Goal: Task Accomplishment & Management: Use online tool/utility

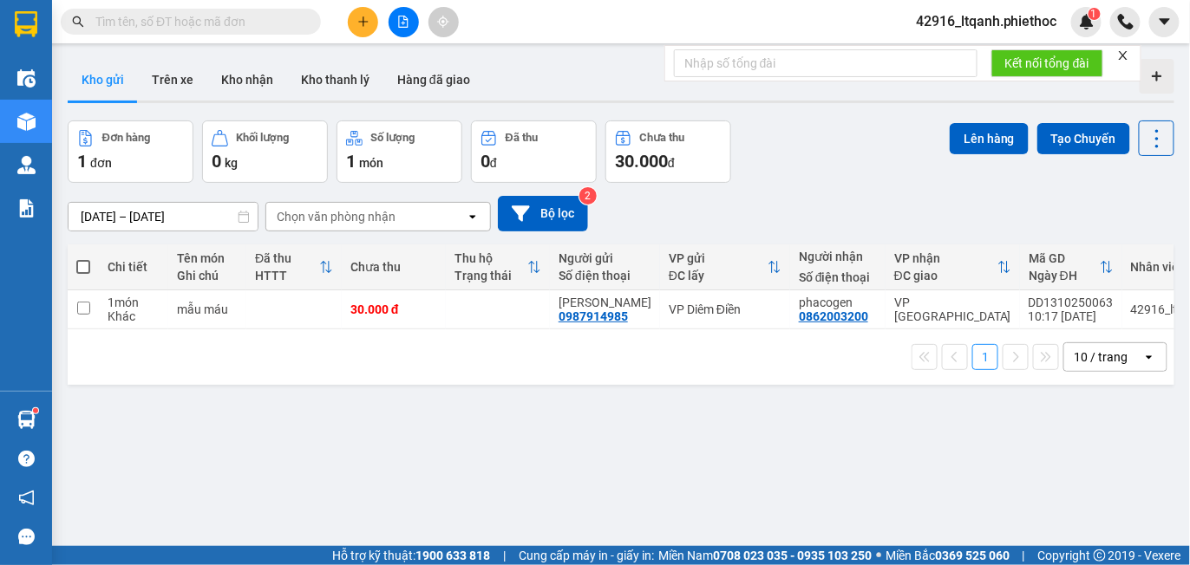
click at [170, 80] on button "Trên xe" at bounding box center [172, 80] width 69 height 42
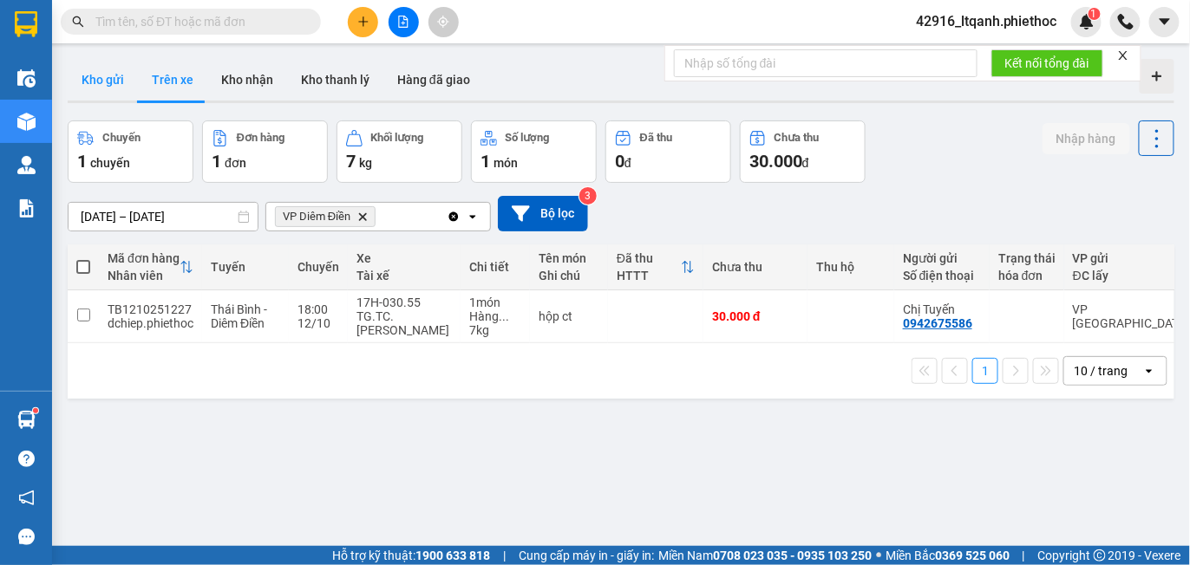
click at [106, 79] on button "Kho gửi" at bounding box center [103, 80] width 70 height 42
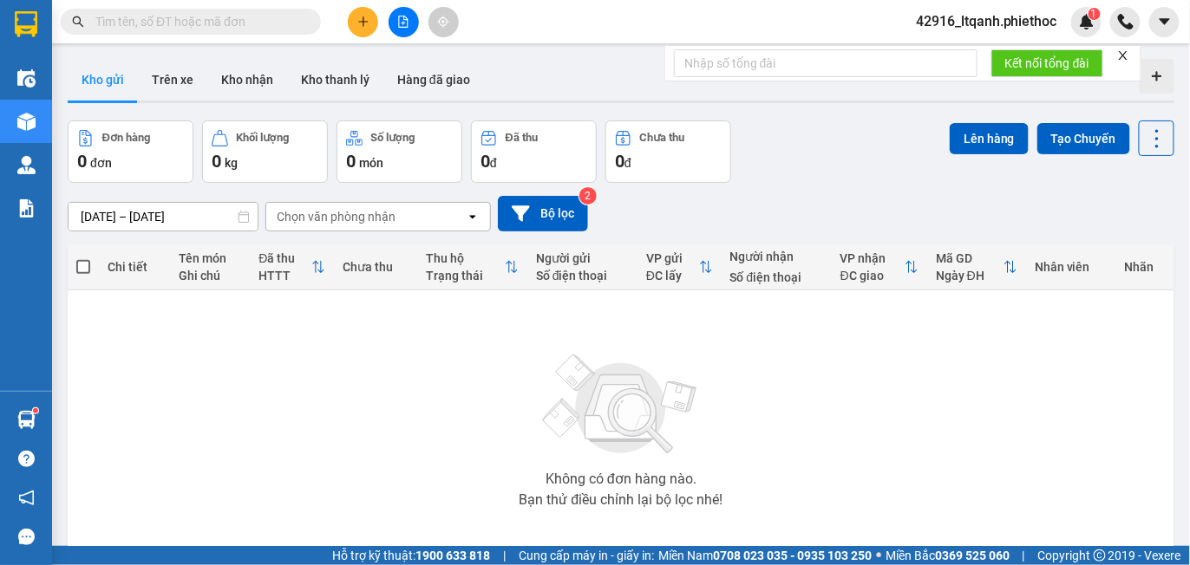
click at [343, 221] on div "Chọn văn phòng nhận" at bounding box center [336, 216] width 119 height 17
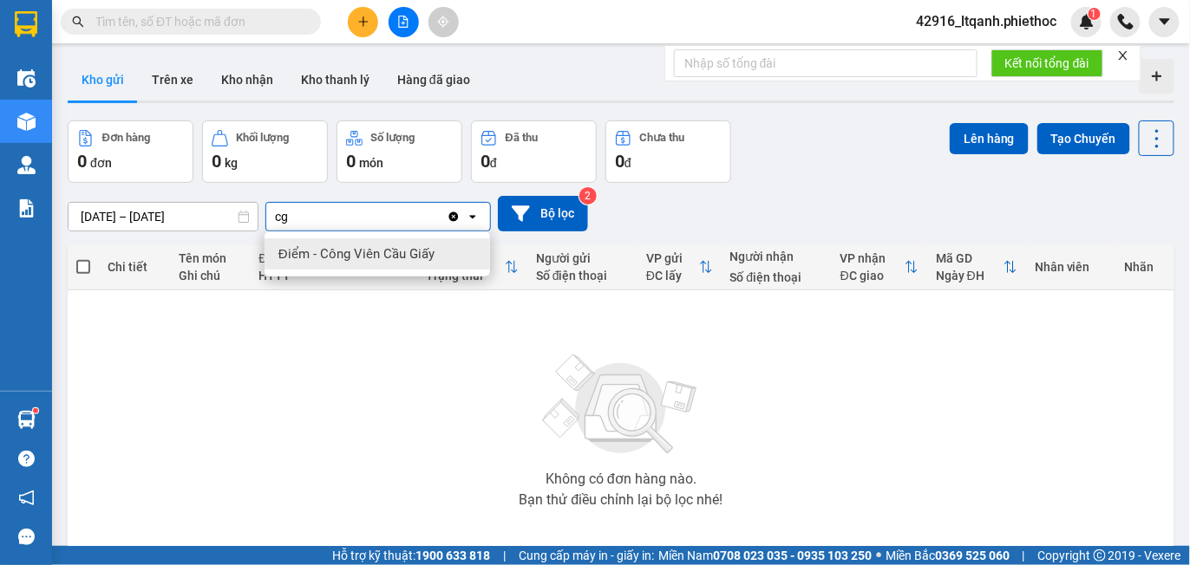
type input "cg"
click at [341, 253] on span "Điểm - Công Viên Cầu Giấy" at bounding box center [356, 253] width 156 height 17
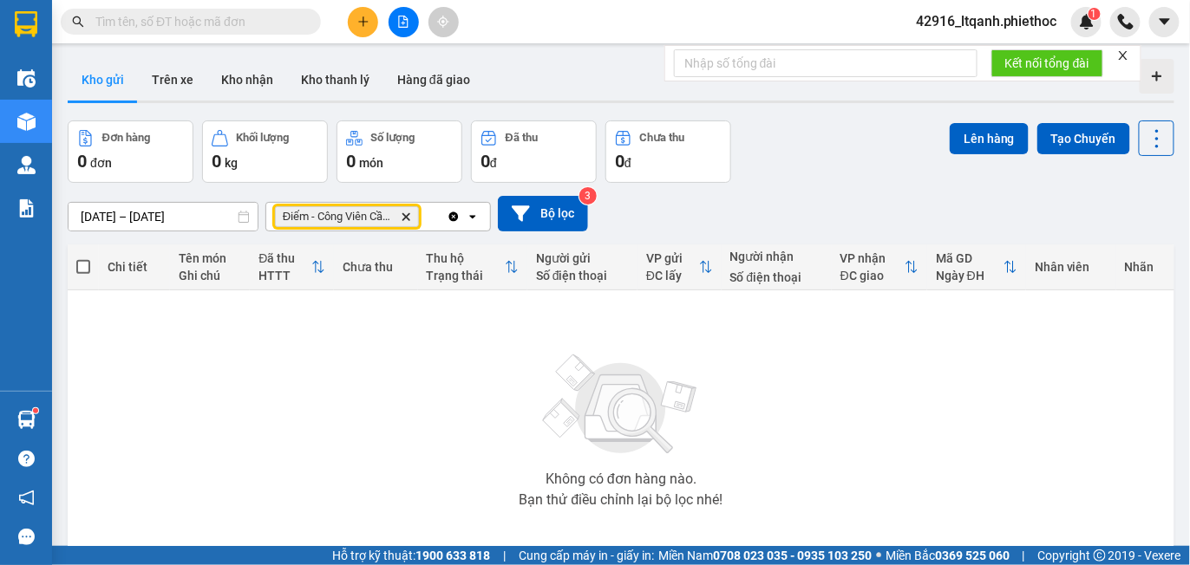
click at [407, 212] on icon "Delete" at bounding box center [406, 217] width 10 height 10
click at [242, 17] on input "text" at bounding box center [197, 21] width 205 height 19
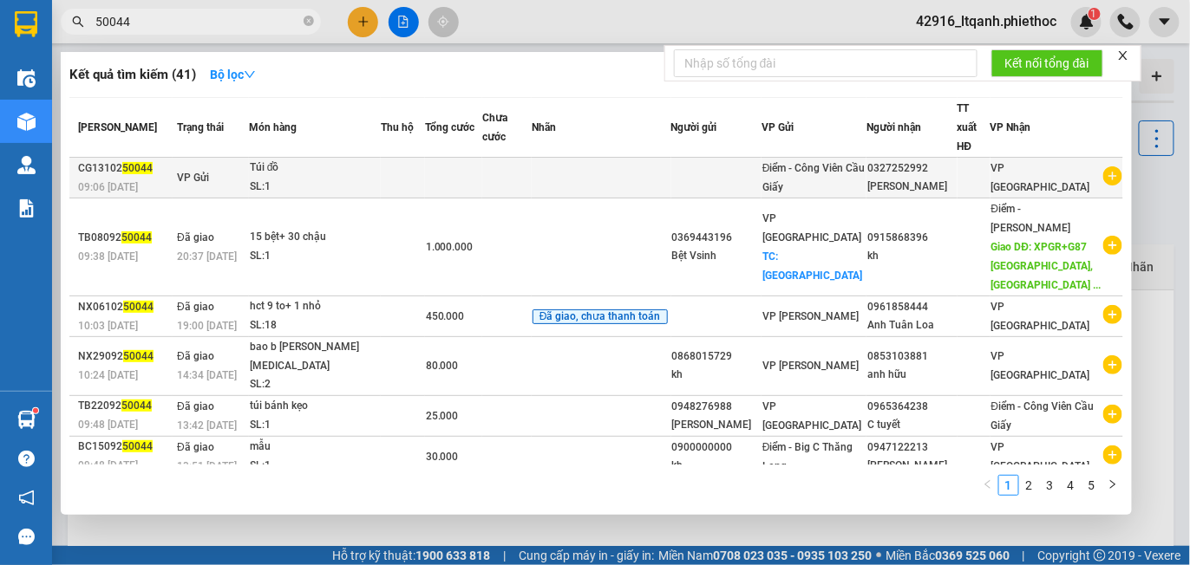
type input "50044"
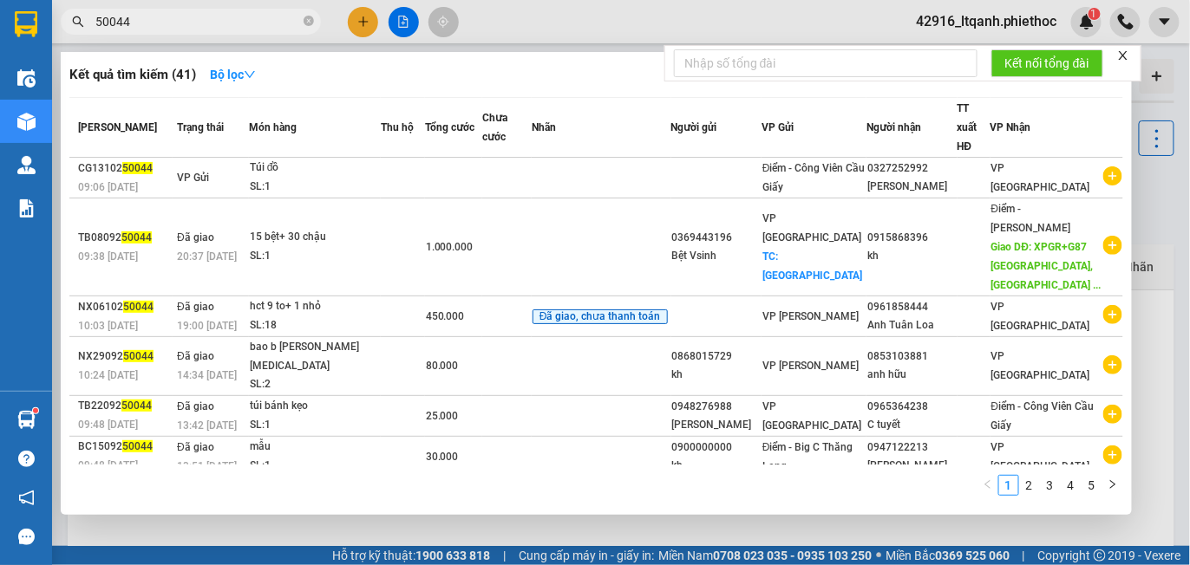
click at [425, 176] on td at bounding box center [403, 178] width 44 height 41
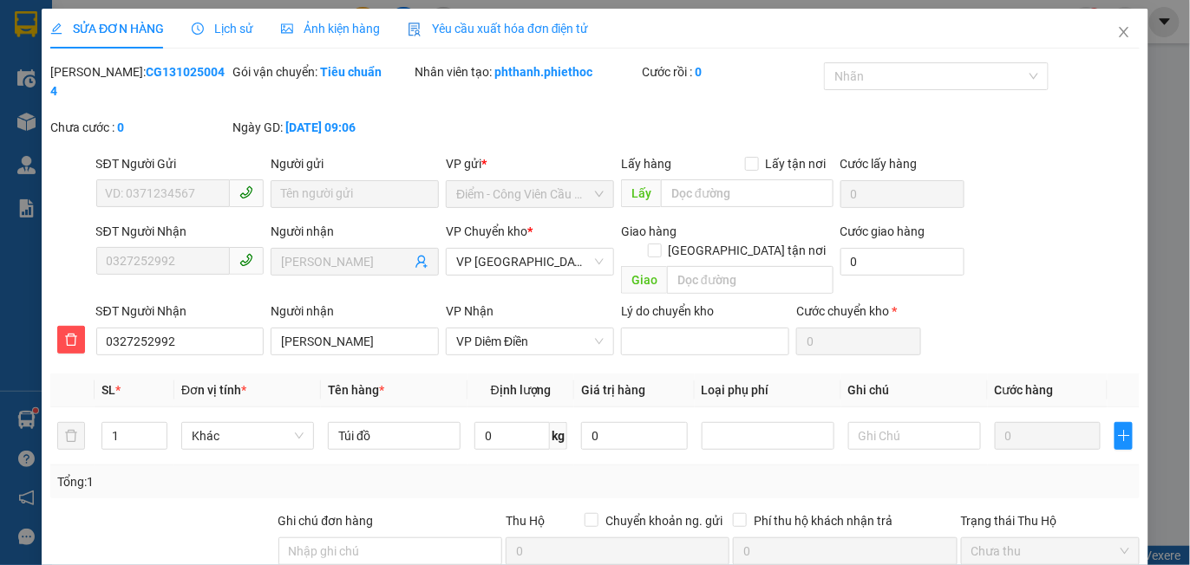
type input "0327252992"
type input "Quỳnh Anh Diêm Điền"
type input "0"
click at [230, 28] on span "Lịch sử" at bounding box center [223, 29] width 62 height 14
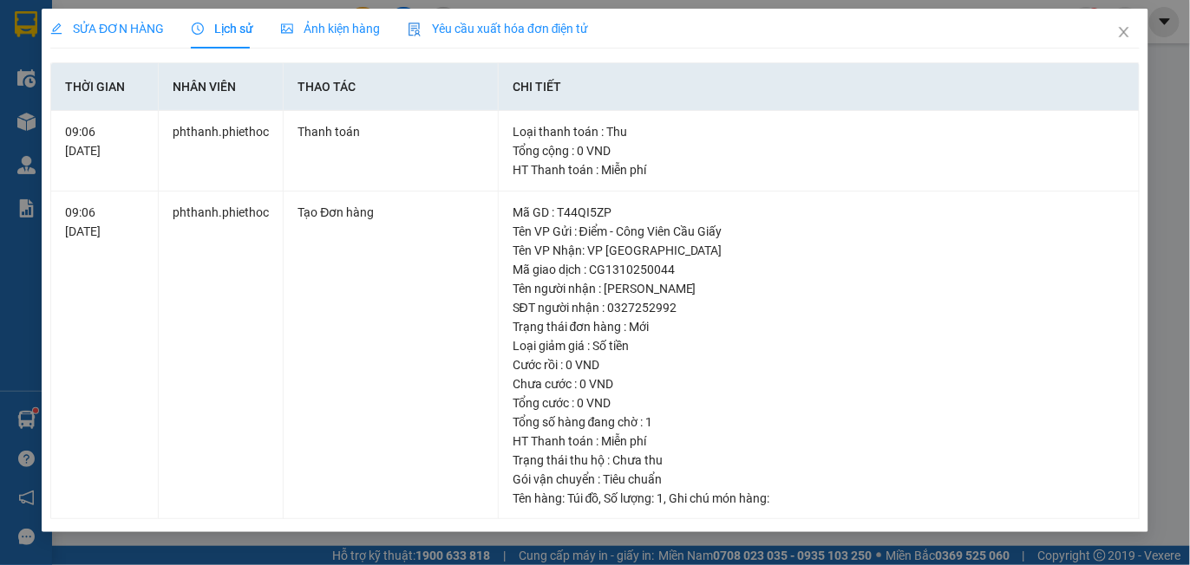
click at [123, 26] on span "SỬA ĐƠN HÀNG" at bounding box center [107, 29] width 114 height 14
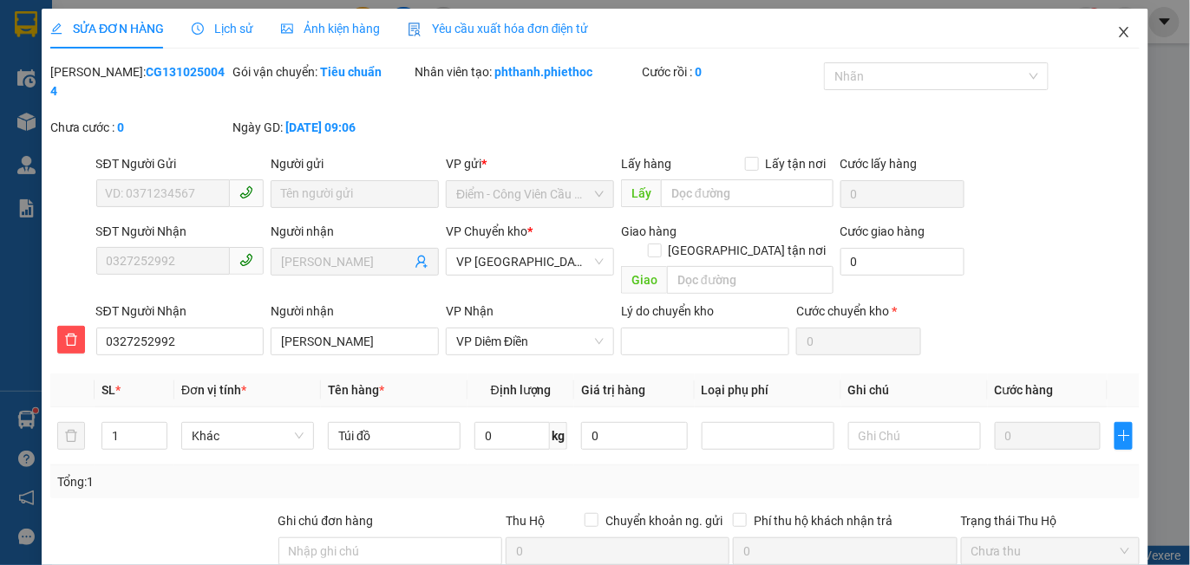
click at [1119, 33] on icon "close" at bounding box center [1124, 32] width 10 height 10
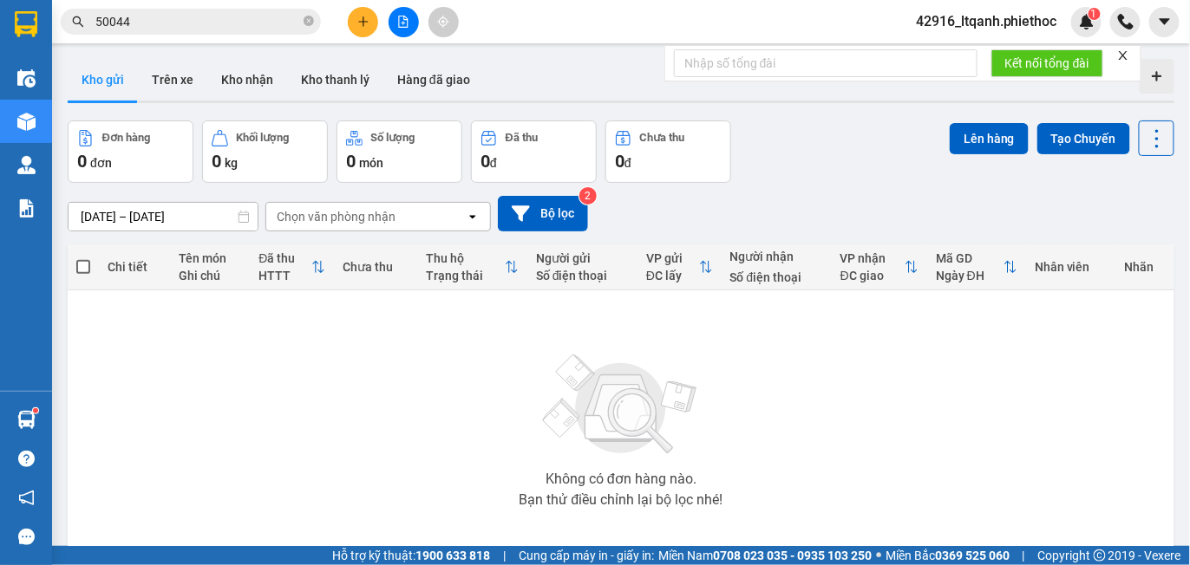
click at [1010, 28] on span "42916_ltqanh.phiethoc" at bounding box center [986, 21] width 169 height 22
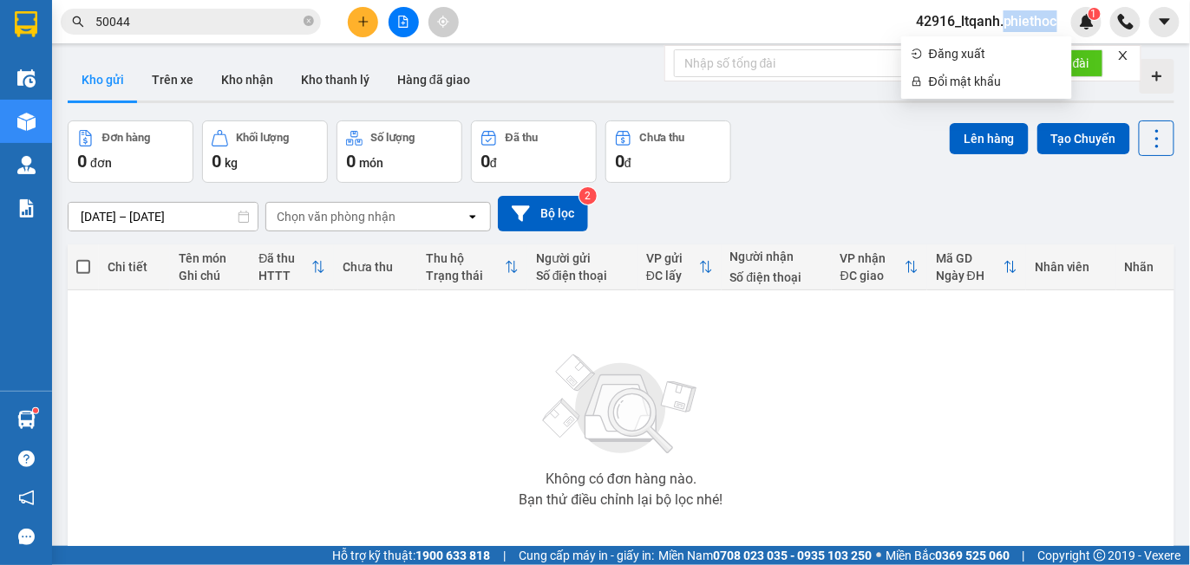
click at [1010, 28] on span "42916_ltqanh.phiethoc" at bounding box center [986, 21] width 169 height 22
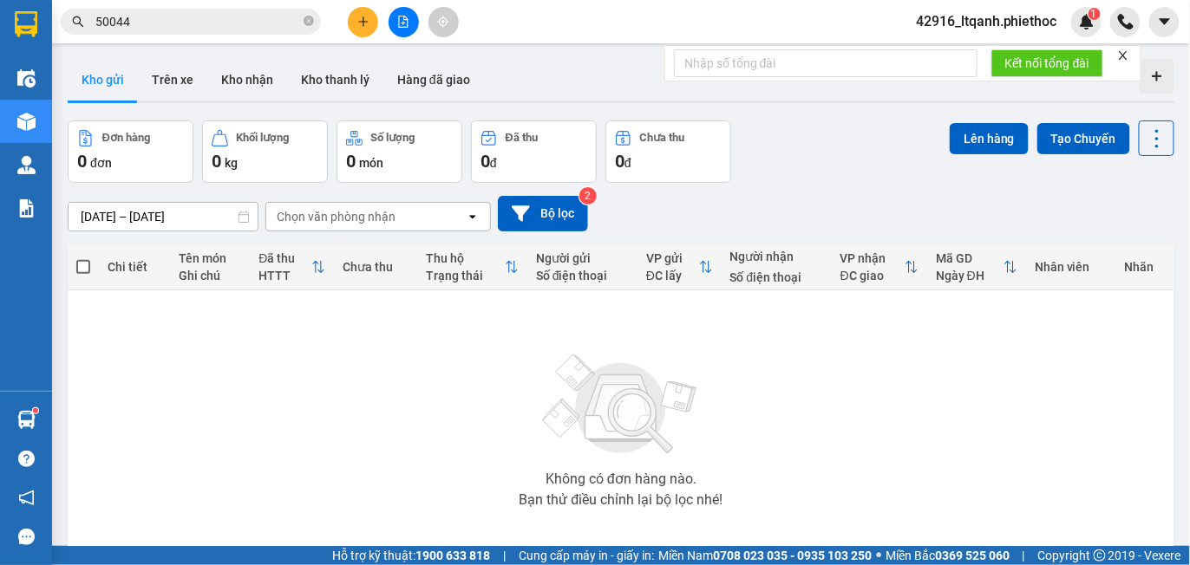
click at [962, 21] on span "42916_ltqanh.phiethoc" at bounding box center [986, 21] width 169 height 22
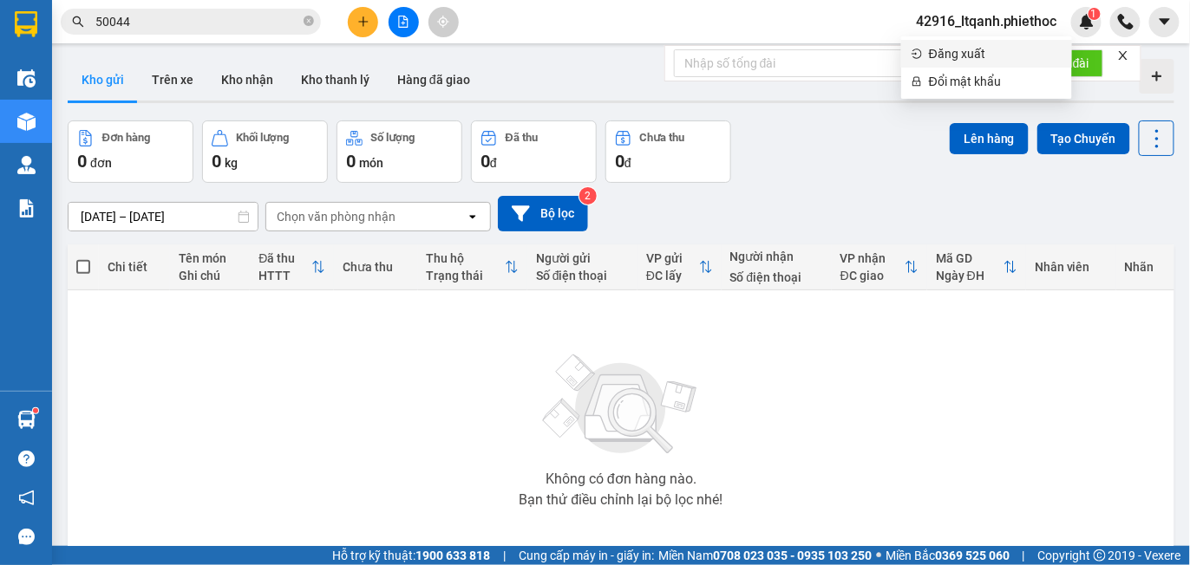
click at [951, 56] on span "Đăng xuất" at bounding box center [995, 53] width 133 height 19
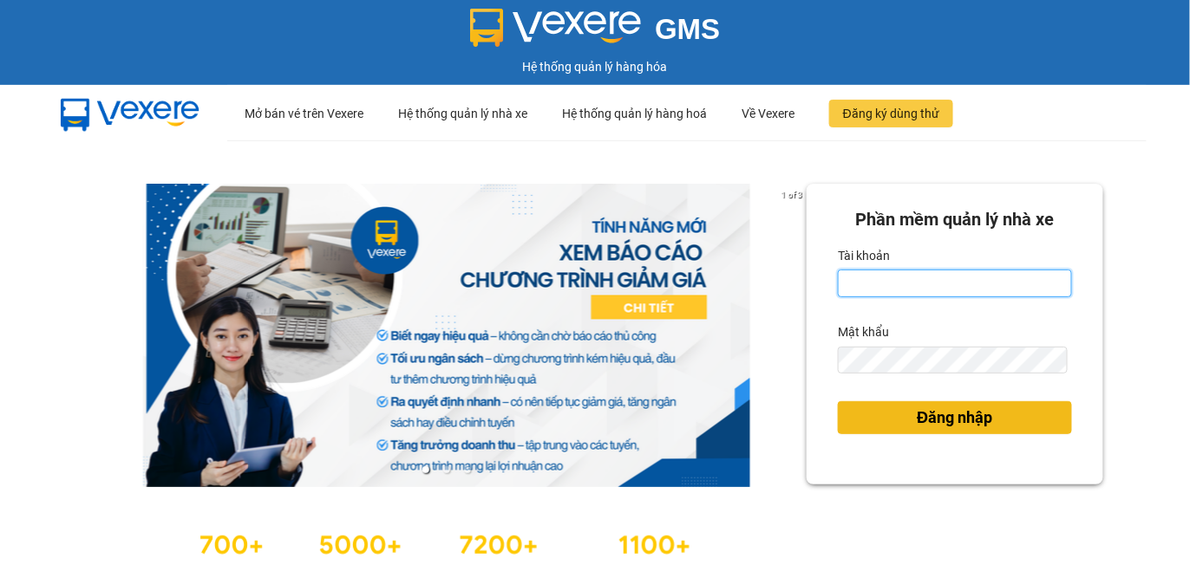
type input "ltqanh.phiethoc"
click at [919, 413] on span "Đăng nhập" at bounding box center [954, 418] width 75 height 24
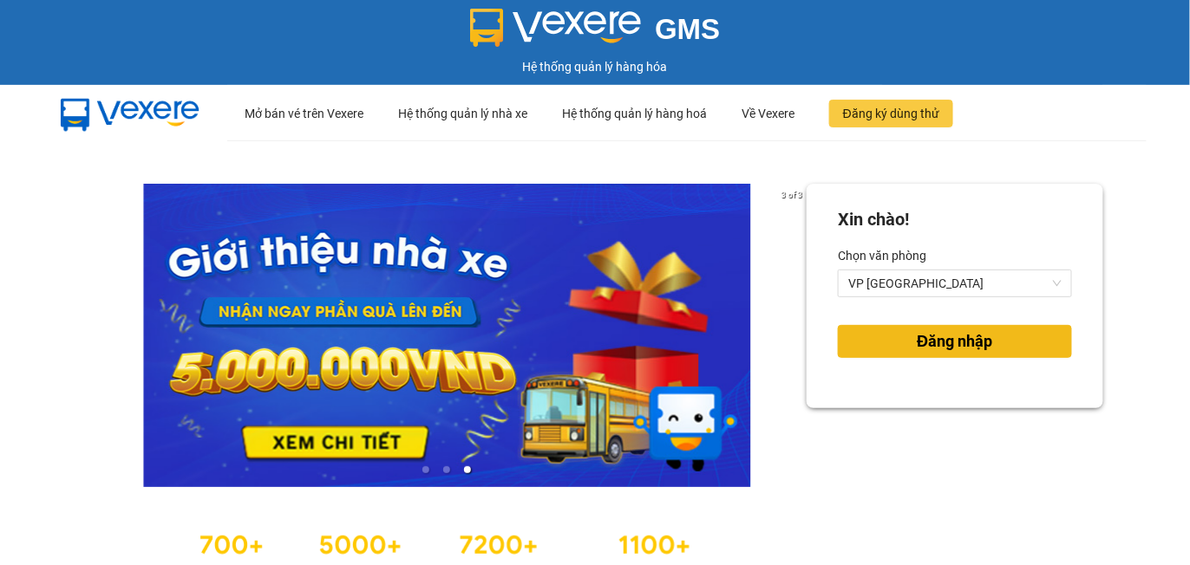
click at [937, 339] on span "Đăng nhập" at bounding box center [954, 342] width 75 height 24
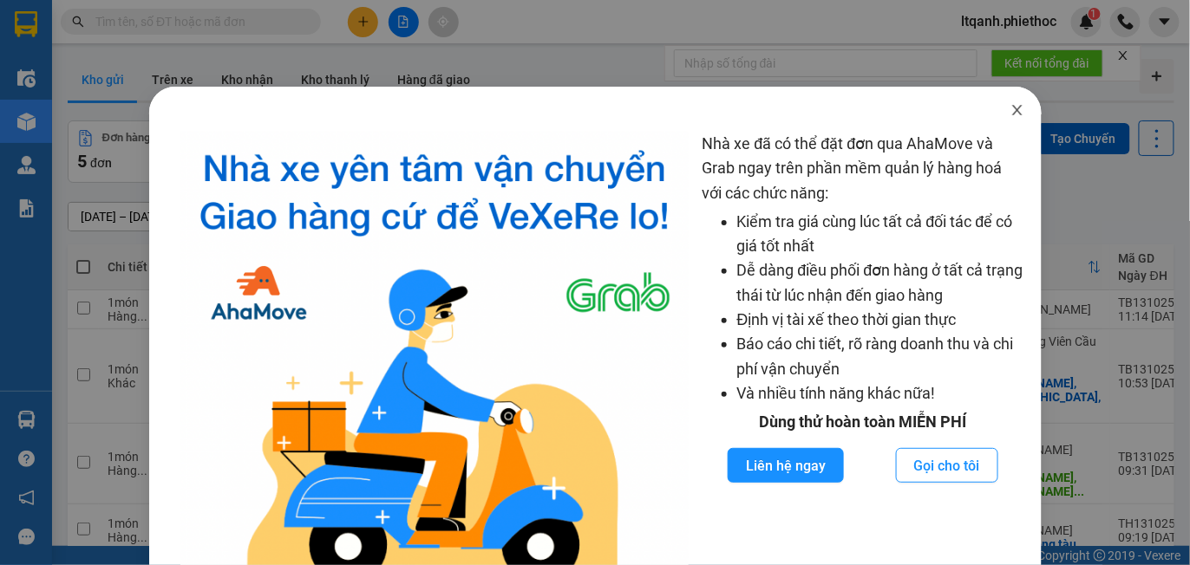
click at [1010, 114] on icon "close" at bounding box center [1017, 110] width 14 height 14
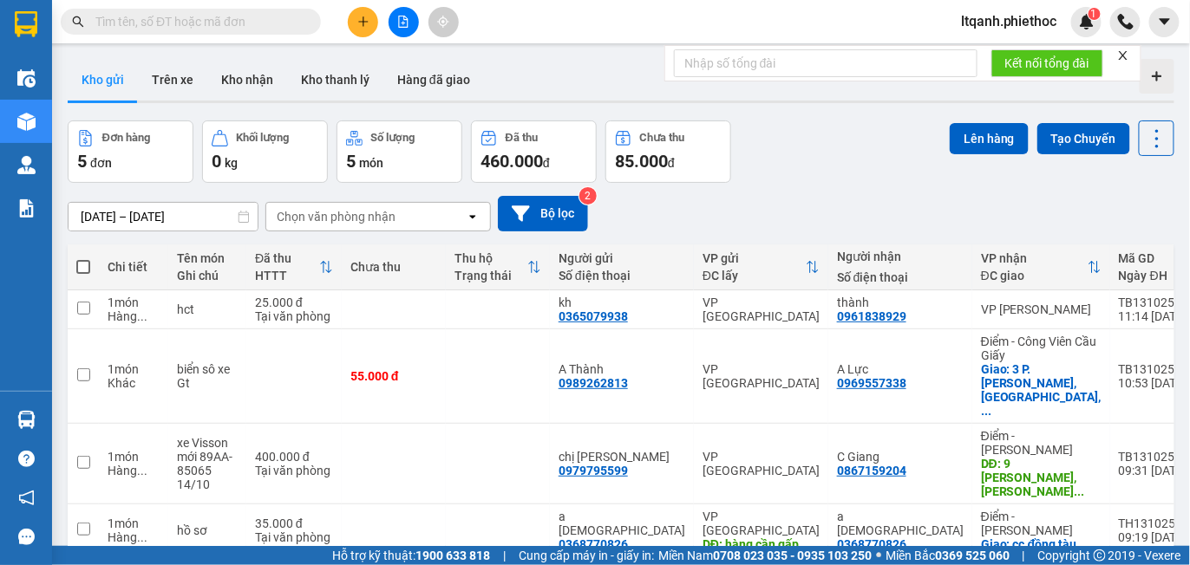
click at [332, 217] on div "Chọn văn phòng nhận" at bounding box center [336, 216] width 119 height 17
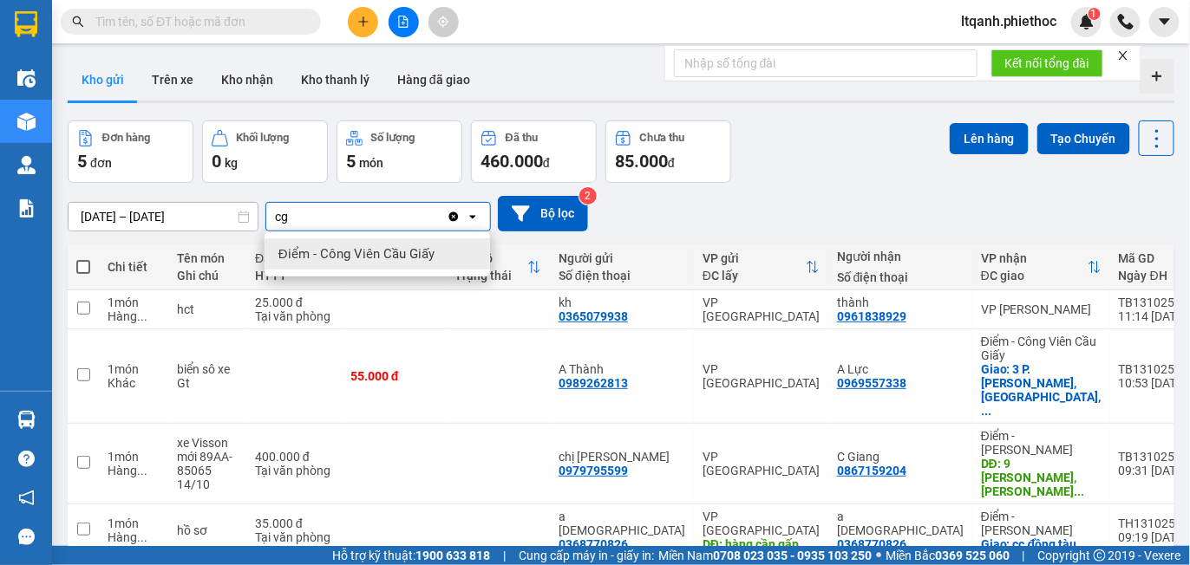
type input "cg"
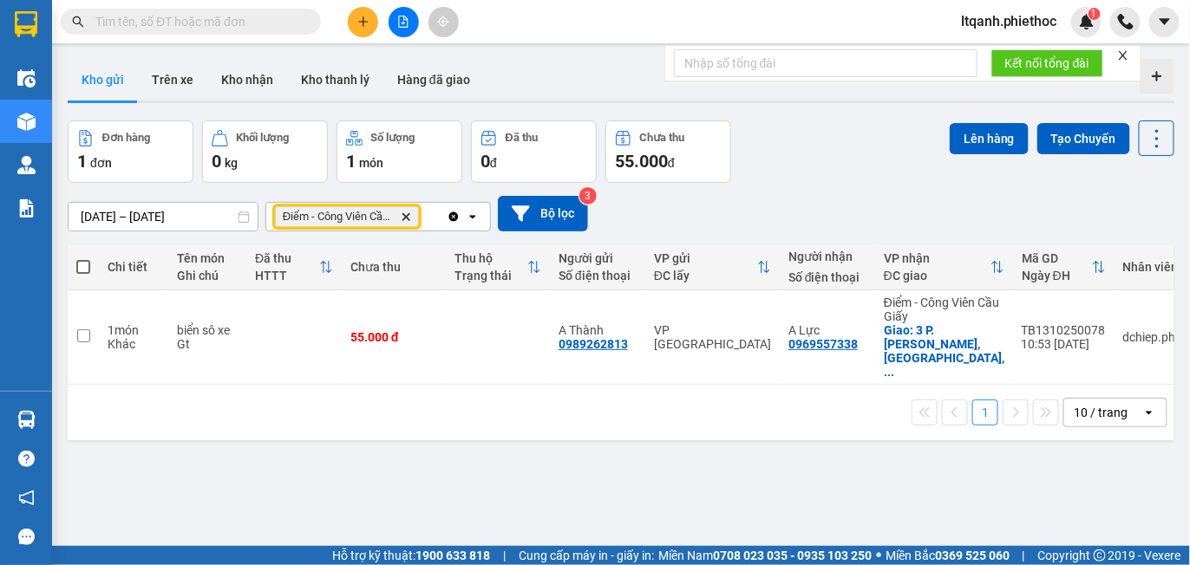
click at [404, 214] on icon "Delete" at bounding box center [406, 217] width 10 height 10
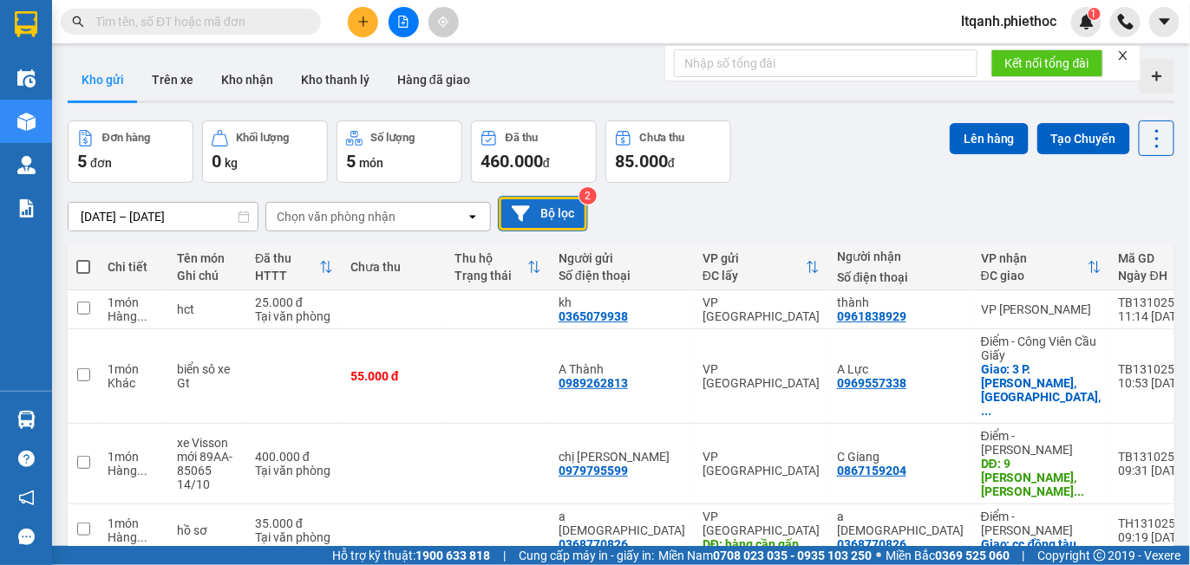
click at [535, 217] on button "Bộ lọc" at bounding box center [543, 214] width 90 height 36
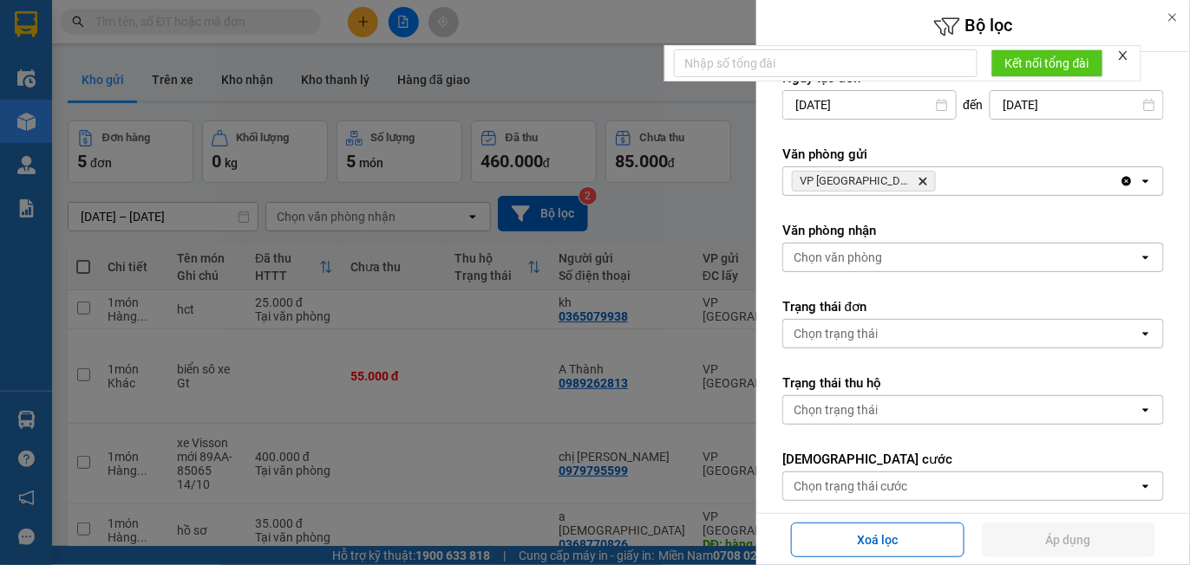
click at [940, 183] on div "VP Thái Bình Delete" at bounding box center [951, 181] width 336 height 28
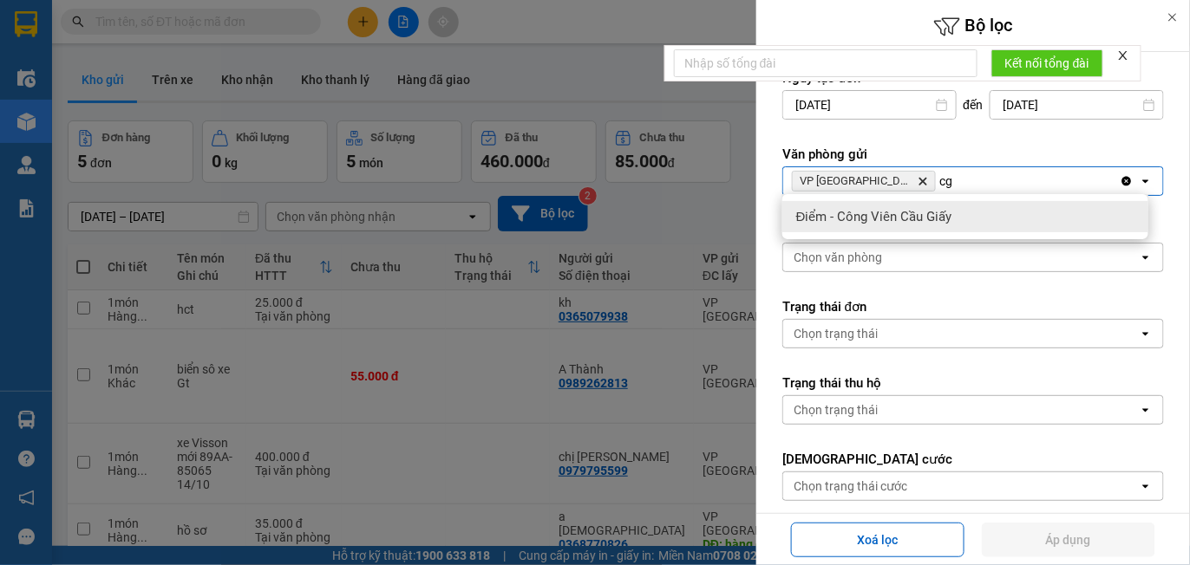
type input "cg"
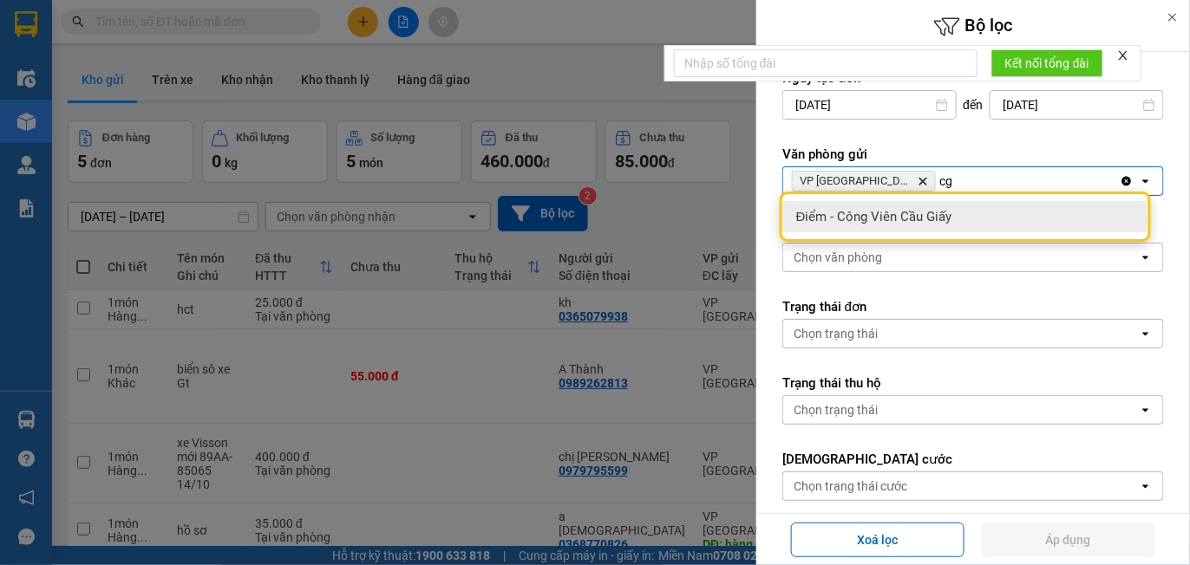
click at [937, 217] on span "Điểm - Công Viên Cầu Giấy" at bounding box center [874, 216] width 156 height 17
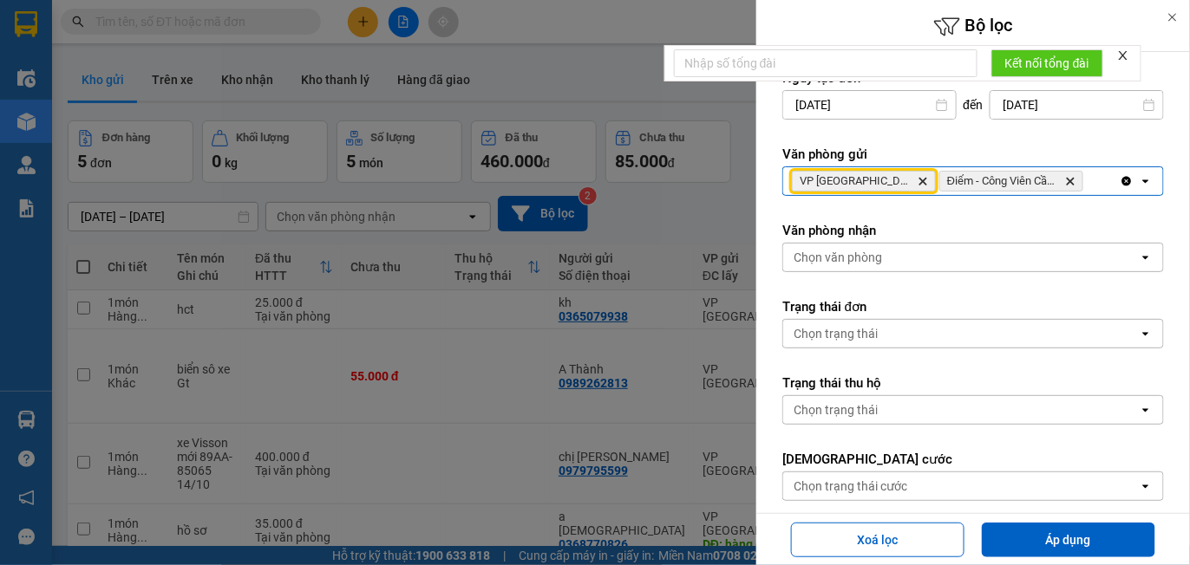
click at [919, 180] on icon "VP Thái Bình, close by backspace" at bounding box center [923, 182] width 8 height 8
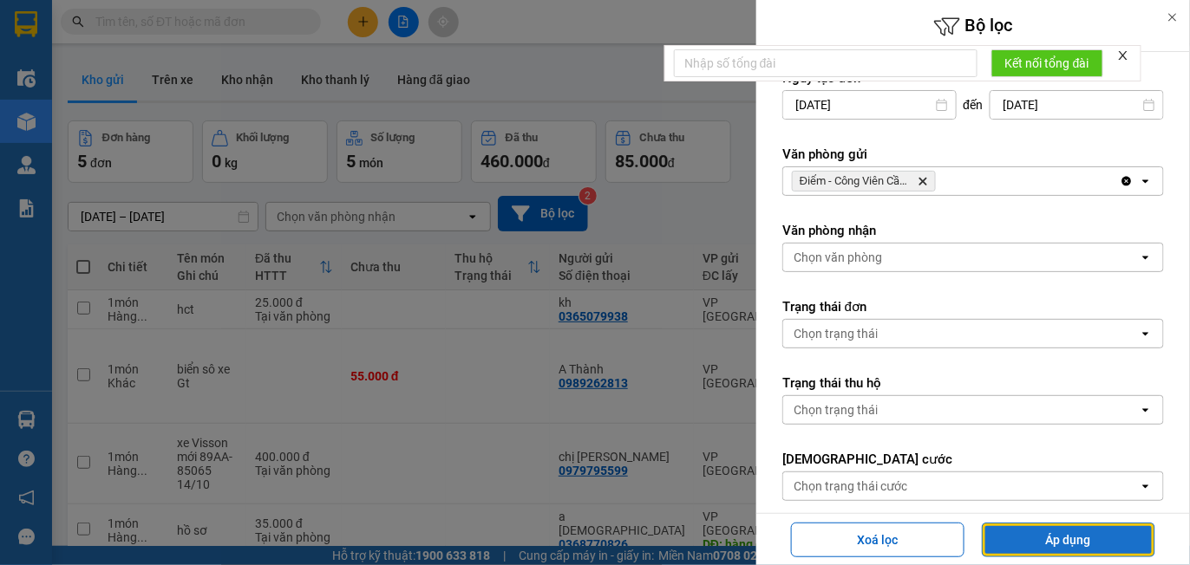
click at [1084, 537] on button "Áp dụng" at bounding box center [1068, 540] width 173 height 35
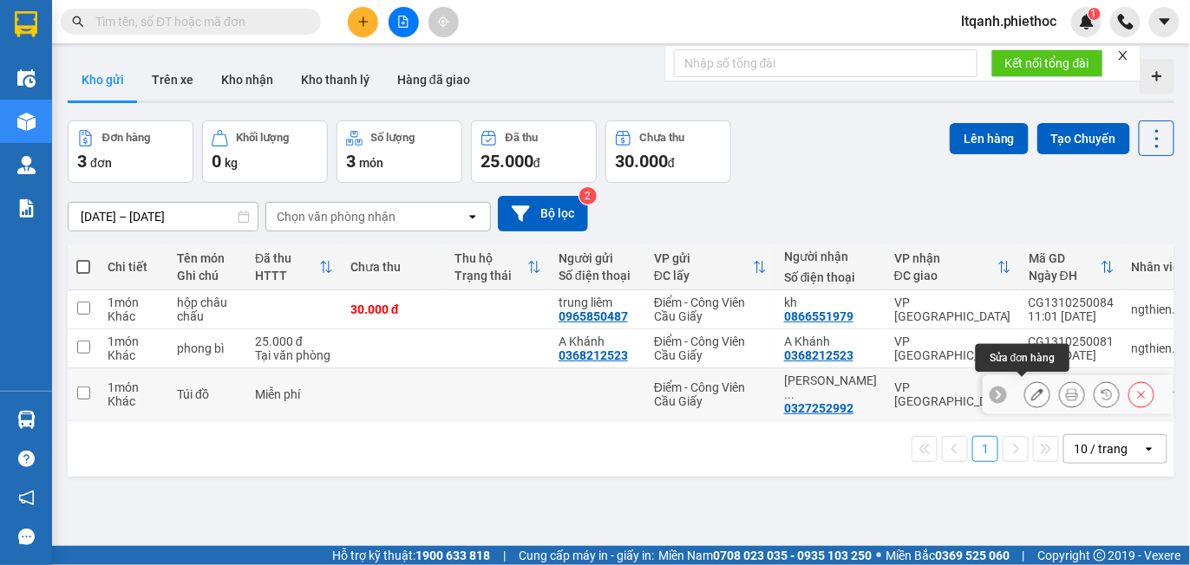
click at [1031, 390] on icon at bounding box center [1037, 394] width 12 height 12
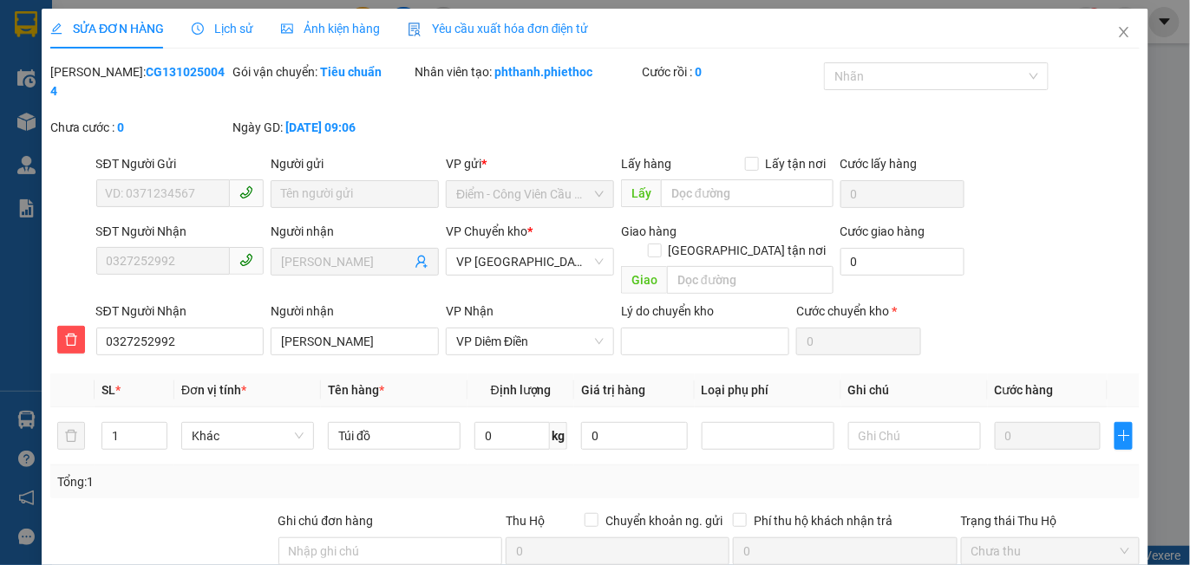
type input "0327252992"
type input "Quỳnh Anh Diêm Điền"
type input "0"
click at [538, 181] on span "Điểm - Công Viên Cầu Giấy" at bounding box center [529, 194] width 147 height 26
click at [1119, 28] on icon "close" at bounding box center [1124, 32] width 10 height 10
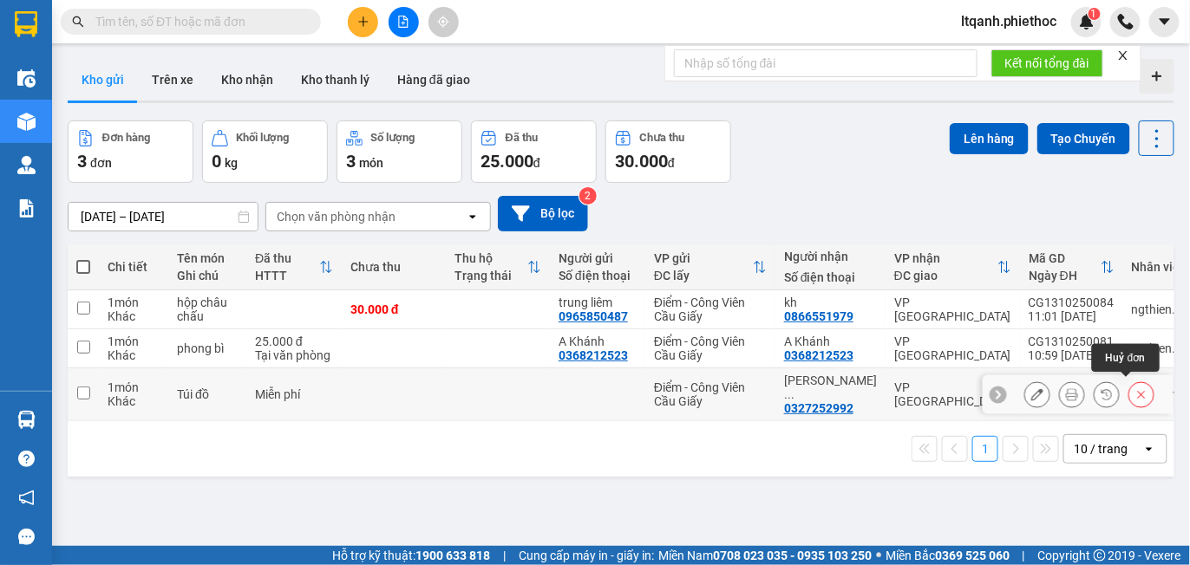
click at [1135, 389] on icon at bounding box center [1141, 394] width 12 height 12
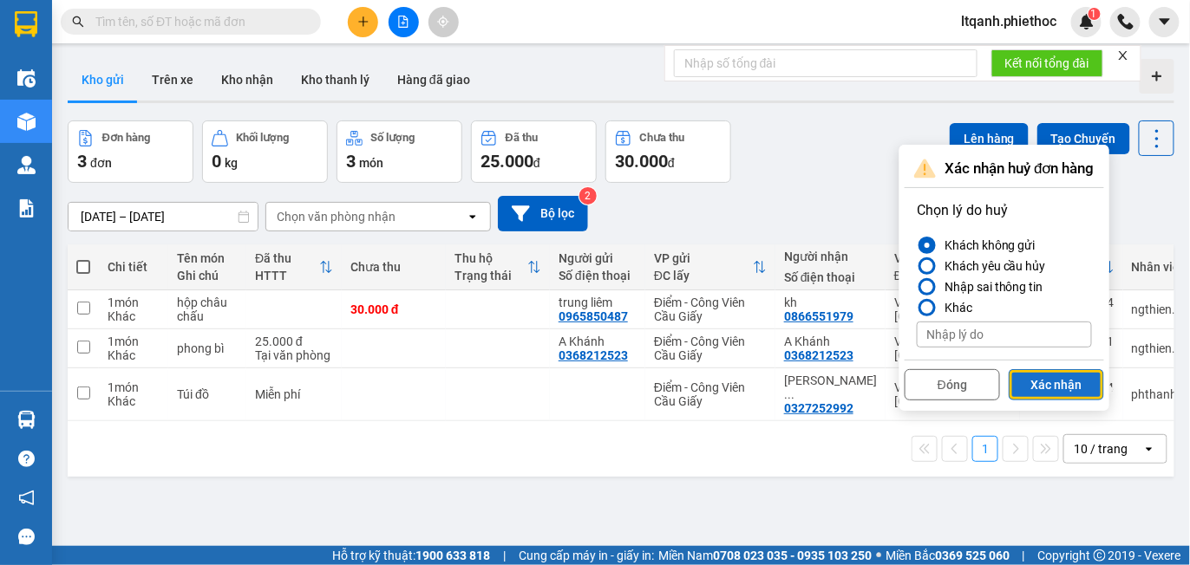
click at [1054, 380] on button "Xác nhận" at bounding box center [1056, 384] width 95 height 31
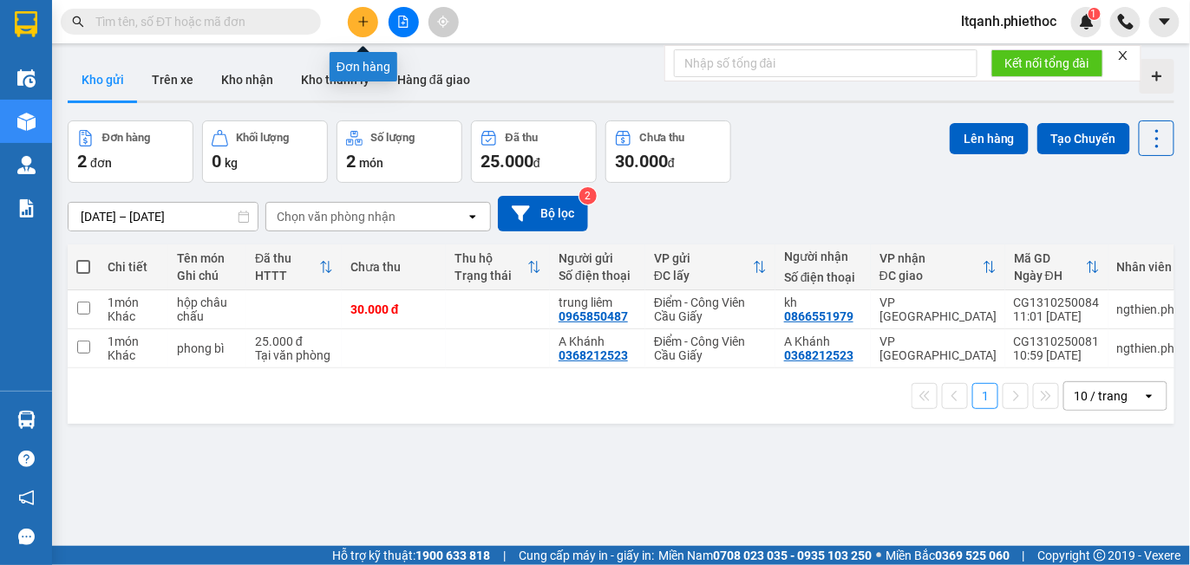
click at [362, 16] on icon "plus" at bounding box center [363, 22] width 12 height 12
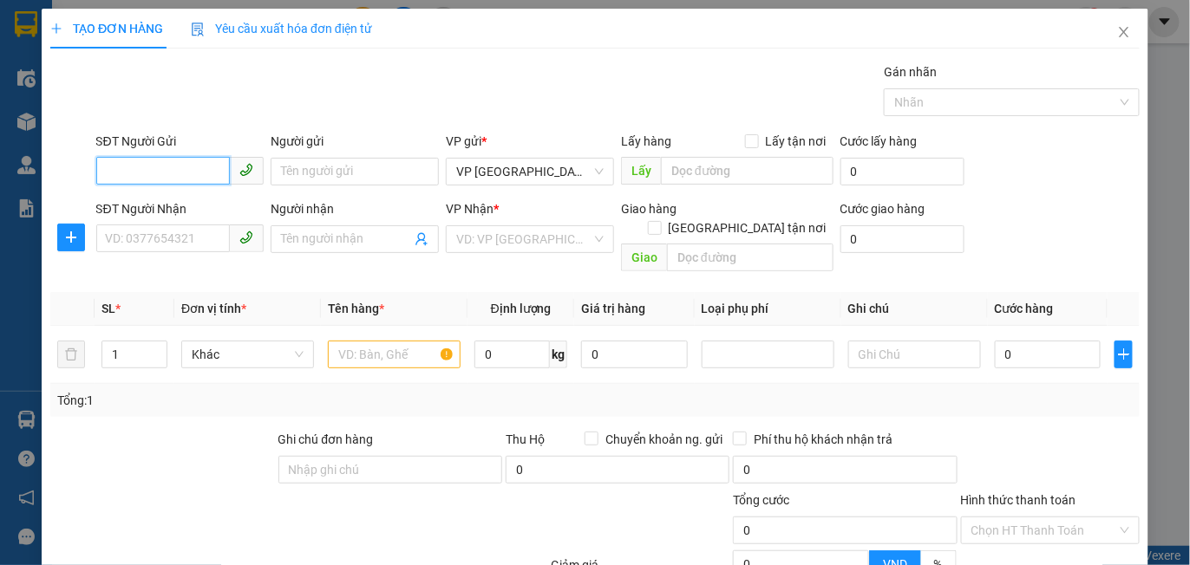
click at [183, 170] on input "SĐT Người Gửi" at bounding box center [163, 171] width 134 height 28
type input "0327252992"
click at [208, 204] on div "0327252992 - Quỳnh Anh Đh Diêm Điền" at bounding box center [190, 205] width 171 height 19
type input "[PERSON_NAME]"
type input "..."
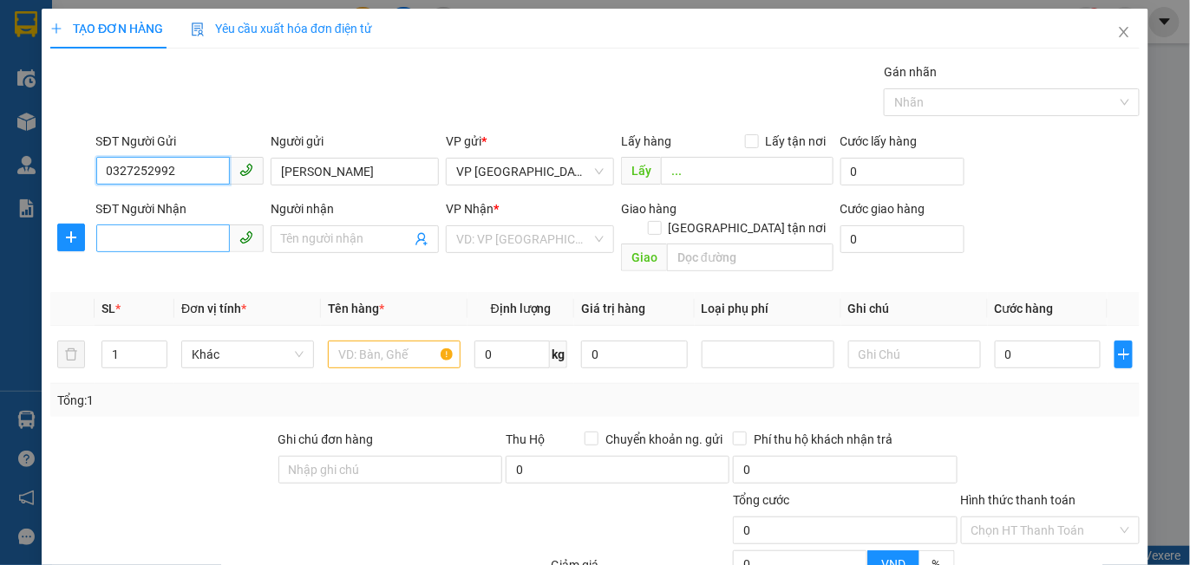
type input "0327252992"
click at [151, 235] on input "SĐT Người Nhận" at bounding box center [163, 239] width 134 height 28
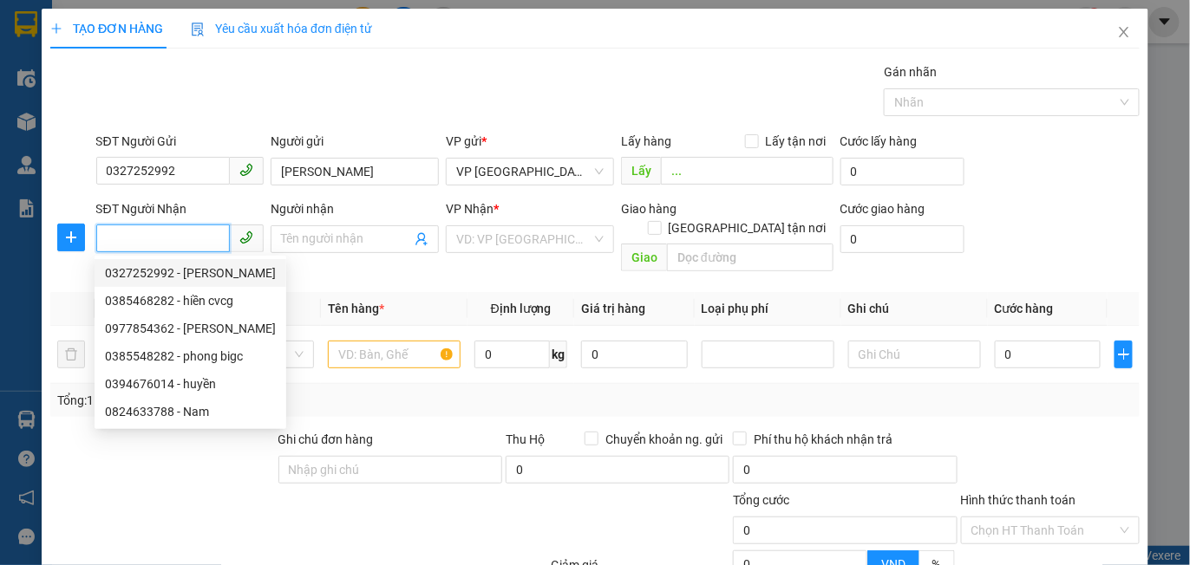
click at [155, 278] on div "0327252992 - Quỳnh Anh Diêm Điền" at bounding box center [190, 273] width 171 height 19
type input "0327252992"
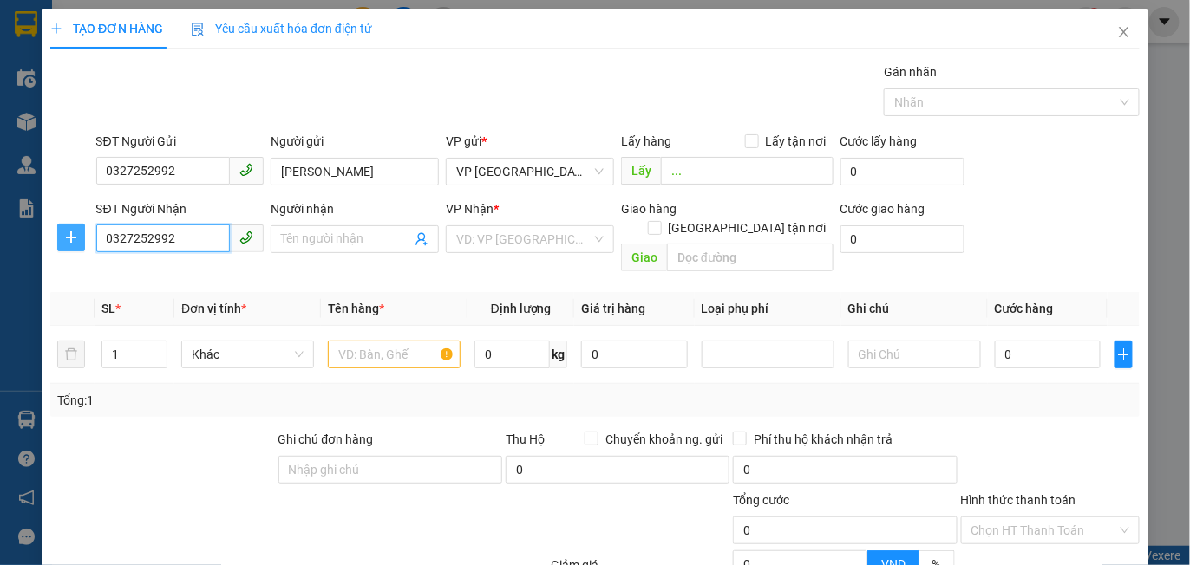
type input "Quỳnh Anh Diêm Điền"
type input "."
click at [68, 244] on icon "plus" at bounding box center [71, 238] width 14 height 14
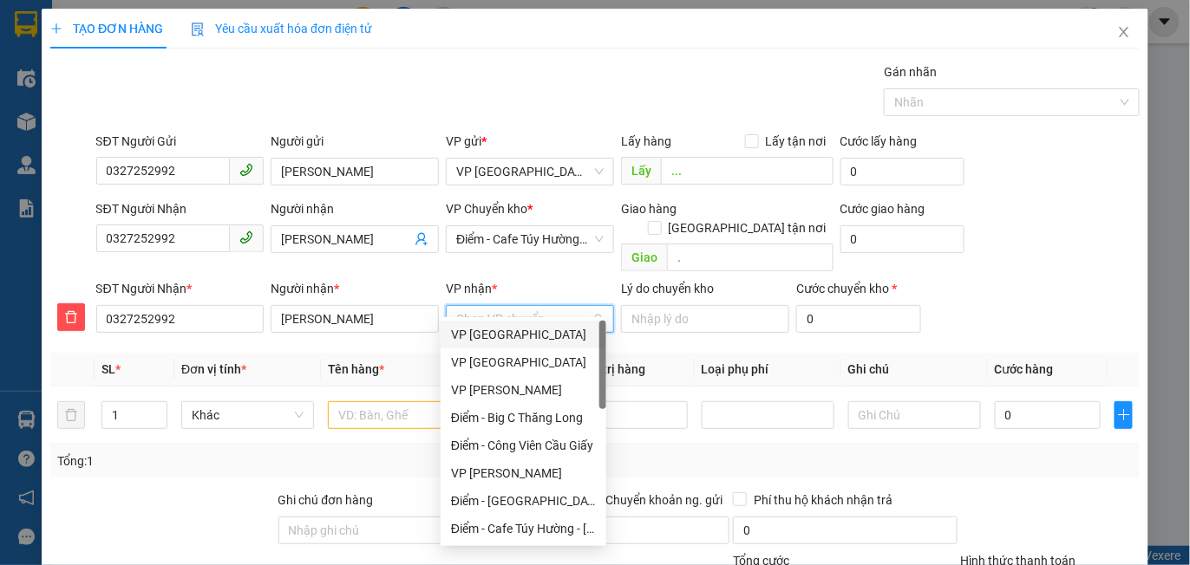
click at [495, 306] on input "VP nhận *" at bounding box center [523, 319] width 135 height 26
type input "diêm"
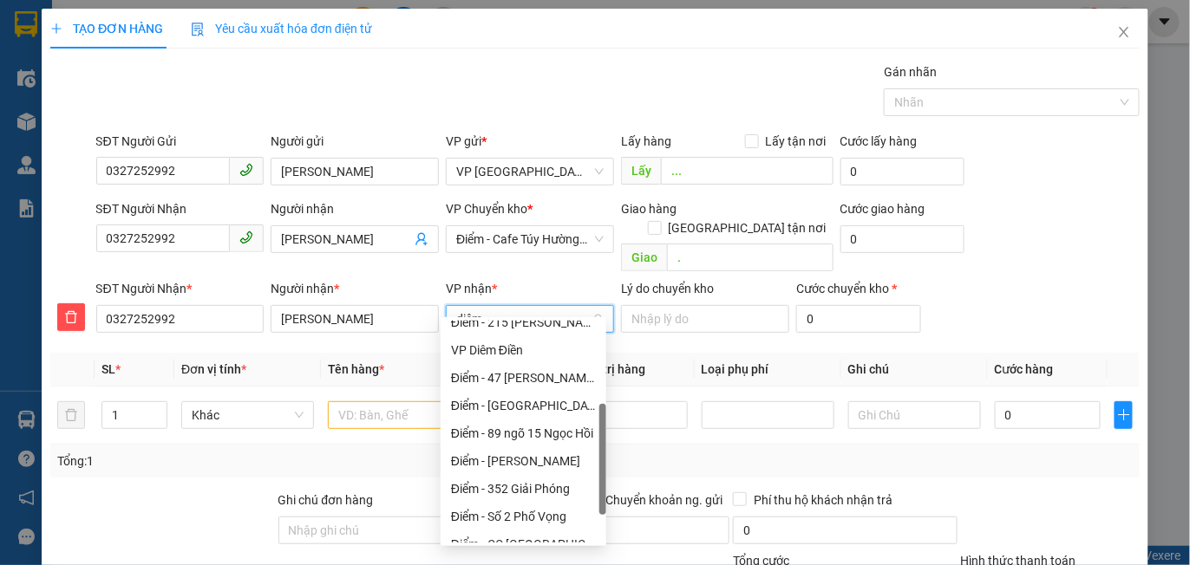
scroll to position [203, 0]
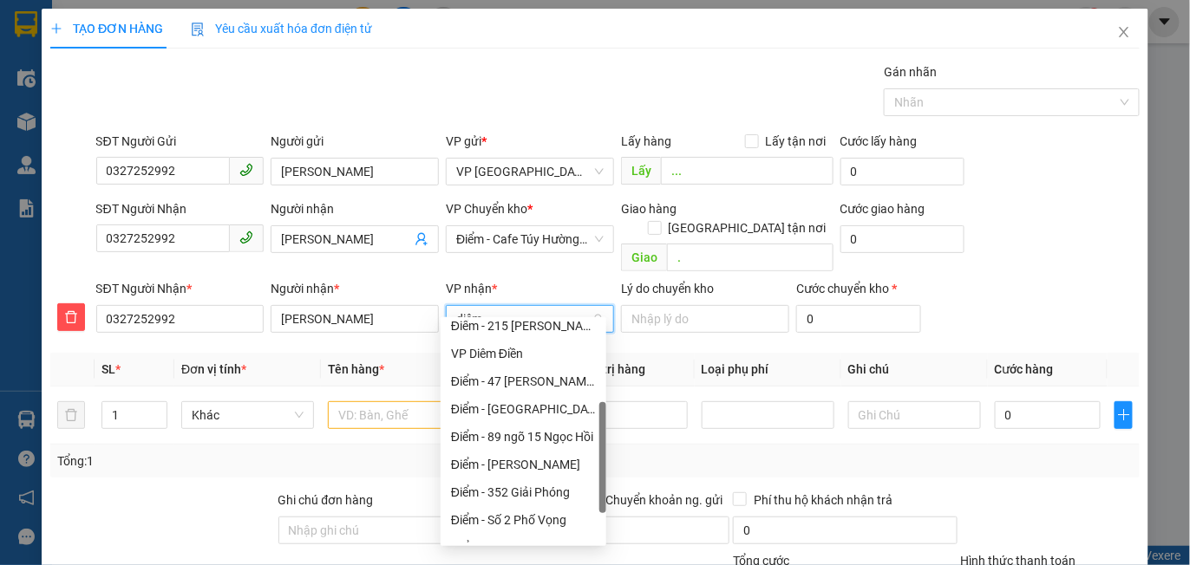
click at [516, 356] on div "VP Diêm Điền" at bounding box center [523, 353] width 145 height 19
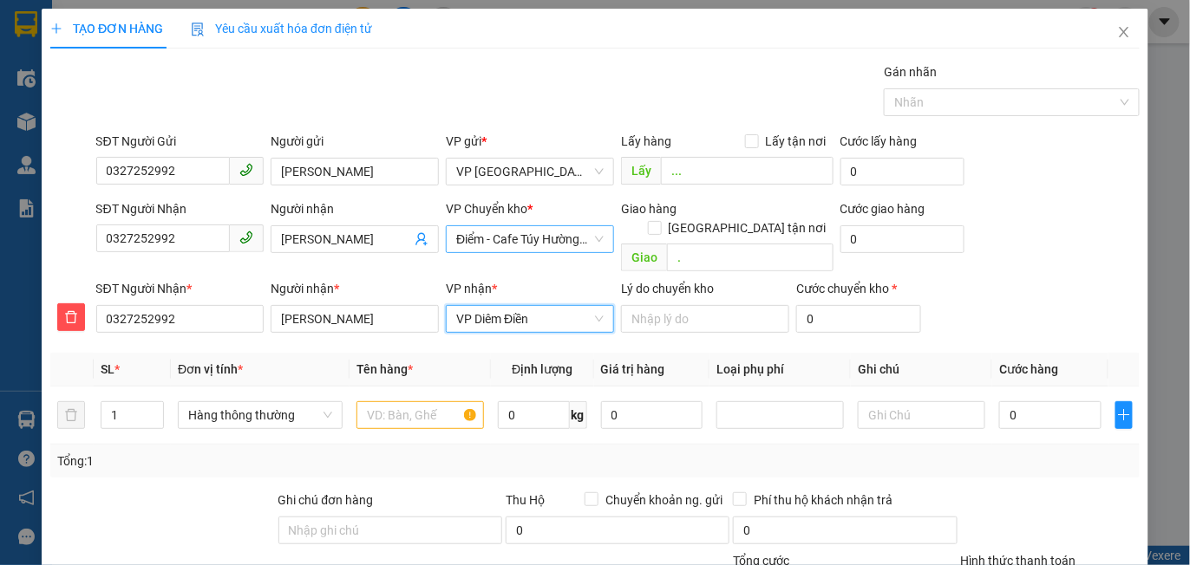
click at [497, 234] on span "Điểm - Cafe Túy Hường - [GEOGRAPHIC_DATA]" at bounding box center [529, 239] width 147 height 26
type input "th"
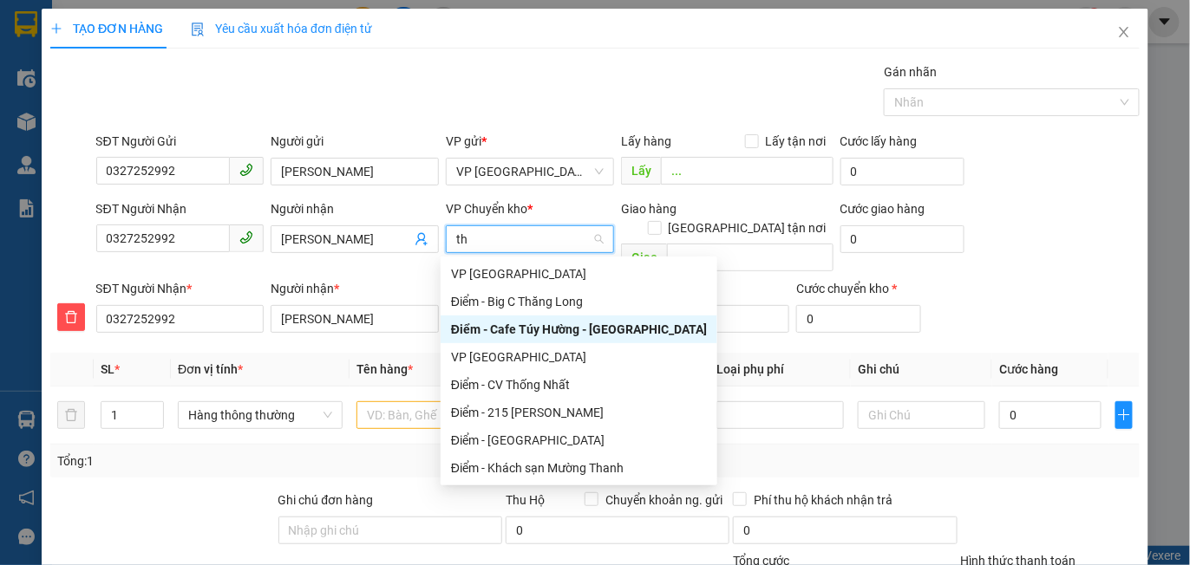
click at [497, 273] on div "VP [GEOGRAPHIC_DATA]" at bounding box center [579, 273] width 256 height 19
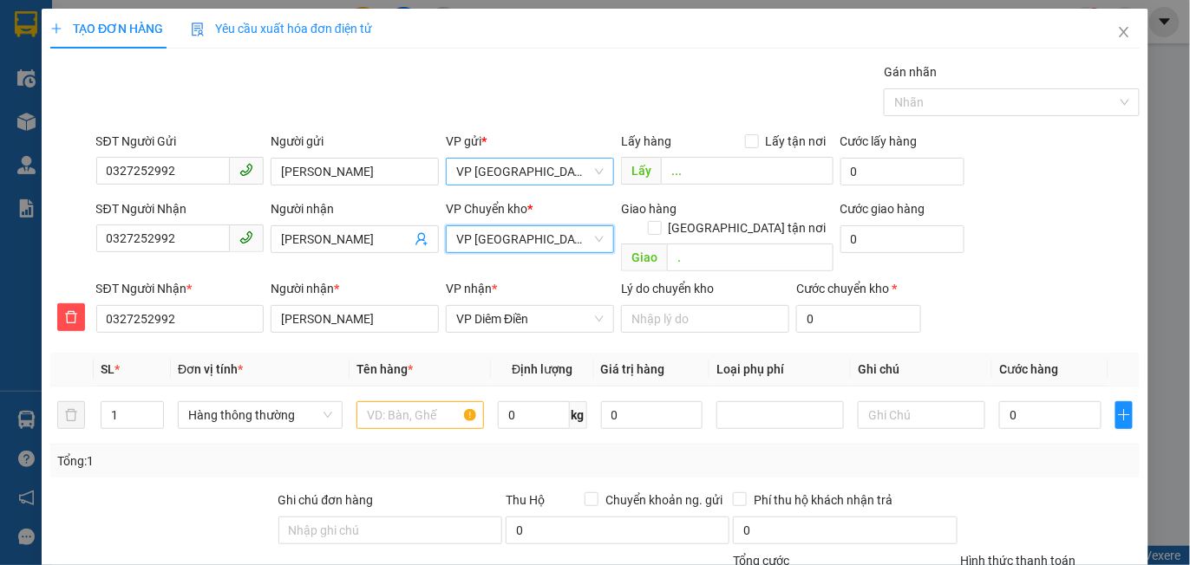
click at [533, 169] on span "VP [GEOGRAPHIC_DATA]" at bounding box center [529, 172] width 147 height 26
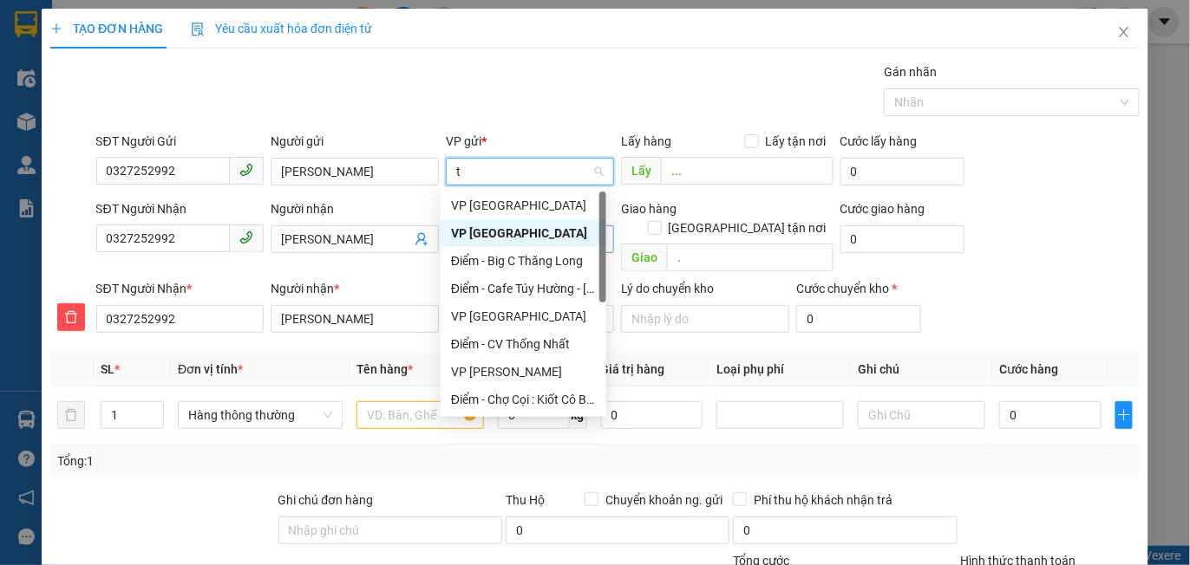
type input "tr"
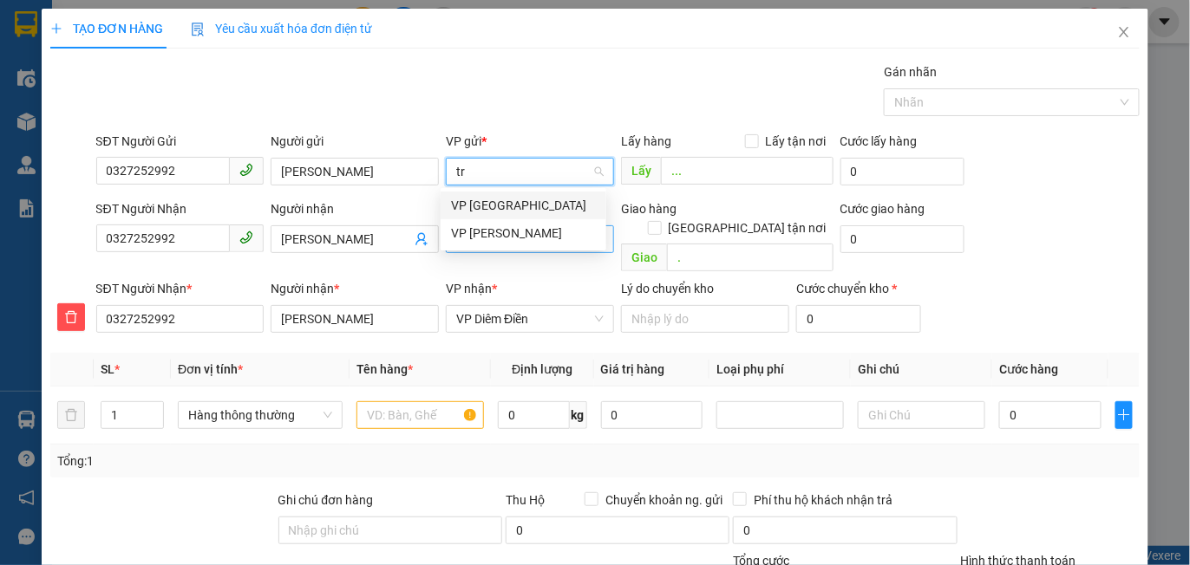
click at [514, 232] on div "VP [PERSON_NAME]" at bounding box center [523, 233] width 145 height 19
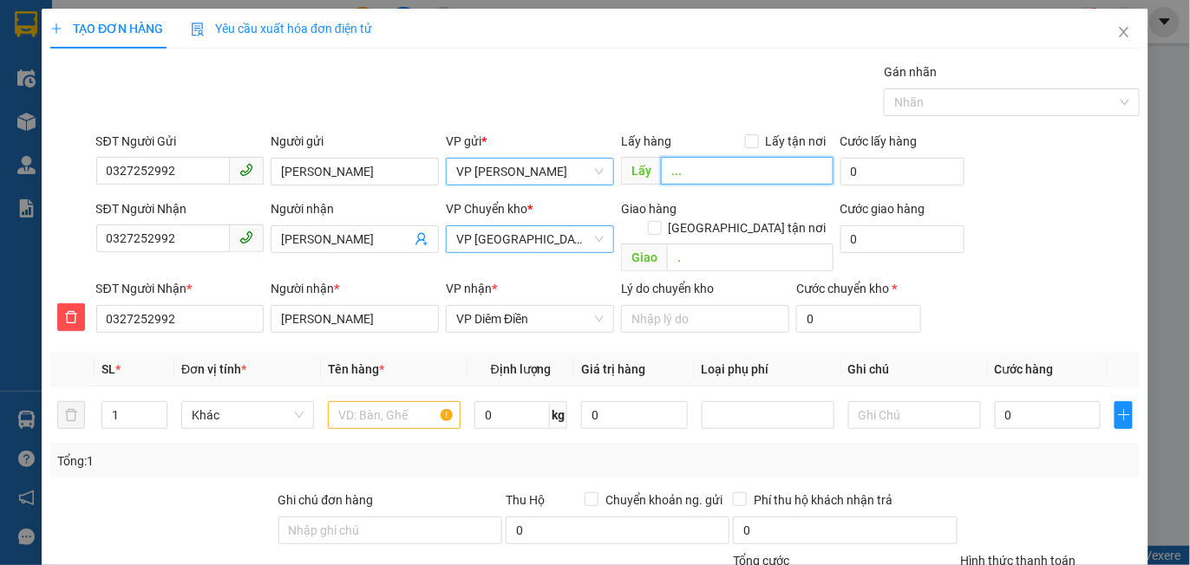
click at [703, 182] on input "..." at bounding box center [747, 171] width 172 height 28
click at [388, 401] on input "text" at bounding box center [394, 415] width 133 height 28
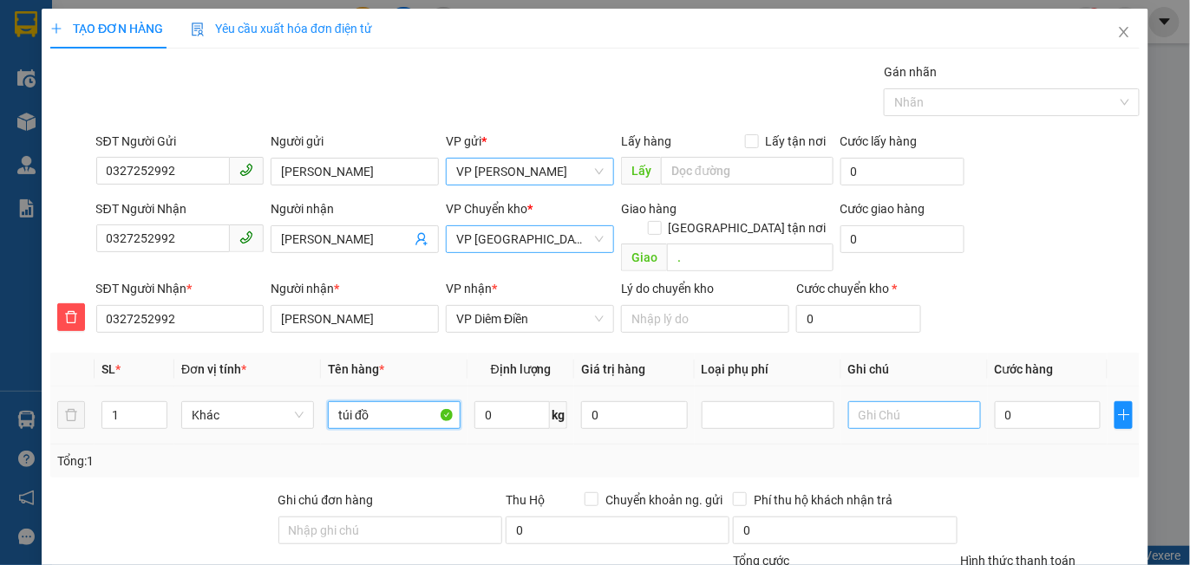
type input "túi đồ"
click at [879, 401] on input "text" at bounding box center [914, 415] width 133 height 28
type input "n"
click at [878, 401] on input "text" at bounding box center [914, 415] width 133 height 28
type input "không lật thùng"
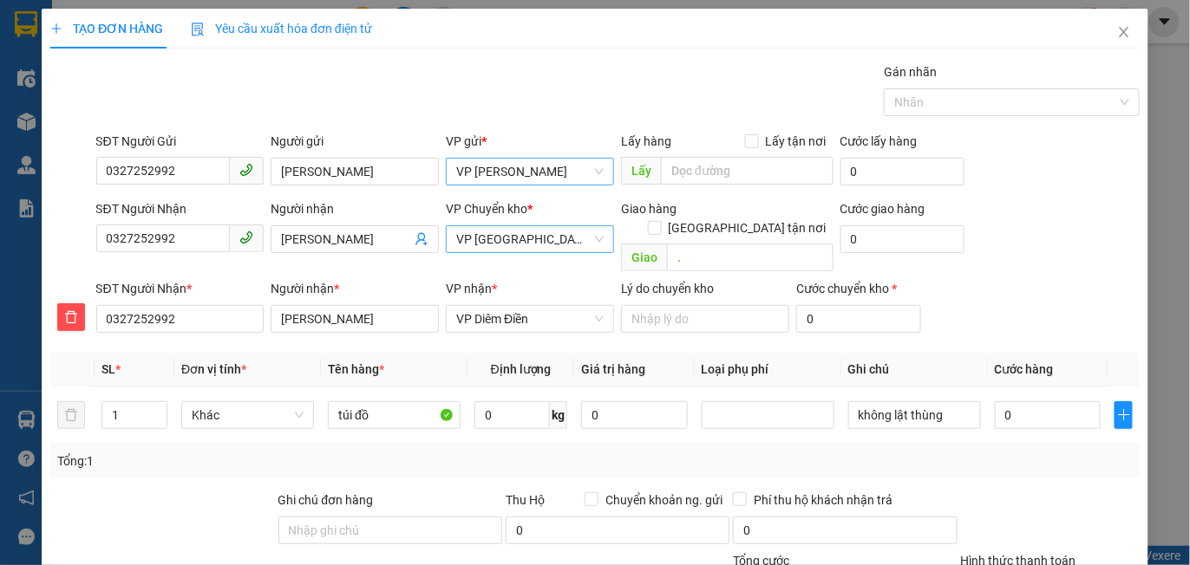
click at [990, 452] on div "Tổng: 1" at bounding box center [594, 461] width 1075 height 19
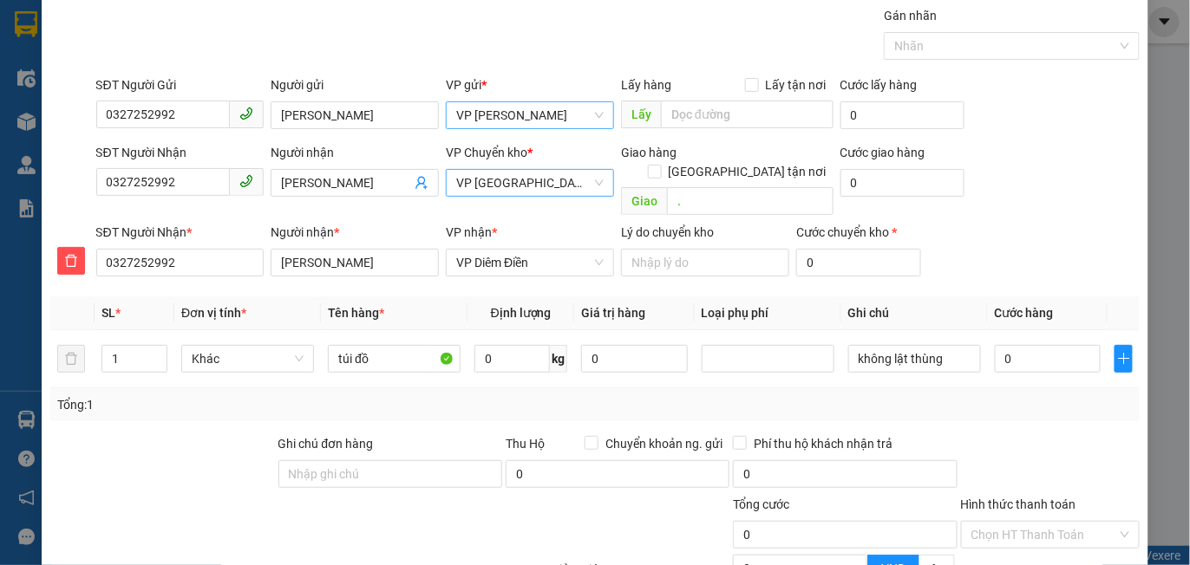
scroll to position [49, 0]
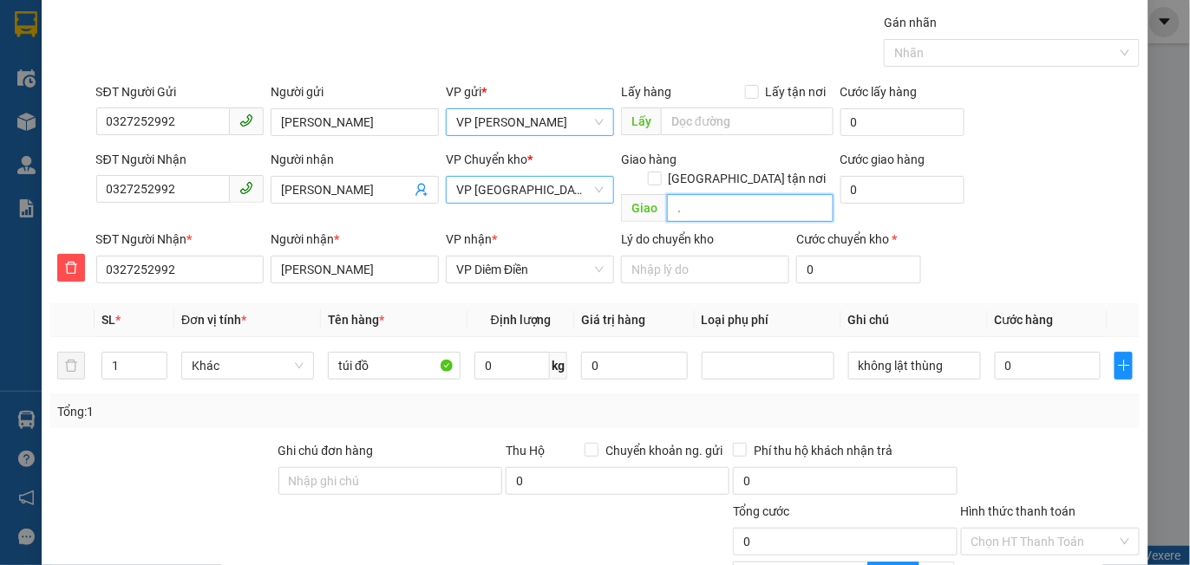
click at [696, 194] on input "." at bounding box center [750, 208] width 166 height 28
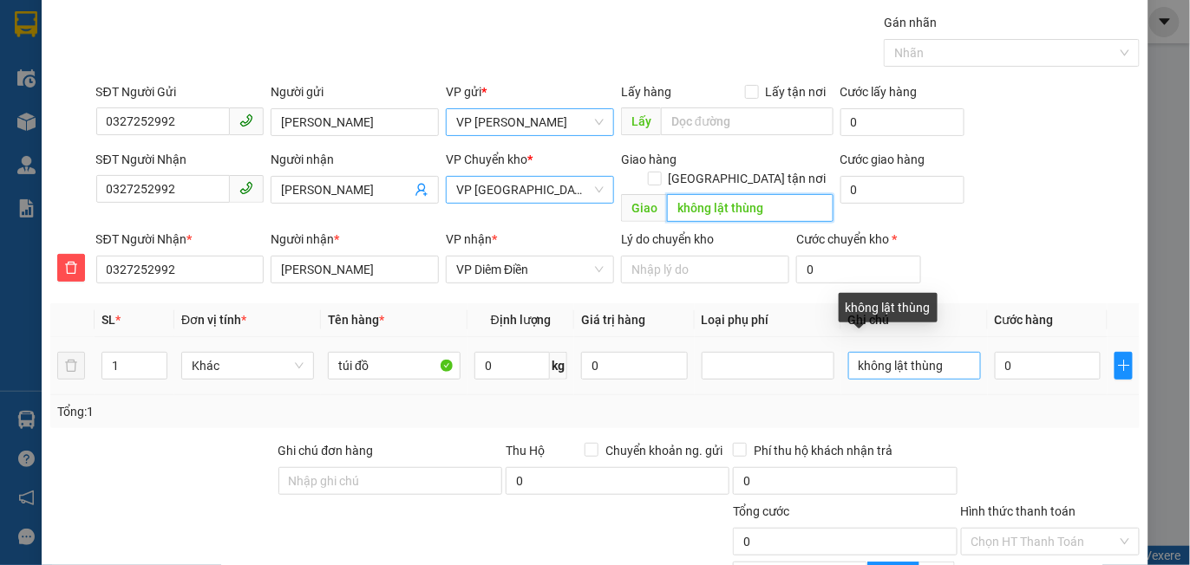
type input "không lật thùng"
click at [932, 352] on input "không lật thùng" at bounding box center [914, 366] width 133 height 28
type input "k"
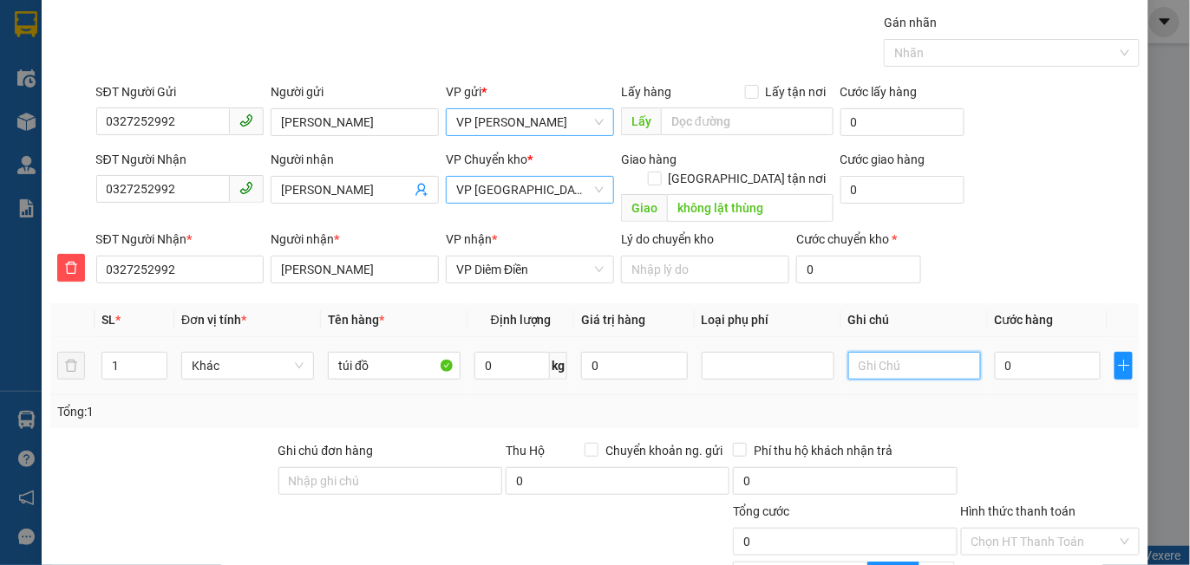
click at [876, 352] on input "text" at bounding box center [914, 366] width 133 height 28
click at [1041, 402] on div "Tổng: 1" at bounding box center [594, 411] width 1089 height 33
click at [902, 352] on input "nvcty" at bounding box center [914, 366] width 133 height 28
type input "nv cty"
click at [1090, 413] on div "Transit Pickup Surcharge Ids Transit Deliver Surcharge Ids Transit Deliver Surc…" at bounding box center [594, 370] width 1089 height 714
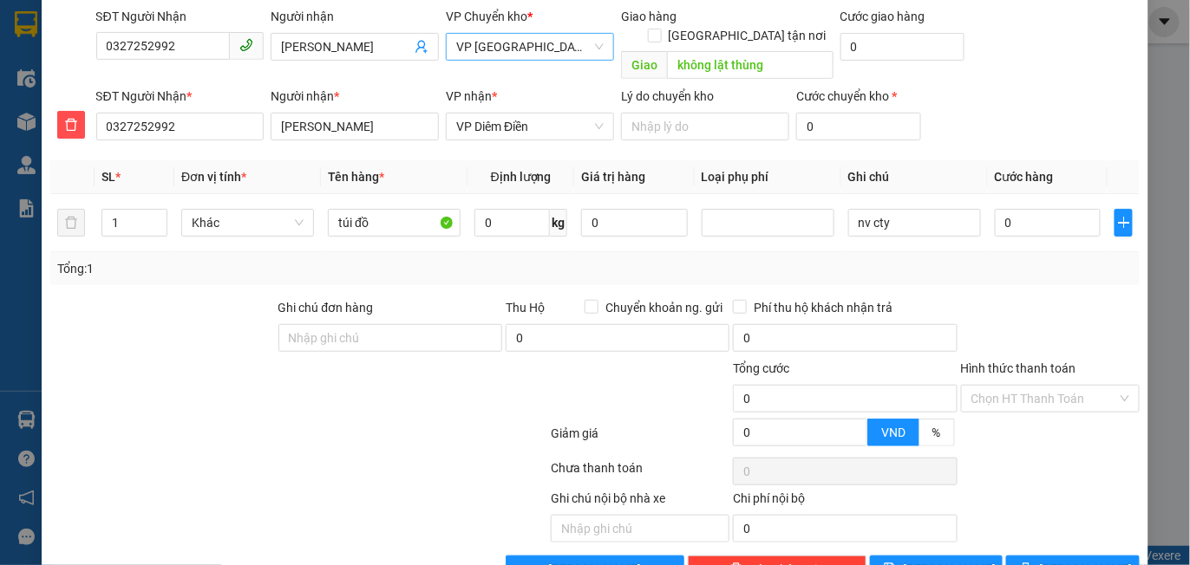
scroll to position [223, 0]
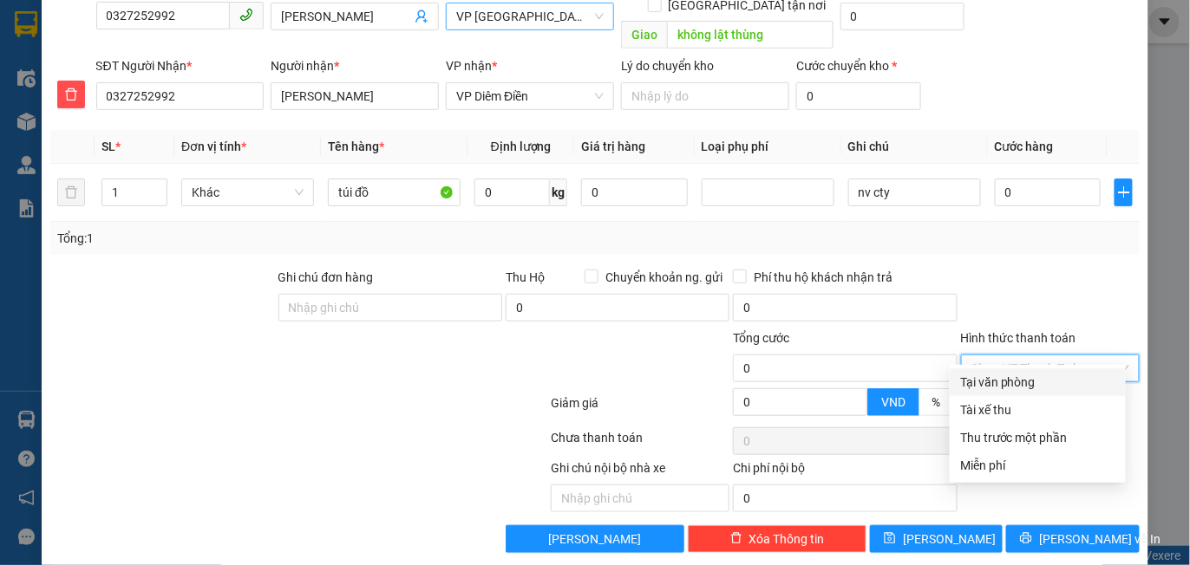
click at [1026, 356] on input "Hình thức thanh toán" at bounding box center [1044, 369] width 146 height 26
click at [988, 470] on div "Miễn phí" at bounding box center [1037, 465] width 155 height 19
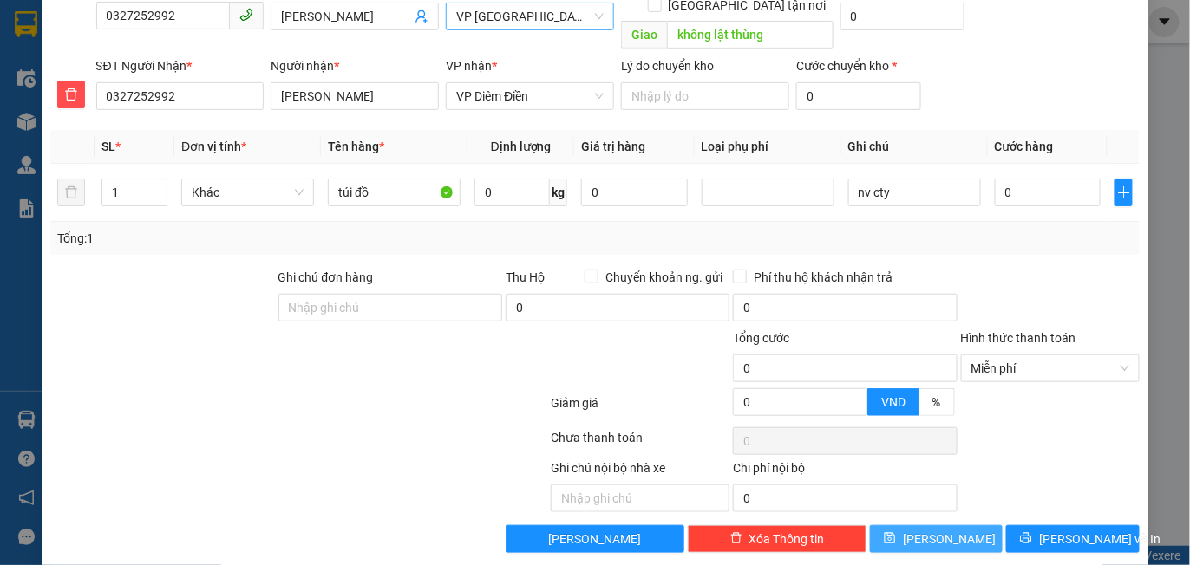
click at [953, 525] on button "Lưu" at bounding box center [936, 539] width 133 height 28
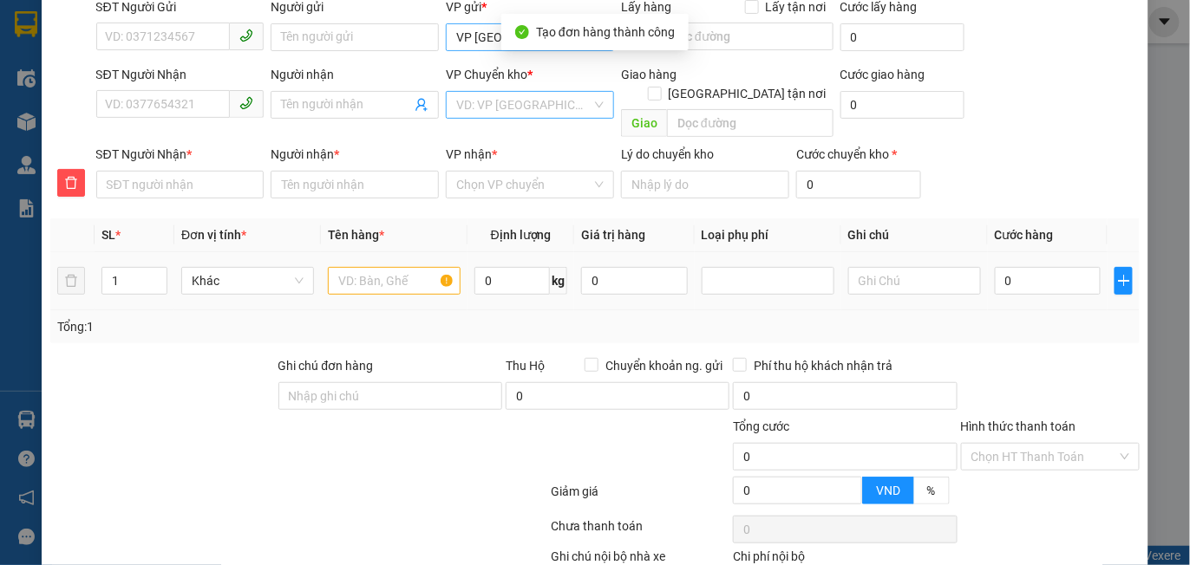
scroll to position [0, 0]
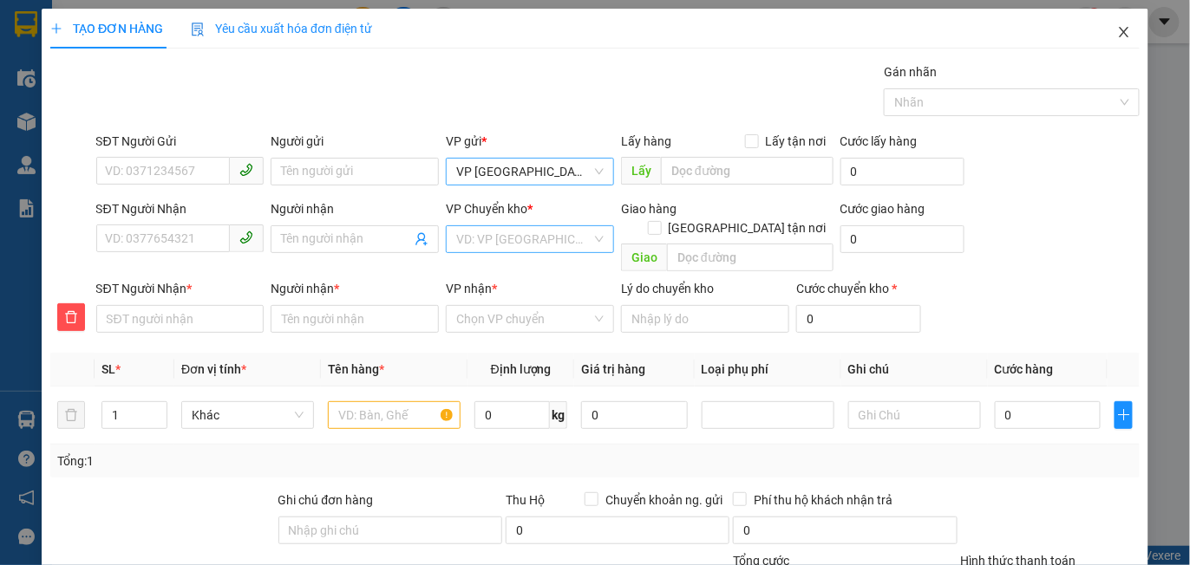
click at [1117, 36] on icon "close" at bounding box center [1124, 32] width 14 height 14
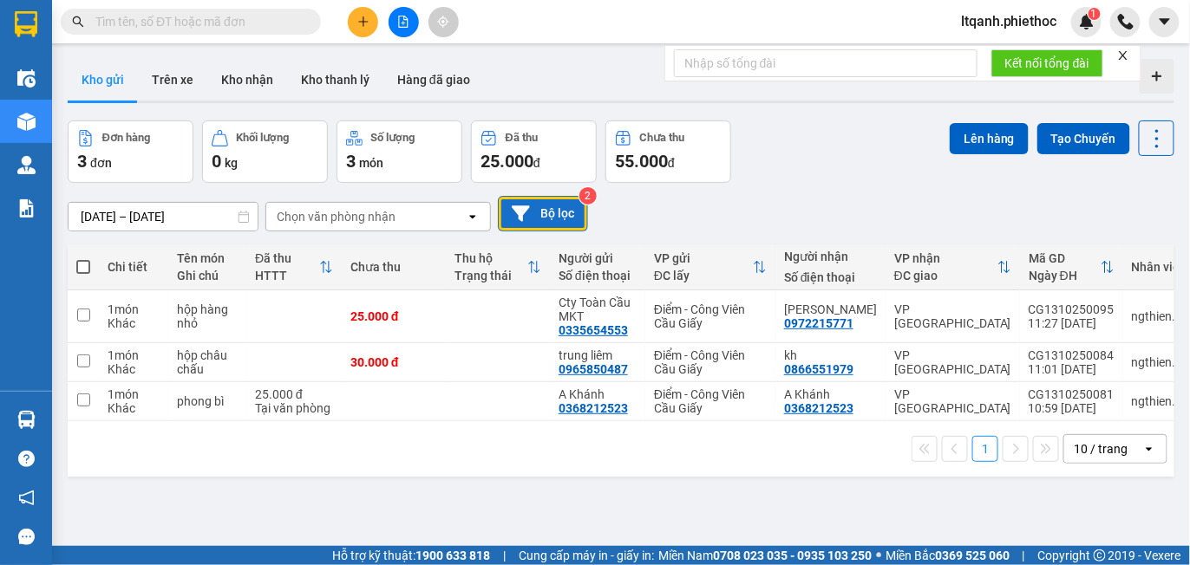
click at [543, 223] on button "Bộ lọc" at bounding box center [543, 214] width 90 height 36
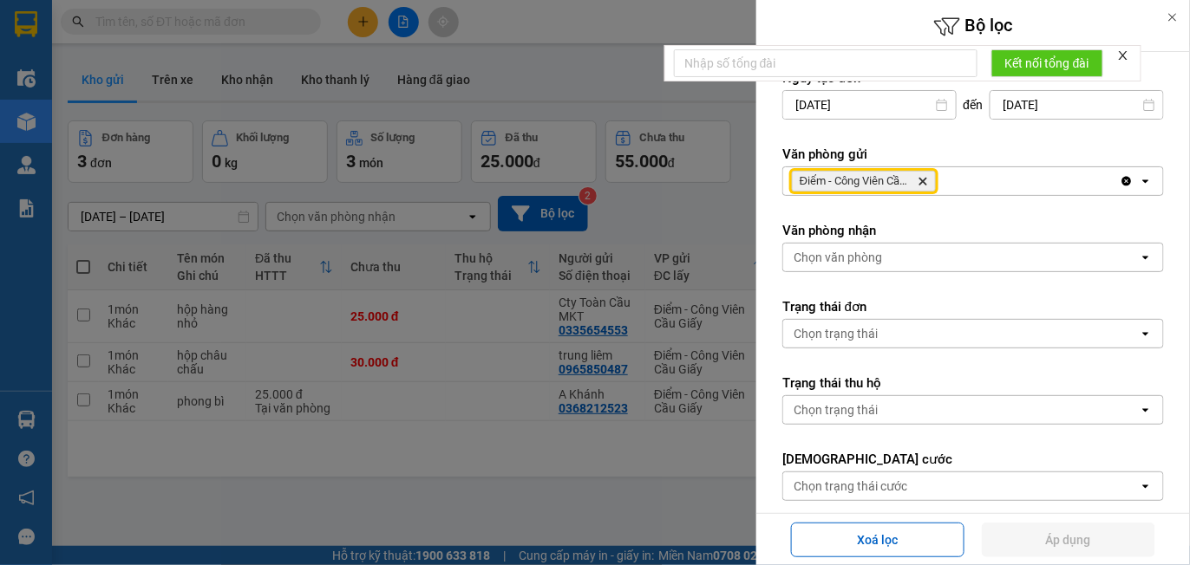
click at [925, 183] on icon "Điểm - Công Viên Cầu Giấy, close by backspace" at bounding box center [923, 182] width 8 height 8
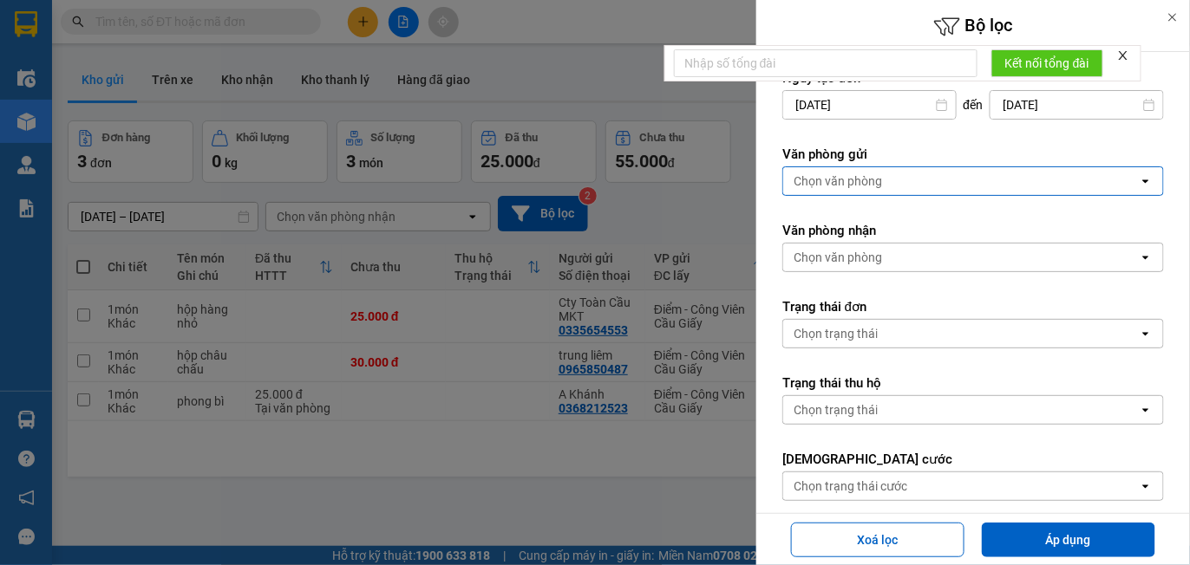
click at [891, 180] on div "Chọn văn phòng" at bounding box center [961, 181] width 356 height 28
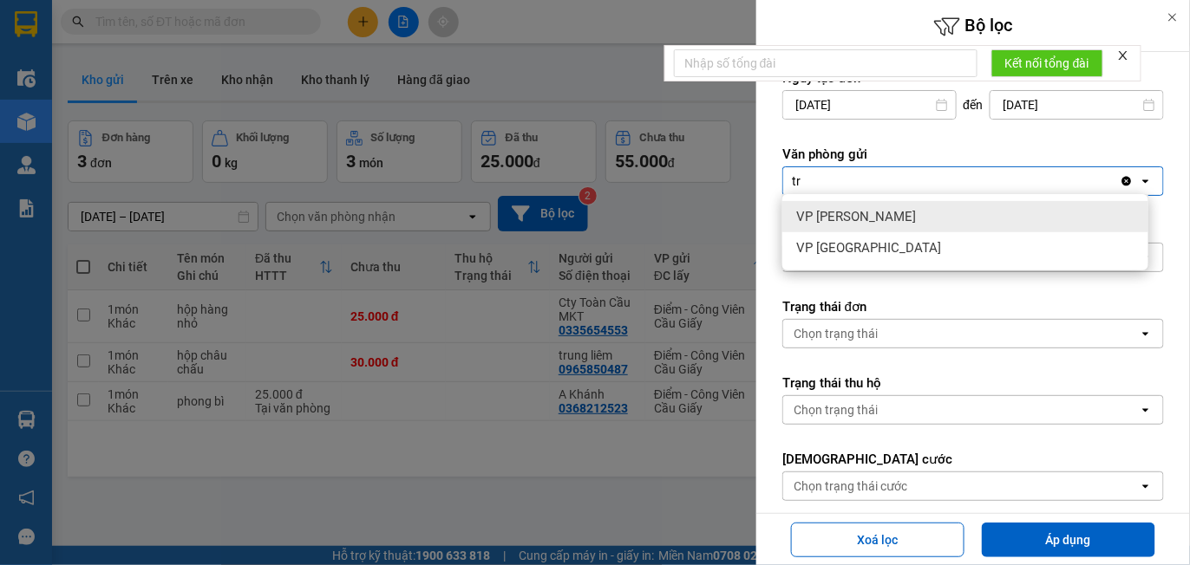
type input "tr"
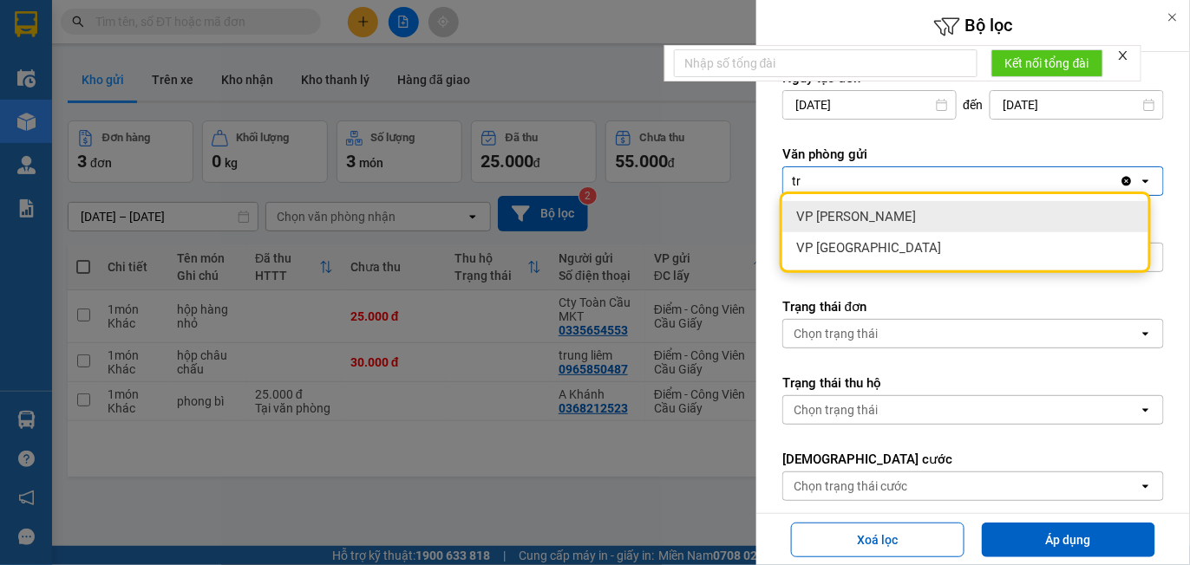
click at [871, 214] on span "VP [PERSON_NAME]" at bounding box center [856, 216] width 120 height 17
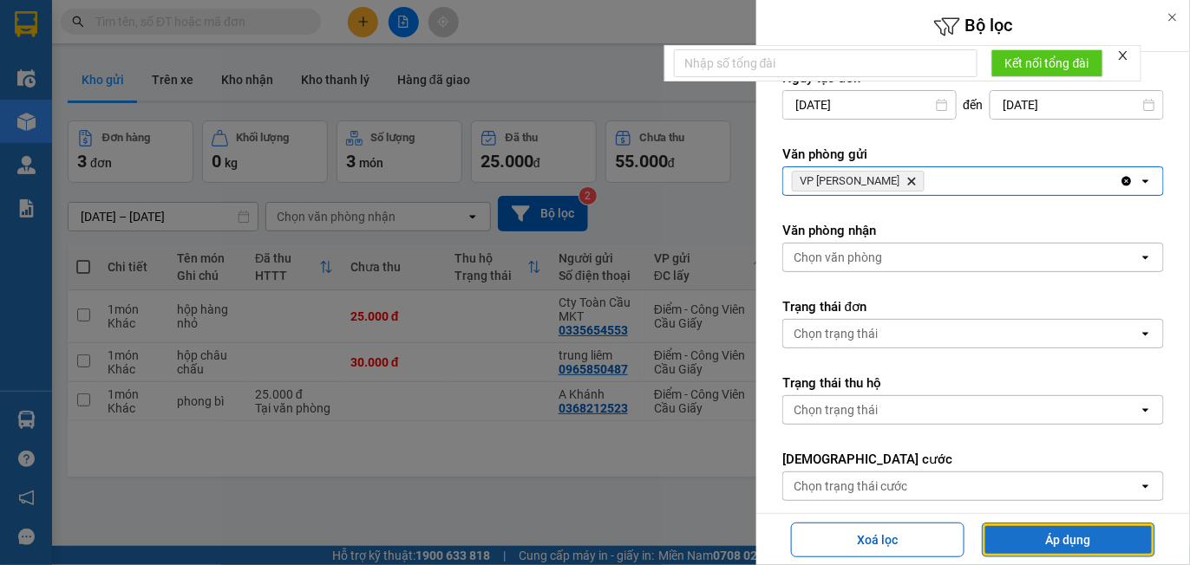
click at [1056, 539] on button "Áp dụng" at bounding box center [1068, 540] width 173 height 35
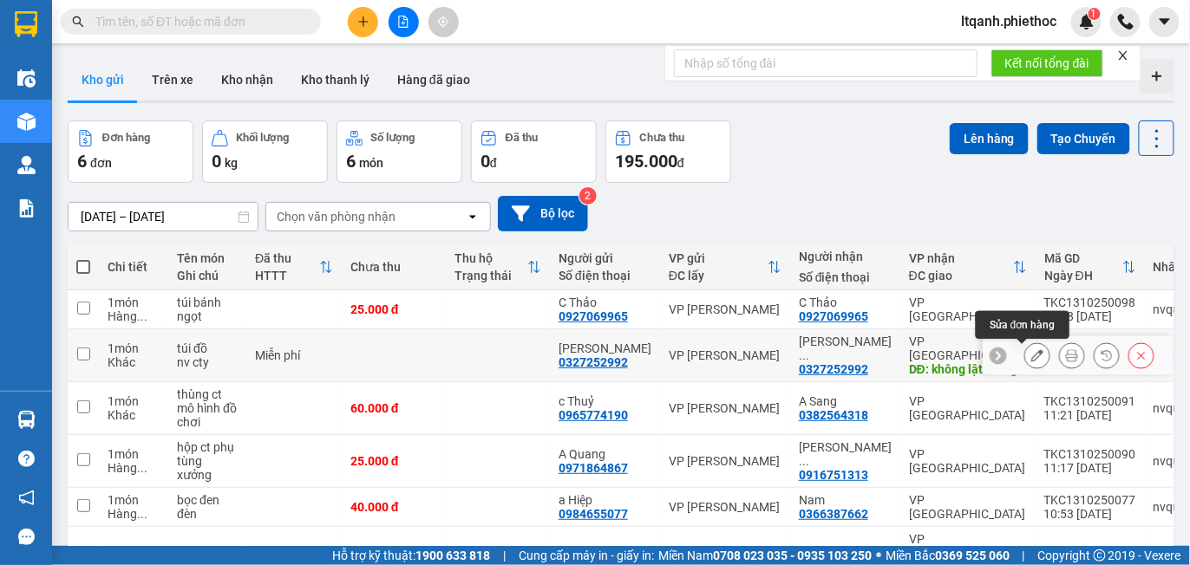
click at [1031, 357] on icon at bounding box center [1037, 355] width 12 height 12
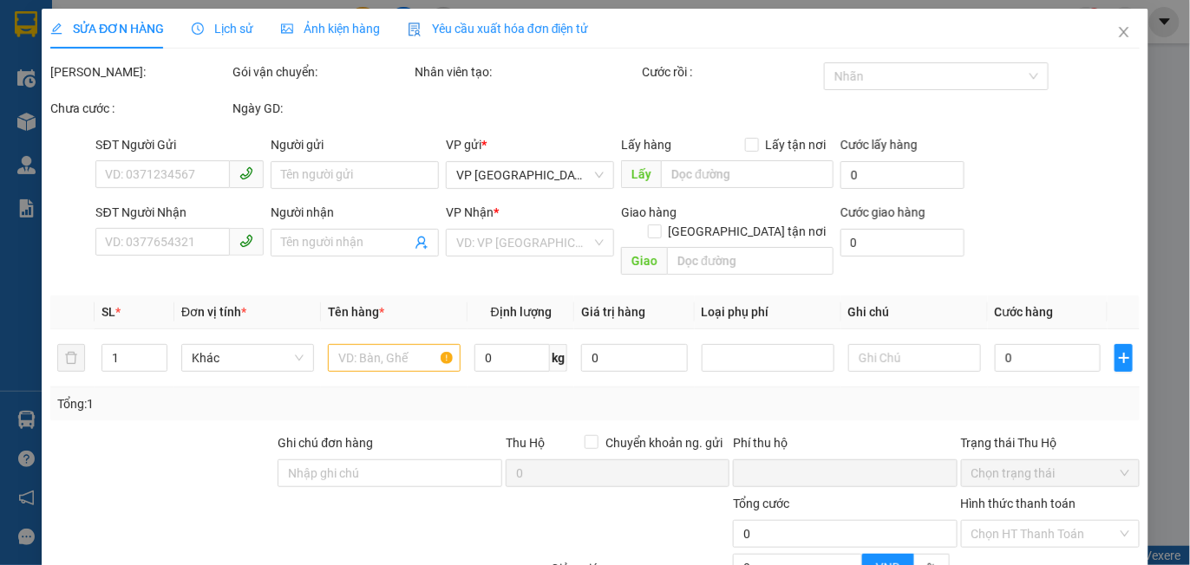
type input "0327252992"
type input "[PERSON_NAME]"
type input "0327252992"
type input "Quỳnh Anh Diêm Điền"
type input "không lật thùng"
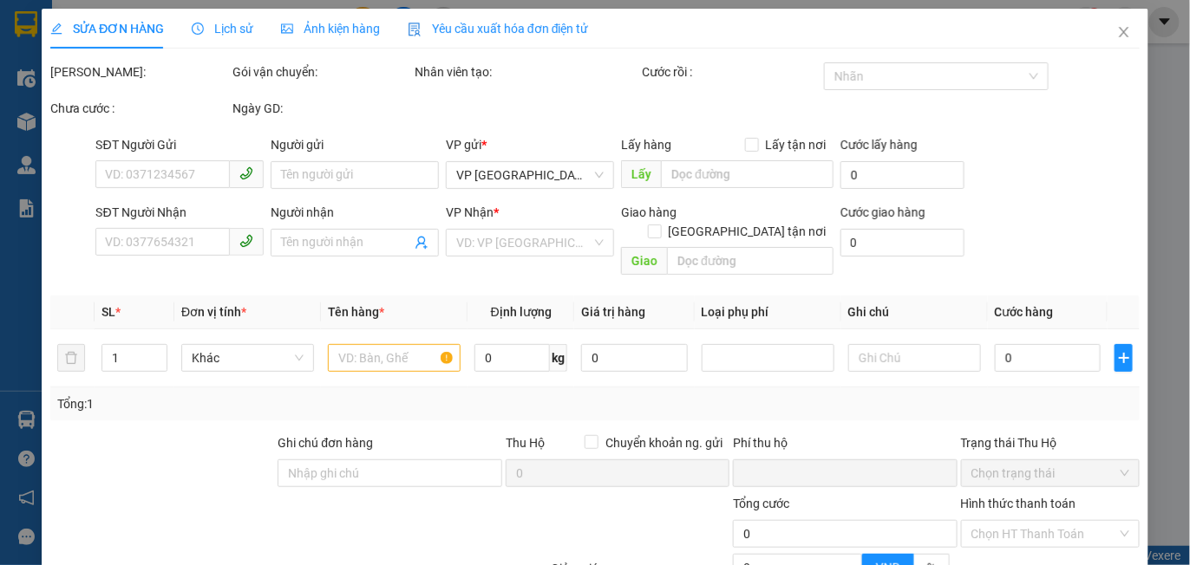
type input "0"
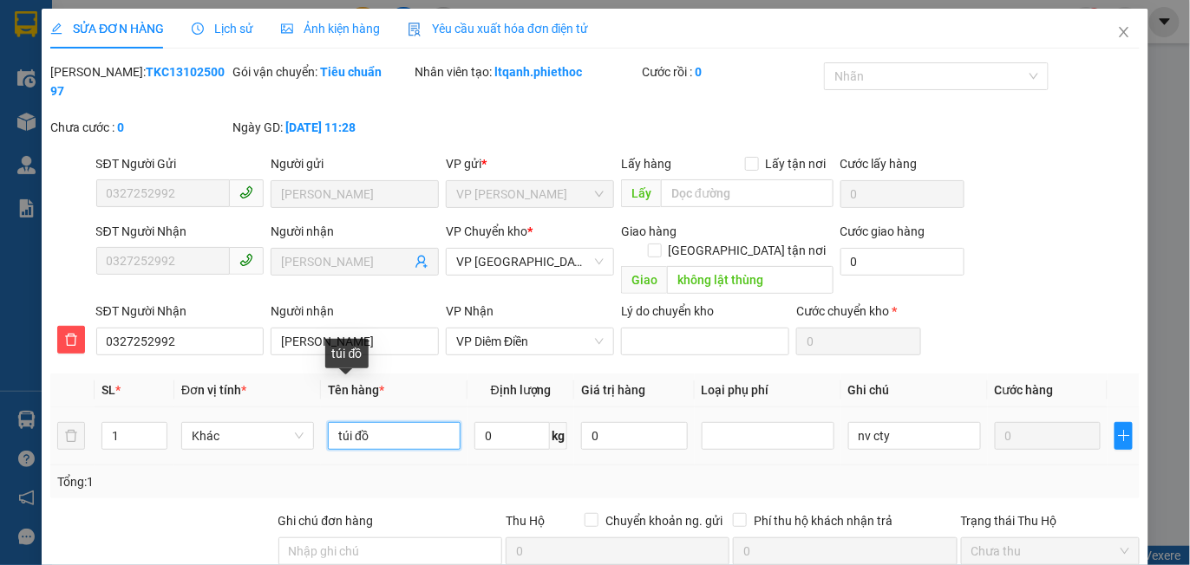
click at [388, 422] on input "túi đồ" at bounding box center [394, 436] width 133 height 28
type input "thùng trà sữa"
click at [557, 466] on div "Tổng: 1" at bounding box center [594, 482] width 1089 height 33
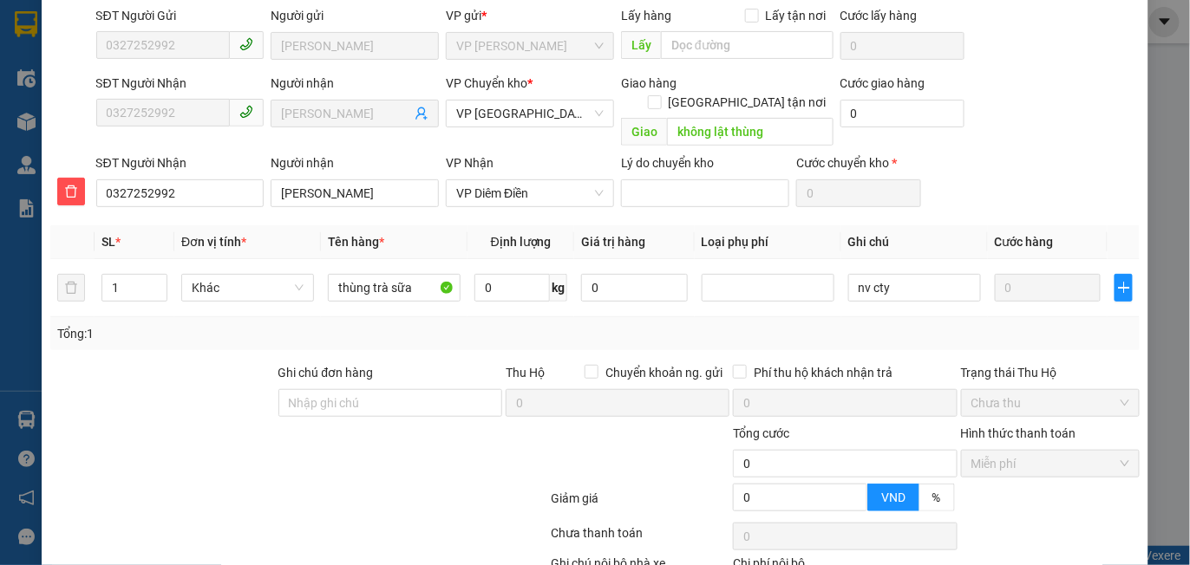
scroll to position [226, 0]
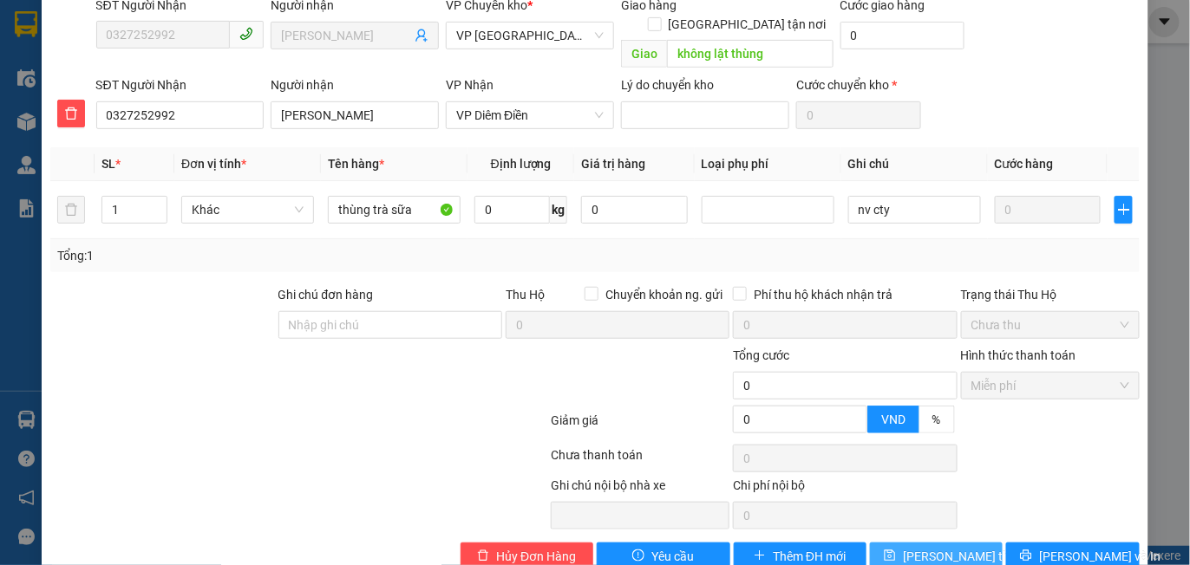
click at [931, 547] on span "Lưu thay đổi" at bounding box center [972, 556] width 139 height 19
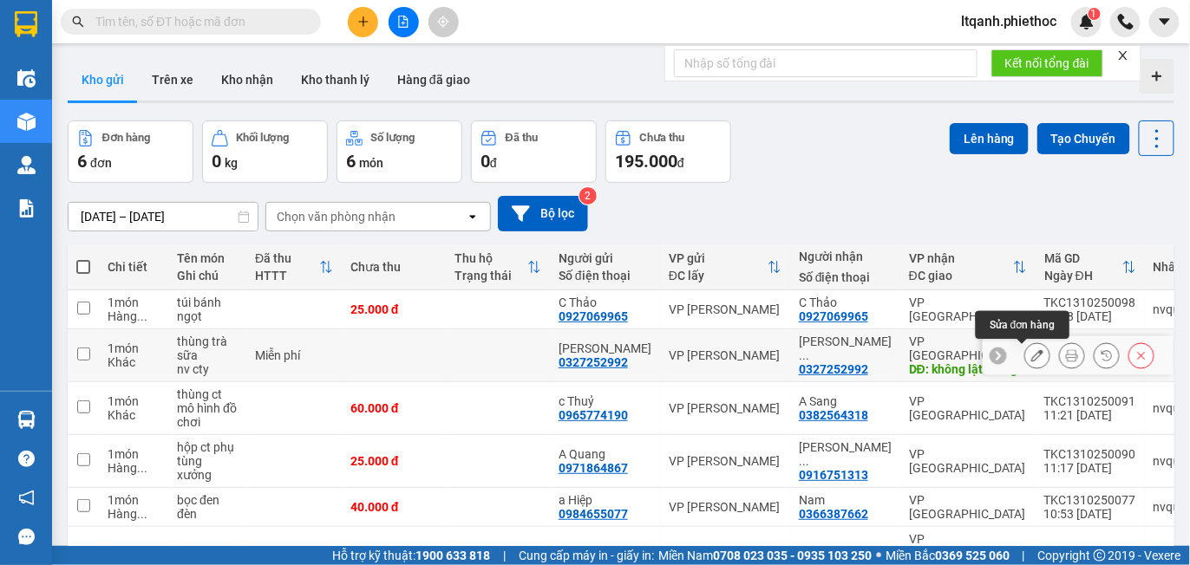
click at [1031, 361] on icon at bounding box center [1037, 355] width 12 height 12
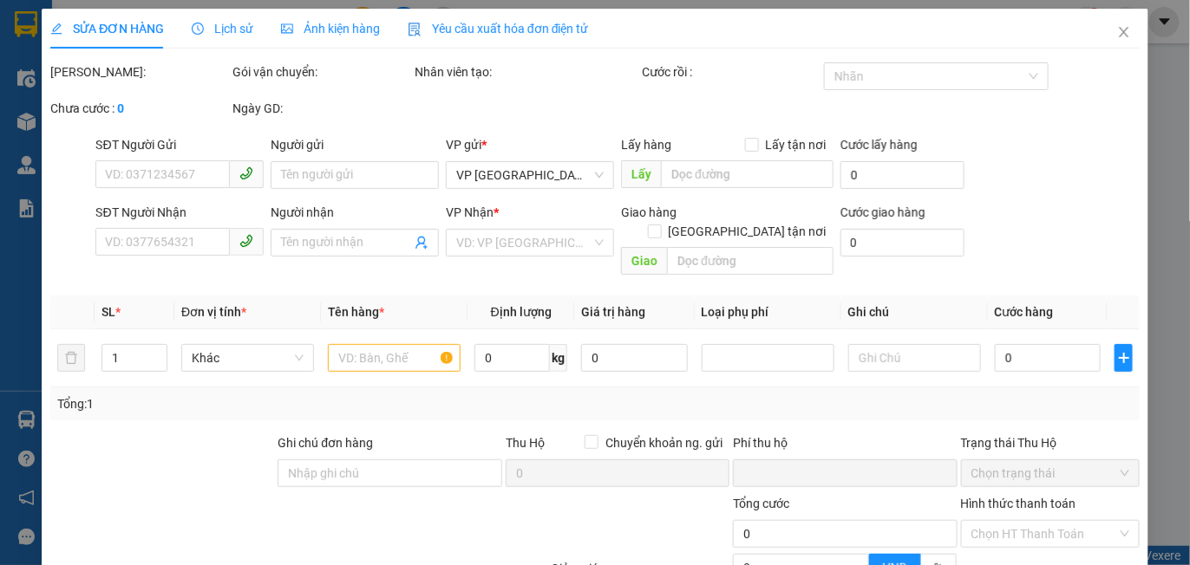
type input "0327252992"
type input "[PERSON_NAME]"
type input "0327252992"
type input "Quỳnh Anh Diêm Điền"
type input "không lật thùng"
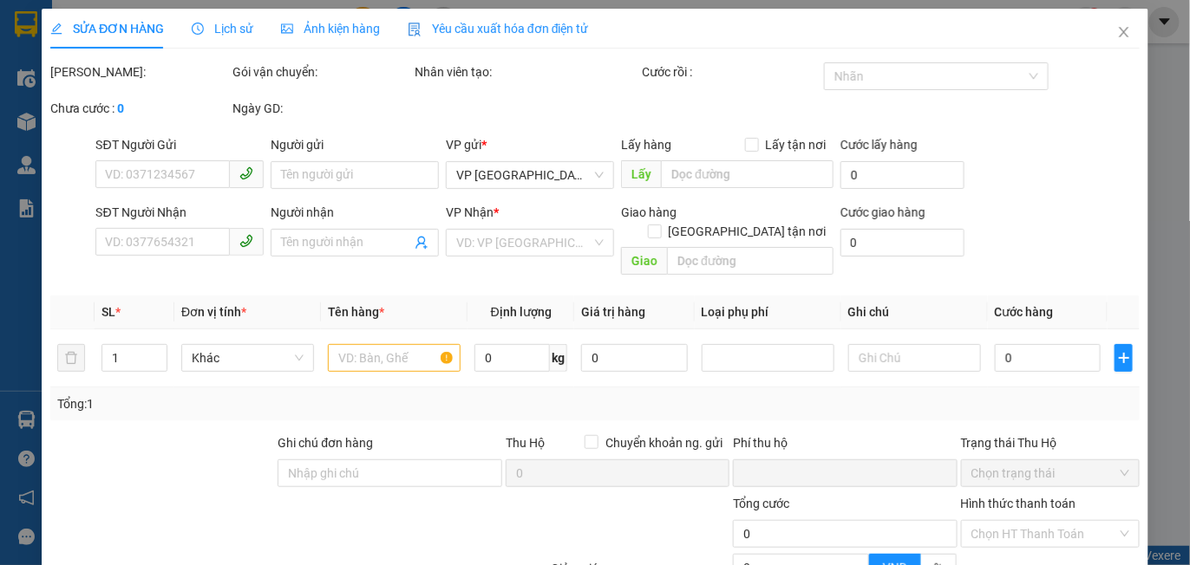
type input "0"
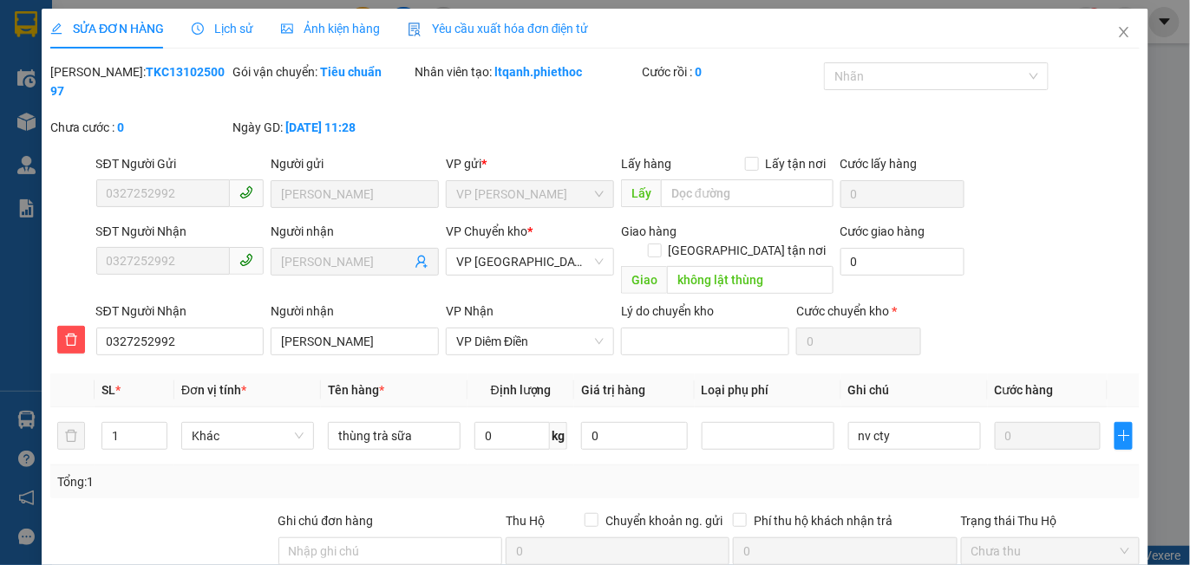
click at [228, 27] on span "Lịch sử" at bounding box center [223, 29] width 62 height 14
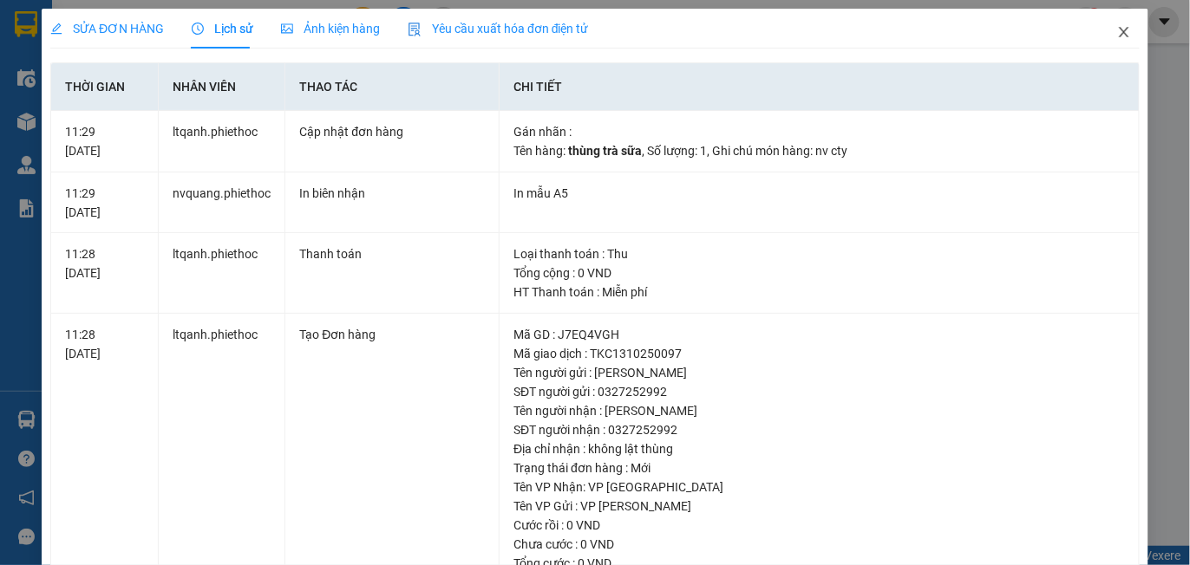
click at [1119, 34] on icon "close" at bounding box center [1124, 32] width 10 height 10
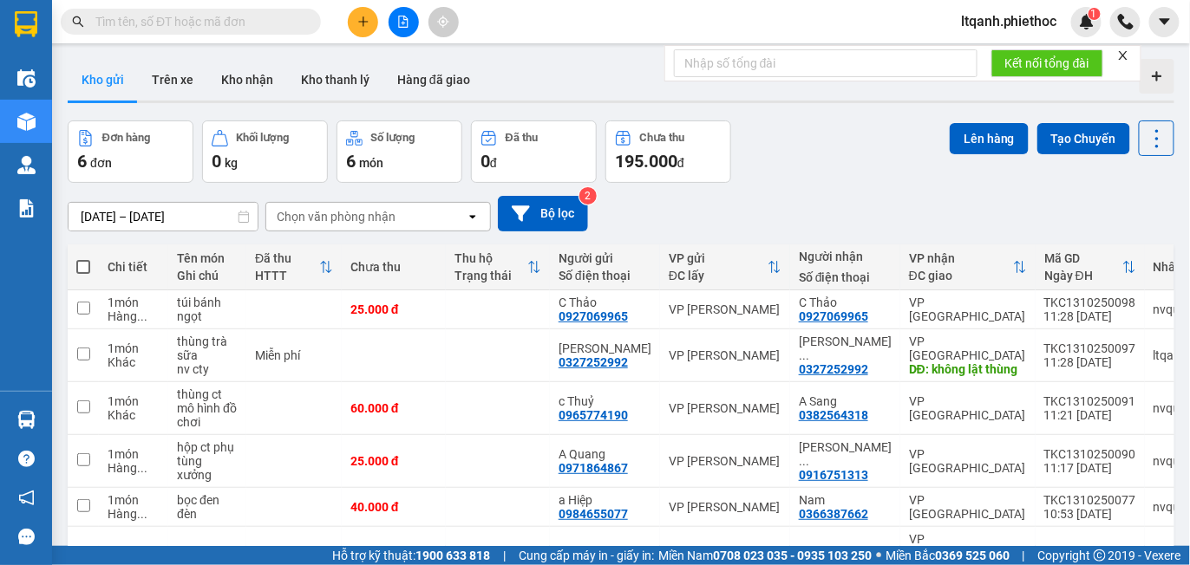
click at [994, 14] on span "ltqanh.phiethoc" at bounding box center [1009, 21] width 124 height 22
click at [988, 44] on span "Đăng xuất" at bounding box center [1017, 53] width 88 height 19
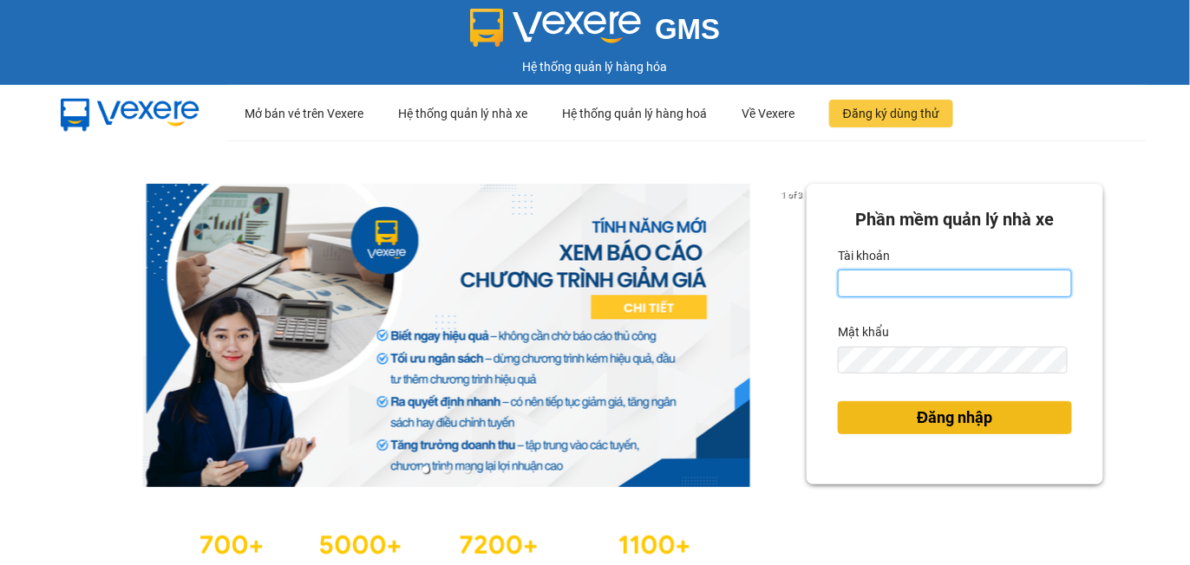
type input "ltqanh.phiethoc"
click at [917, 420] on span "Đăng nhập" at bounding box center [954, 418] width 75 height 24
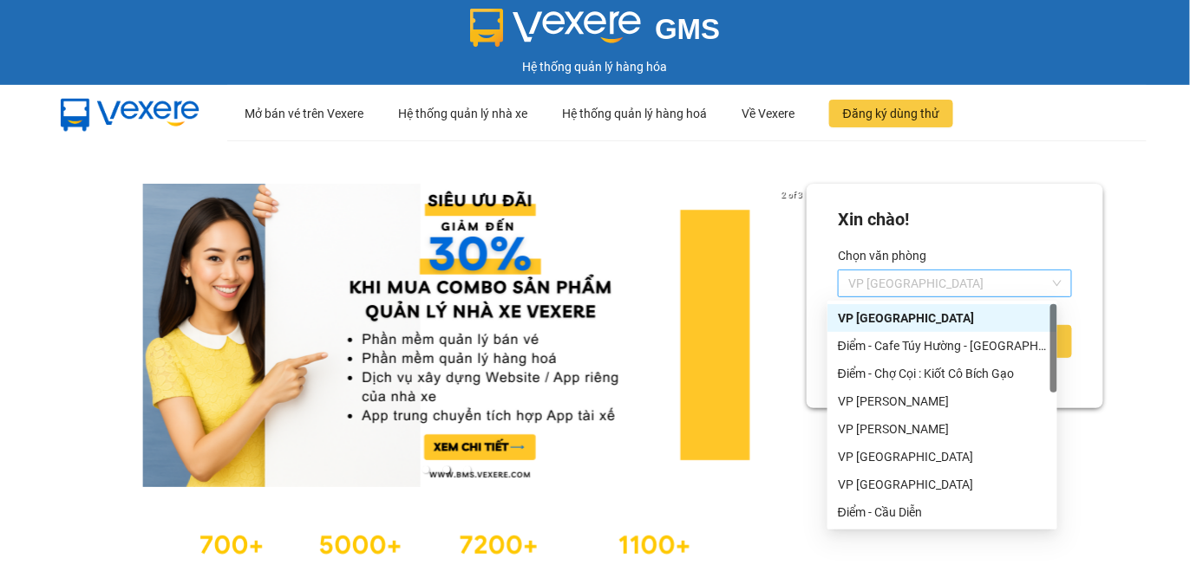
click at [926, 277] on span "VP [GEOGRAPHIC_DATA]" at bounding box center [954, 284] width 213 height 26
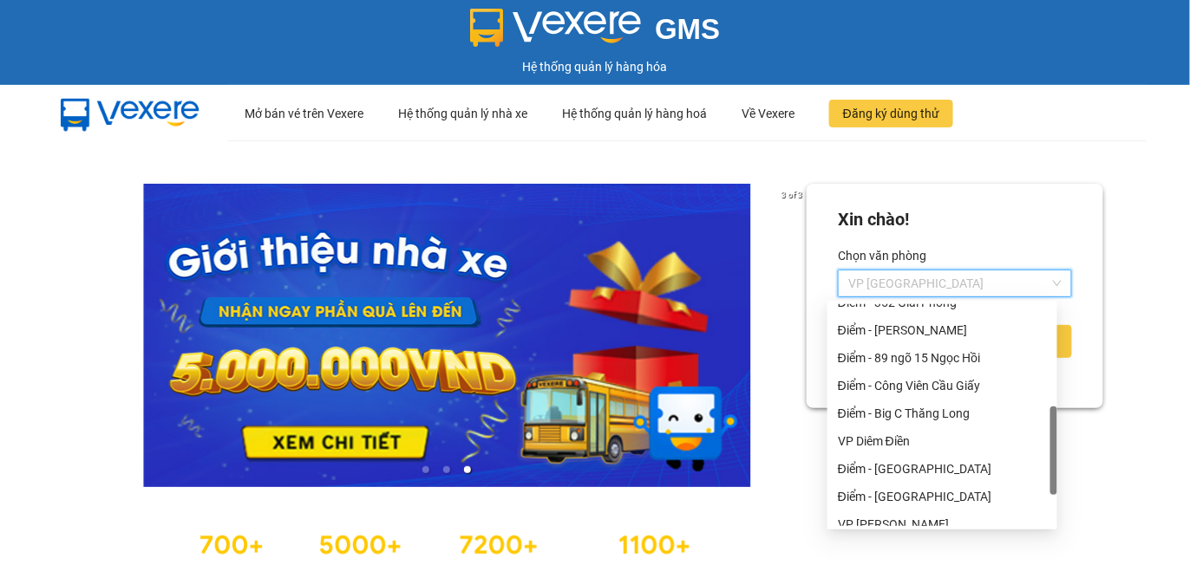
scroll to position [350, 0]
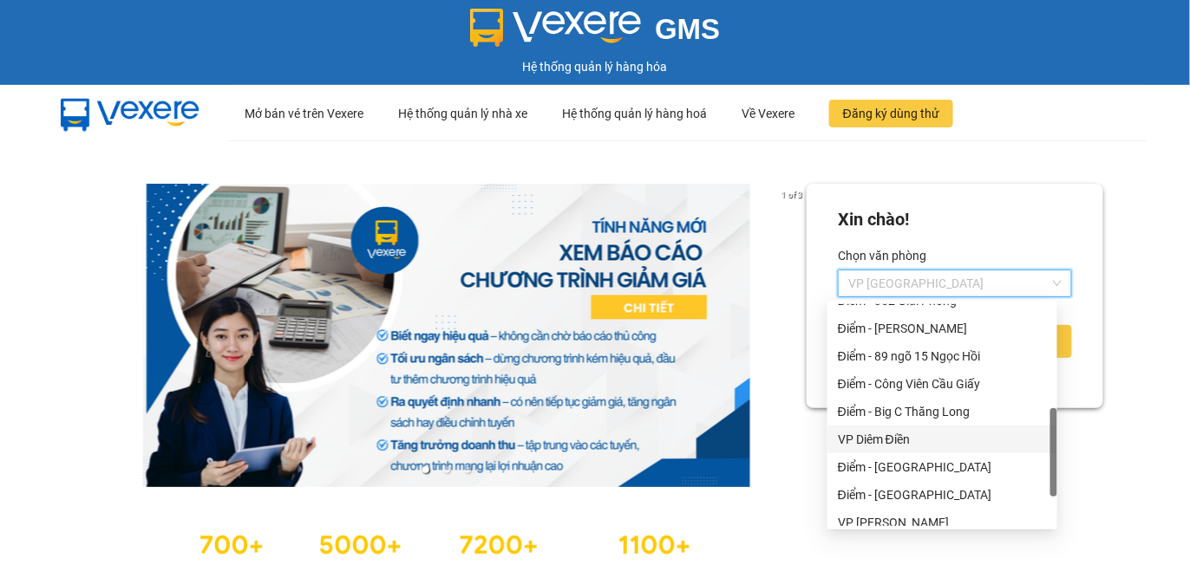
click at [882, 436] on div "VP Diêm Điền" at bounding box center [942, 439] width 209 height 19
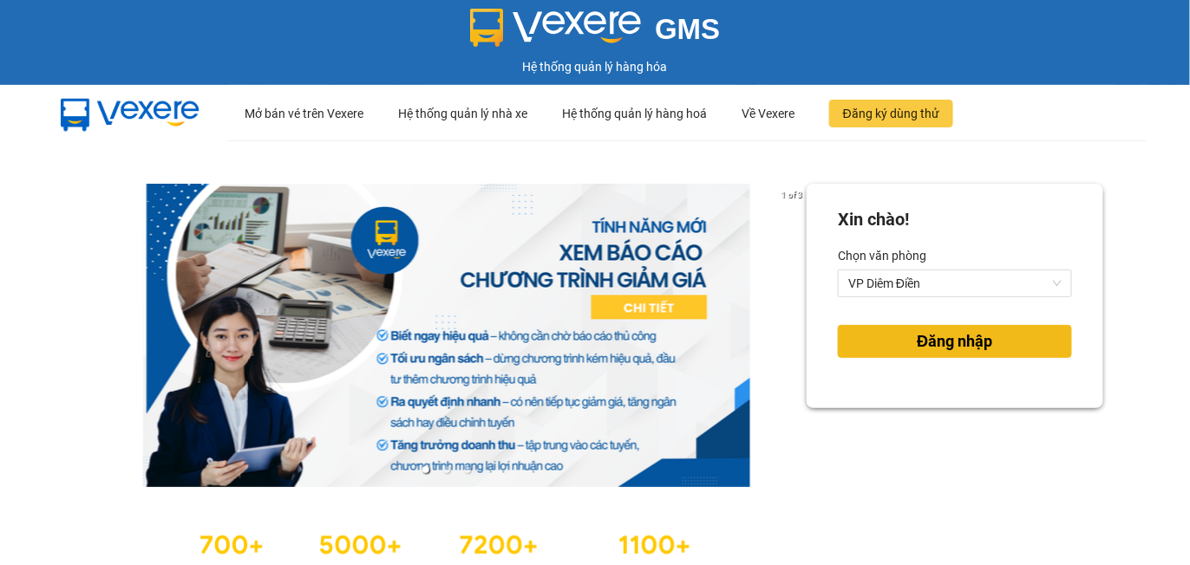
click at [917, 346] on span "Đăng nhập" at bounding box center [954, 342] width 75 height 24
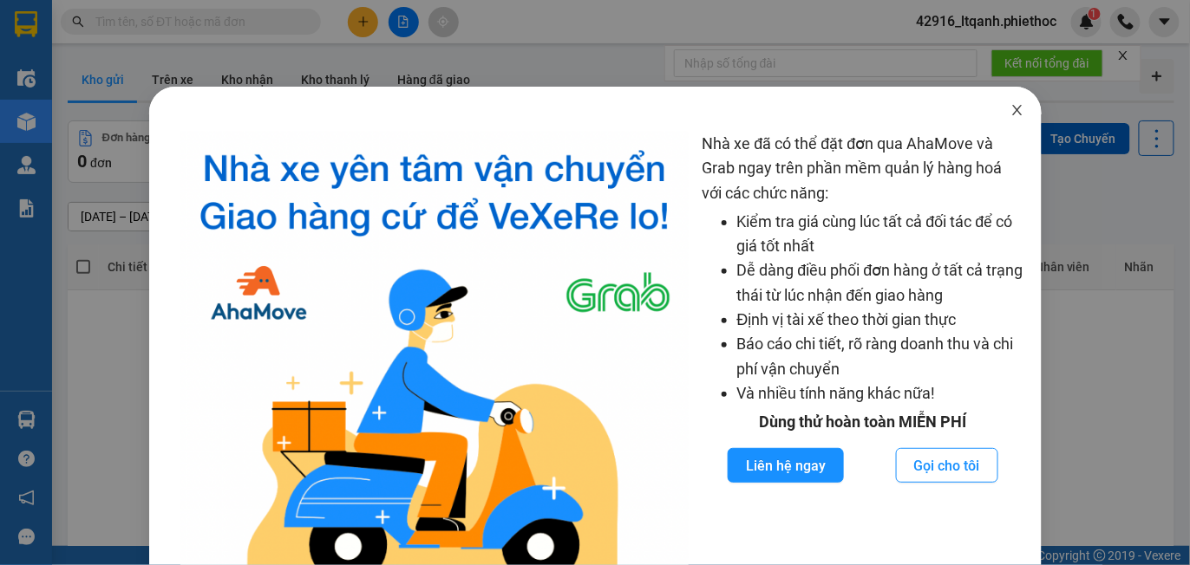
click at [1012, 107] on icon "close" at bounding box center [1017, 110] width 10 height 10
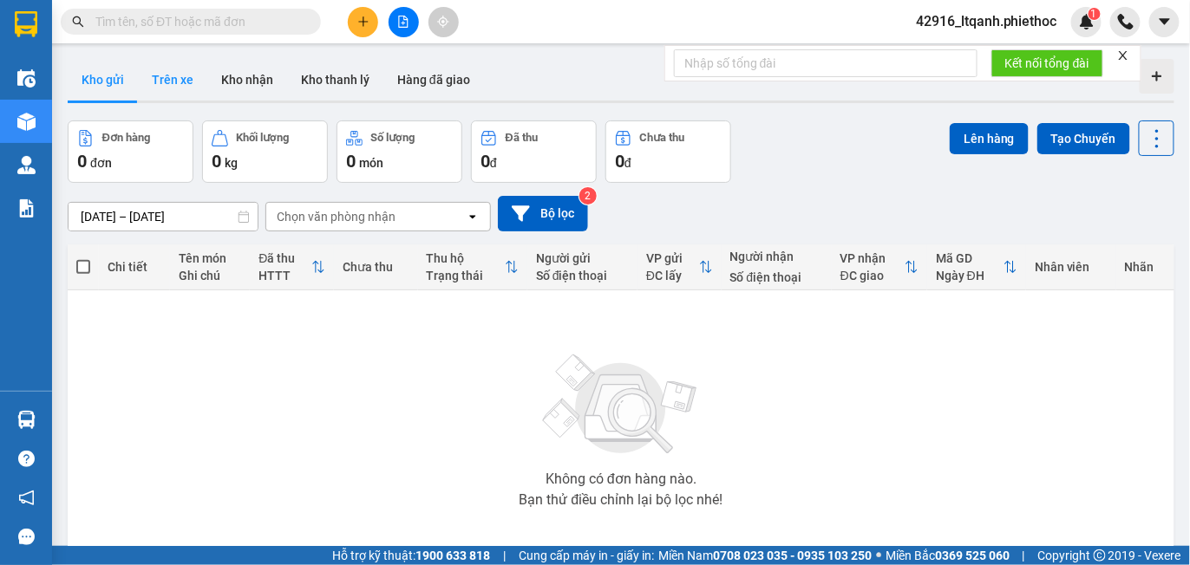
click at [173, 87] on button "Trên xe" at bounding box center [172, 80] width 69 height 42
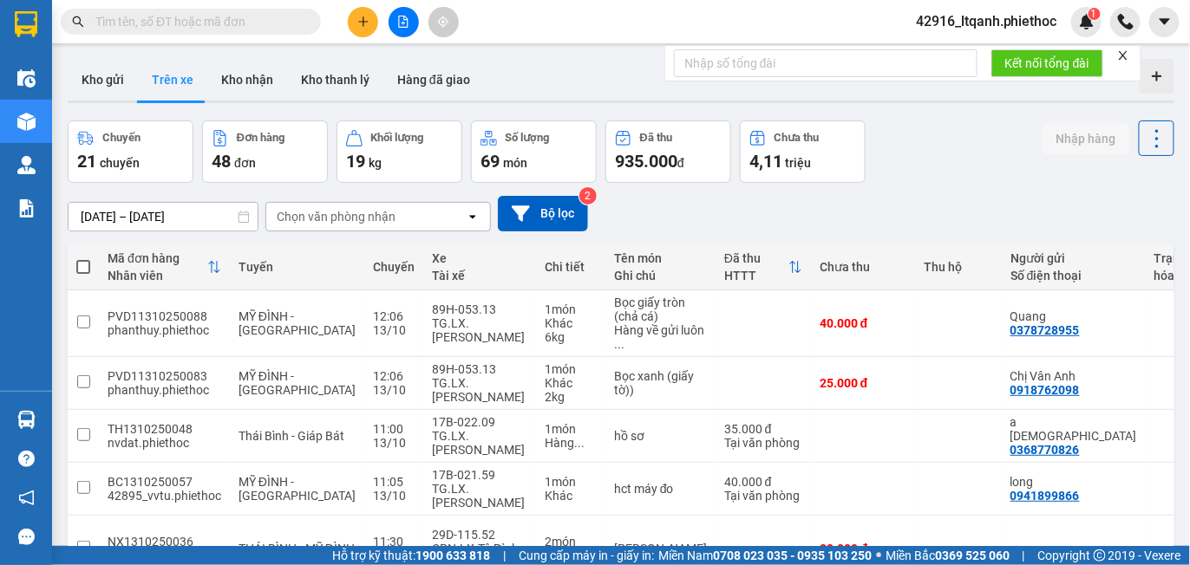
click at [357, 217] on div "Chọn văn phòng nhận" at bounding box center [336, 216] width 119 height 17
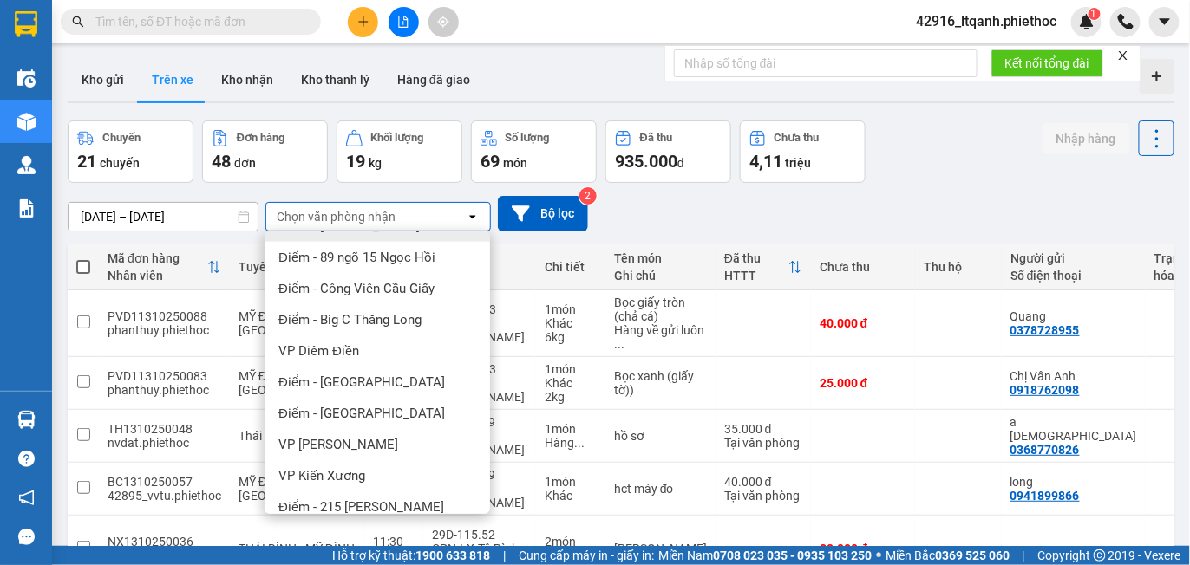
scroll to position [379, 0]
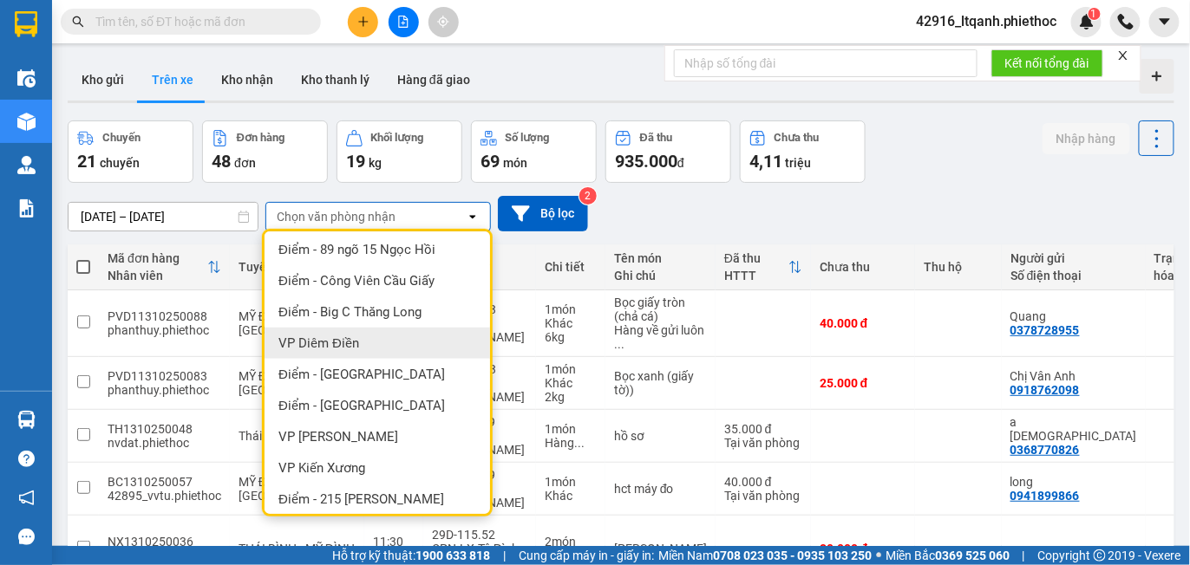
click at [319, 330] on div "VP Diêm Điền" at bounding box center [376, 343] width 225 height 31
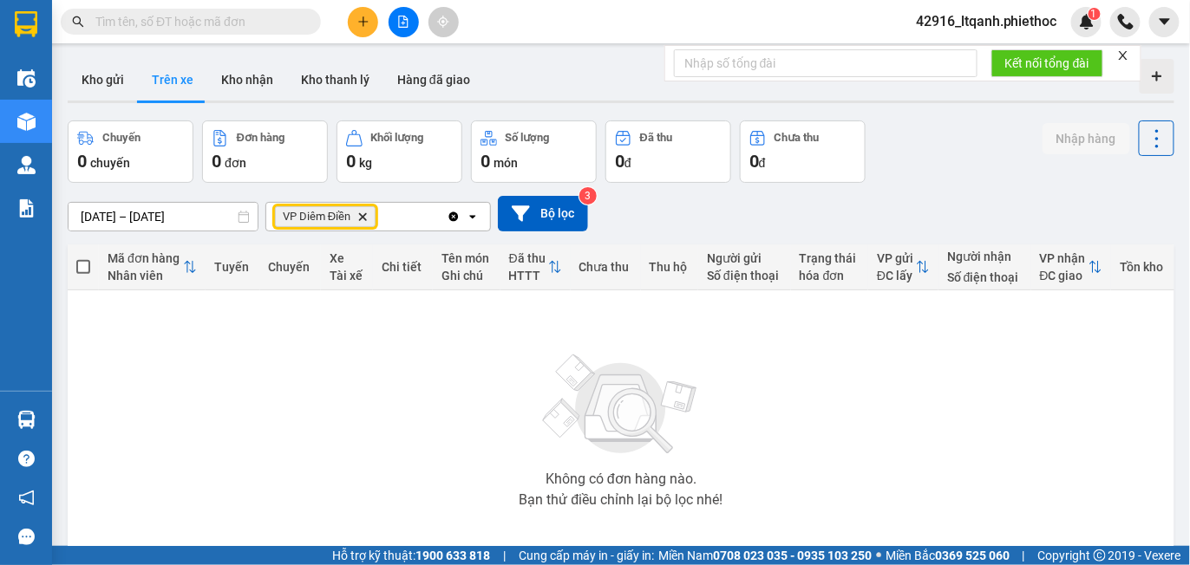
click at [364, 219] on icon "Delete" at bounding box center [362, 217] width 10 height 10
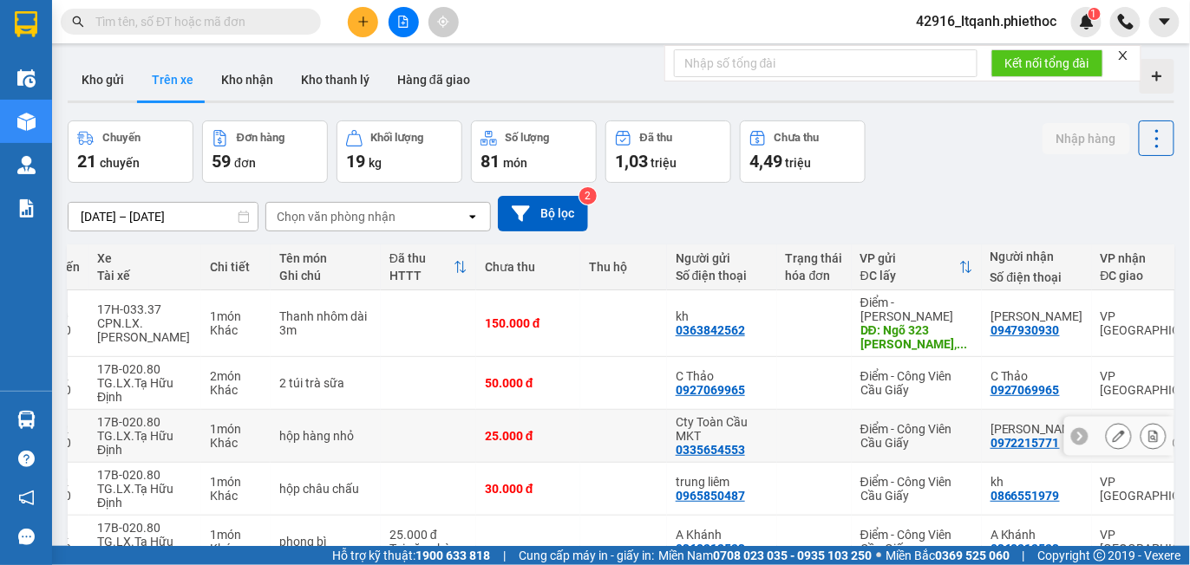
scroll to position [299, 0]
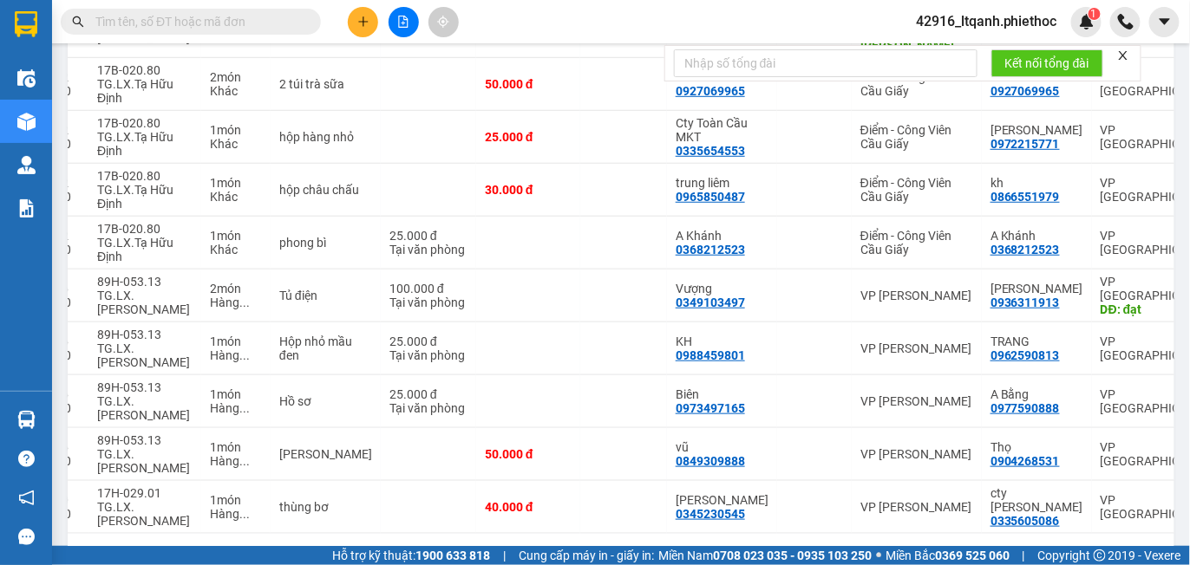
click at [1107, 553] on div "10 / trang" at bounding box center [1101, 561] width 54 height 17
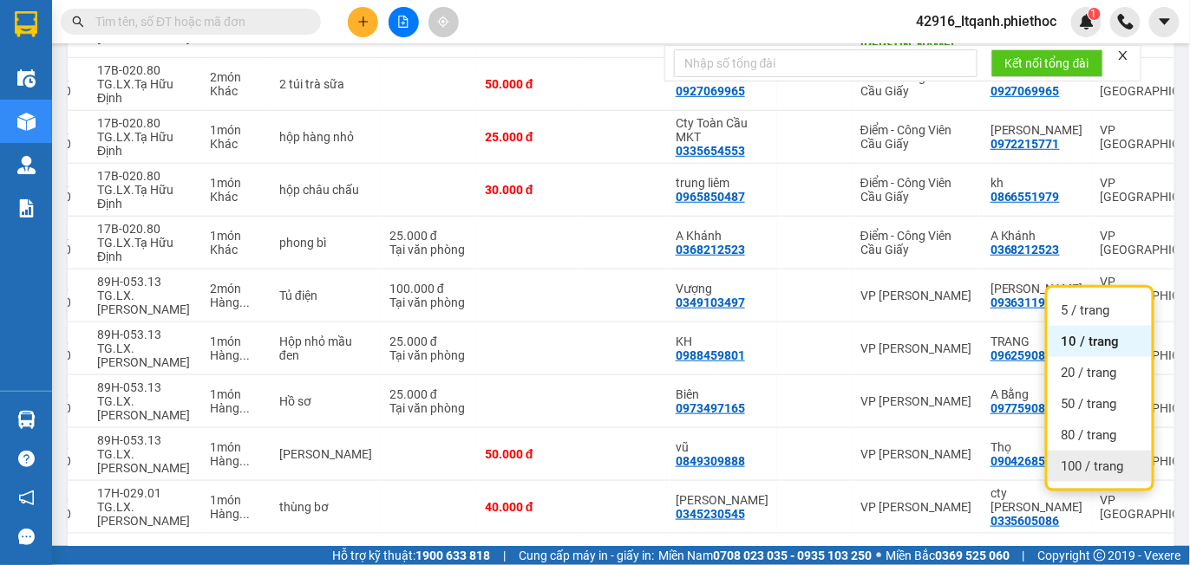
click at [1094, 471] on span "100 / trang" at bounding box center [1092, 466] width 62 height 17
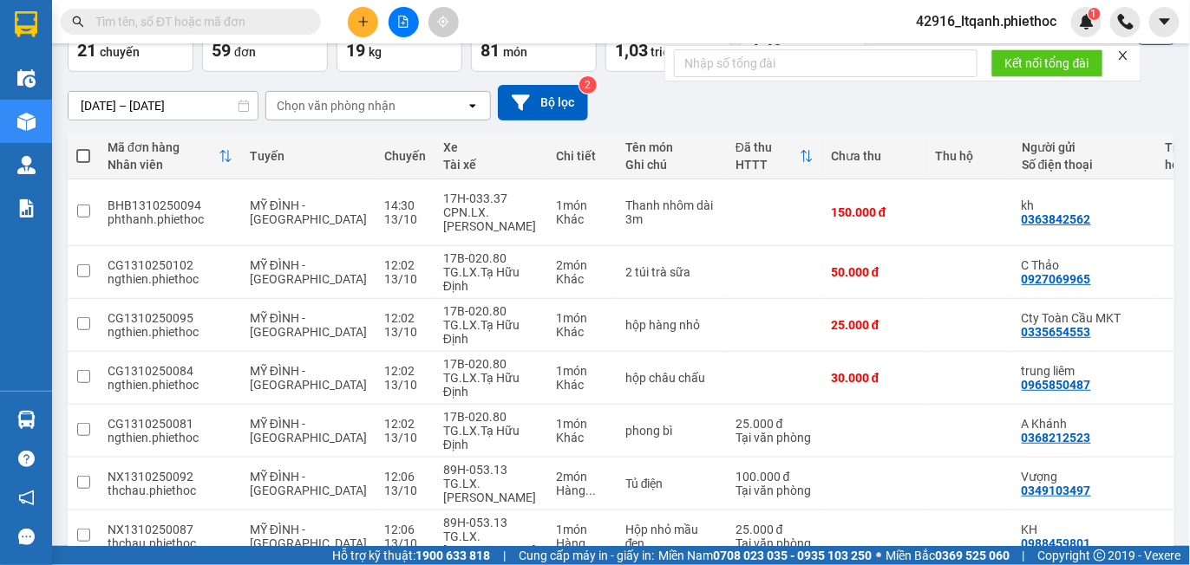
scroll to position [0, 0]
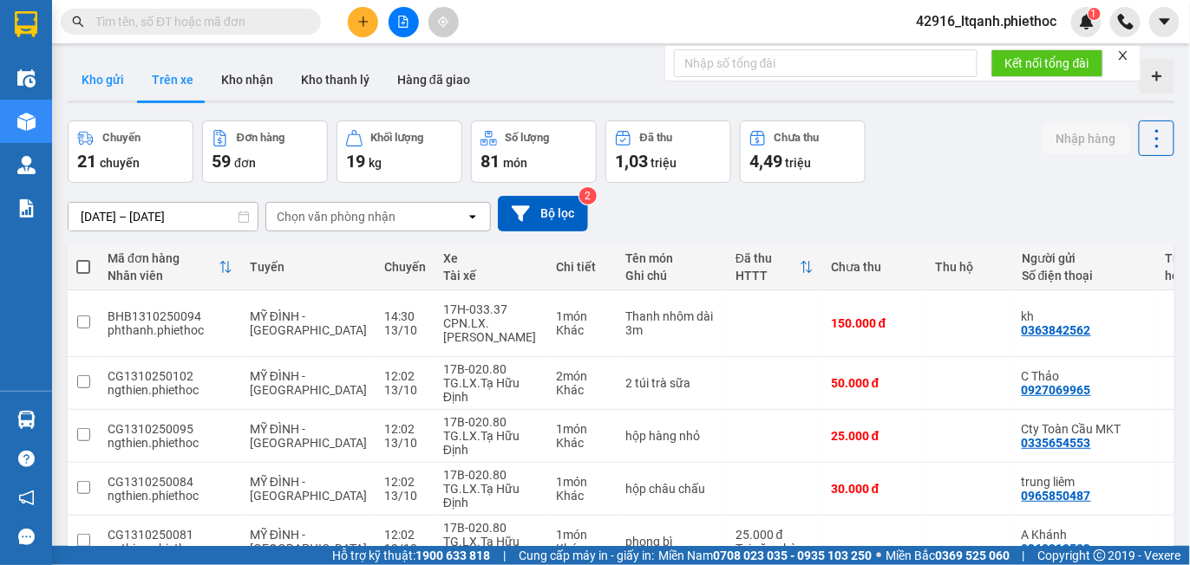
click at [107, 84] on button "Kho gửi" at bounding box center [103, 80] width 70 height 42
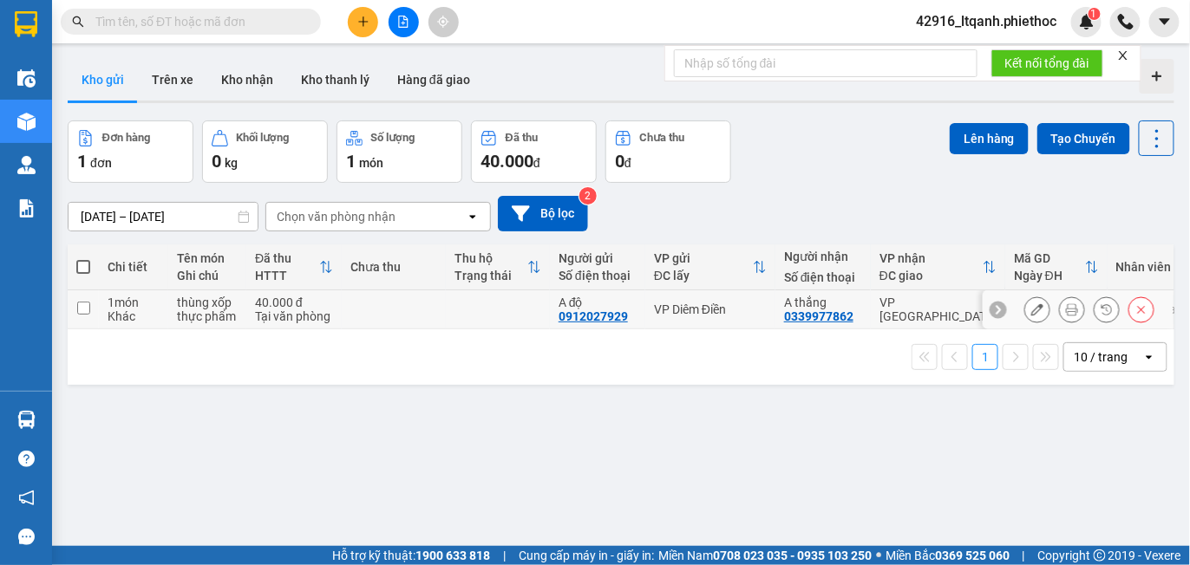
click at [355, 314] on td at bounding box center [394, 309] width 104 height 39
checkbox input "true"
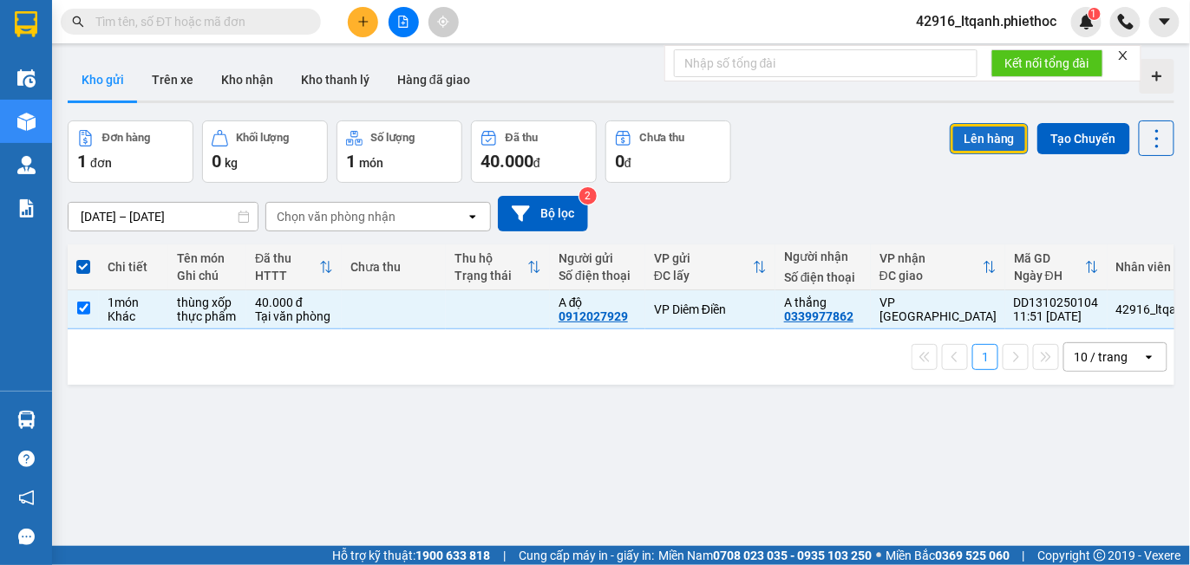
click at [971, 150] on button "Lên hàng" at bounding box center [989, 138] width 79 height 31
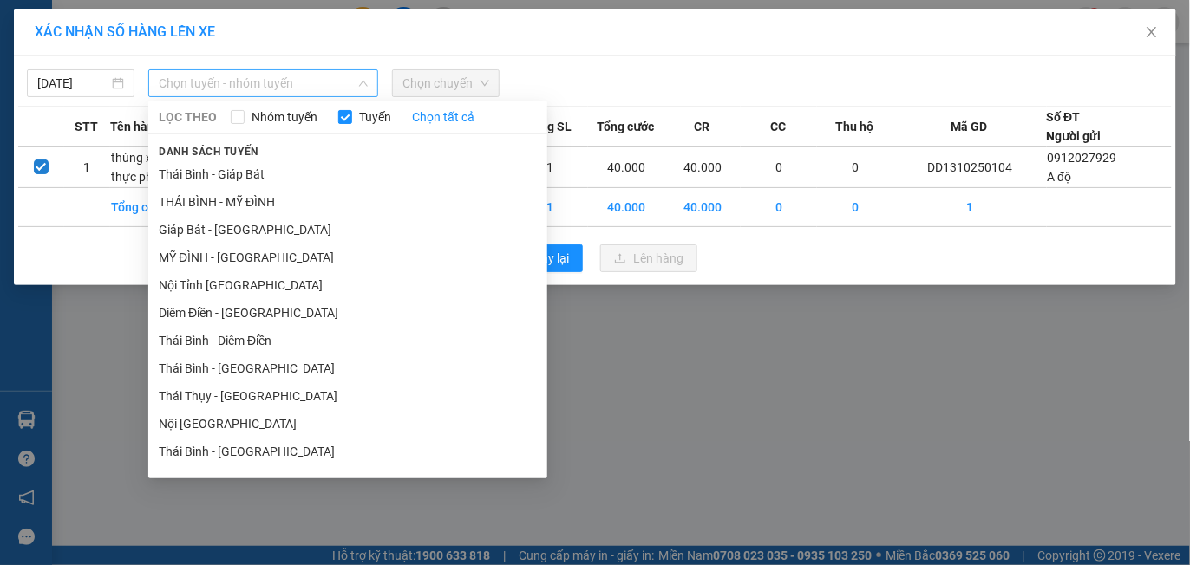
click at [223, 93] on span "Chọn tuyến - nhóm tuyến" at bounding box center [263, 83] width 209 height 26
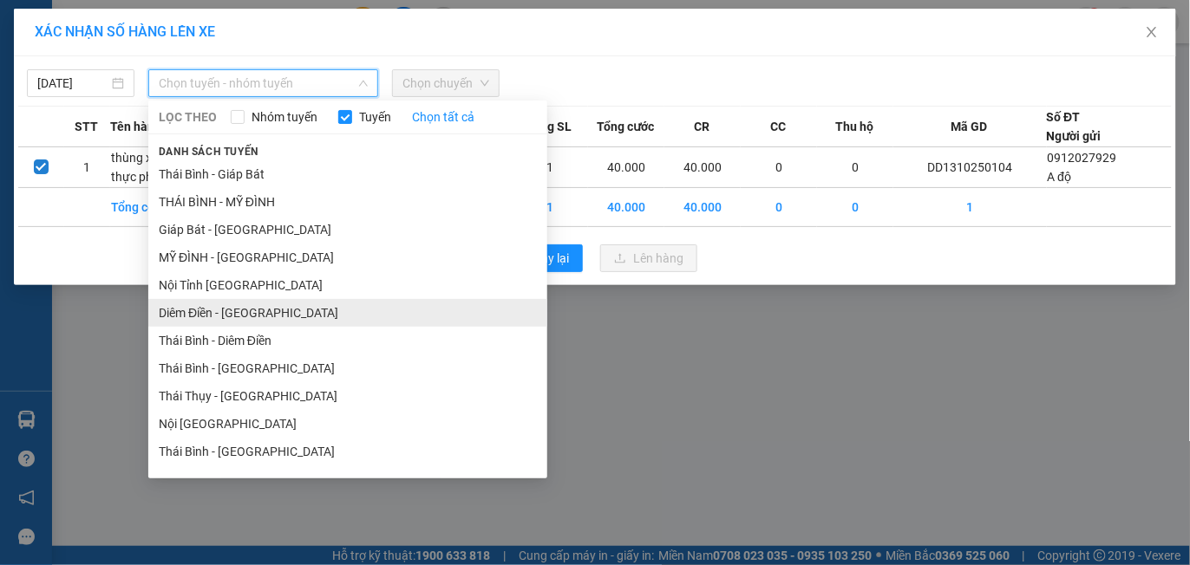
click at [267, 322] on li "Diêm Điền - [GEOGRAPHIC_DATA]" at bounding box center [347, 313] width 399 height 28
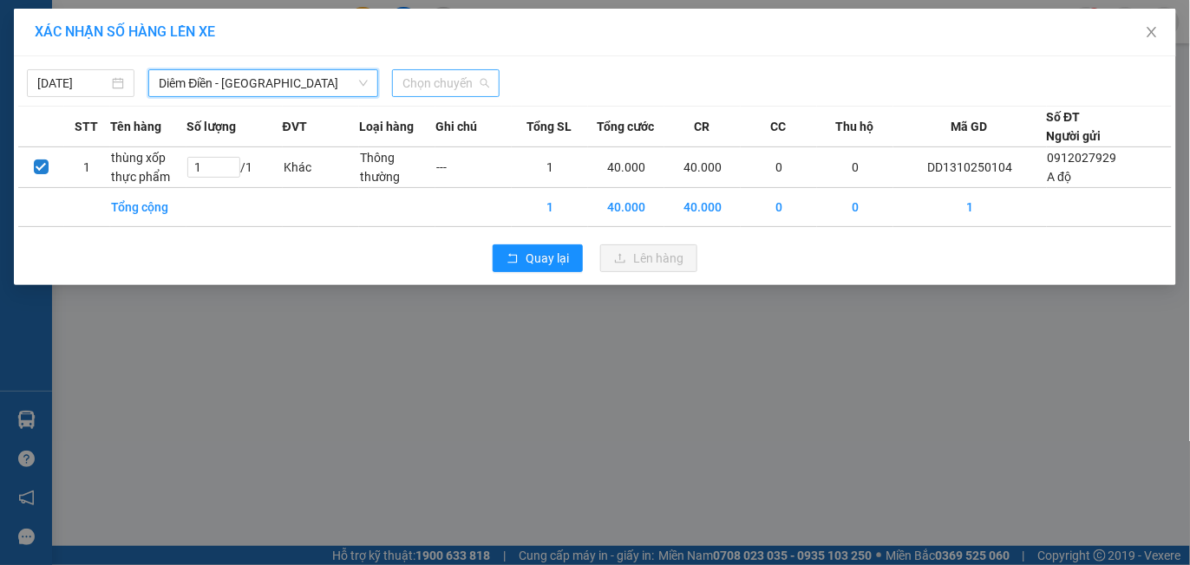
click at [437, 78] on span "Chọn chuyến" at bounding box center [445, 83] width 87 height 26
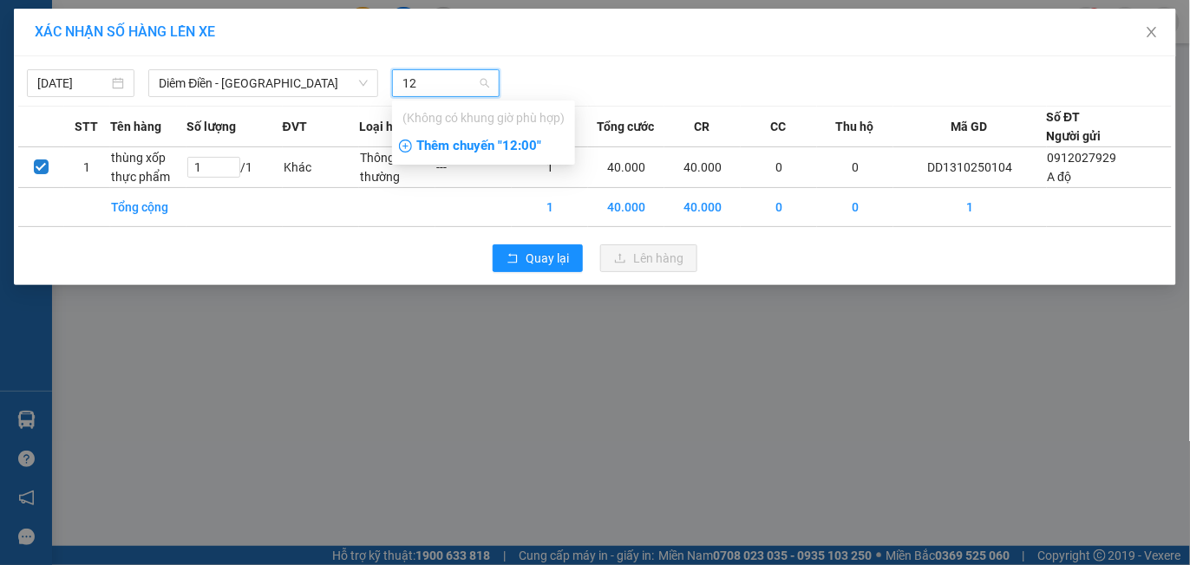
type input "12"
click at [503, 140] on div "Thêm chuyến " 12:00 "" at bounding box center [483, 146] width 183 height 29
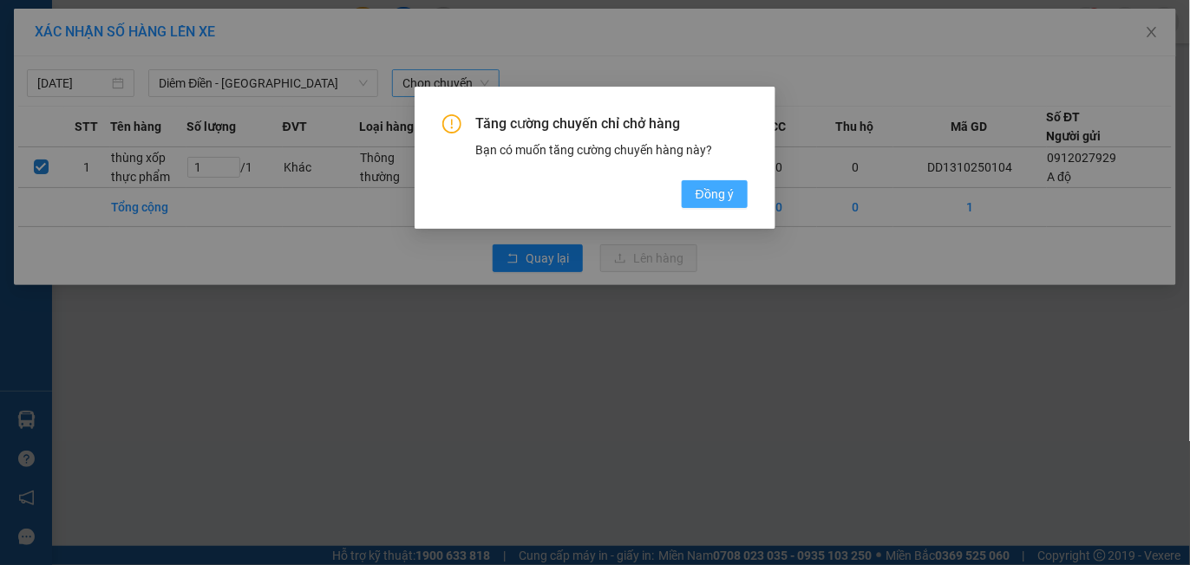
click at [720, 203] on span "Đồng ý" at bounding box center [714, 194] width 38 height 19
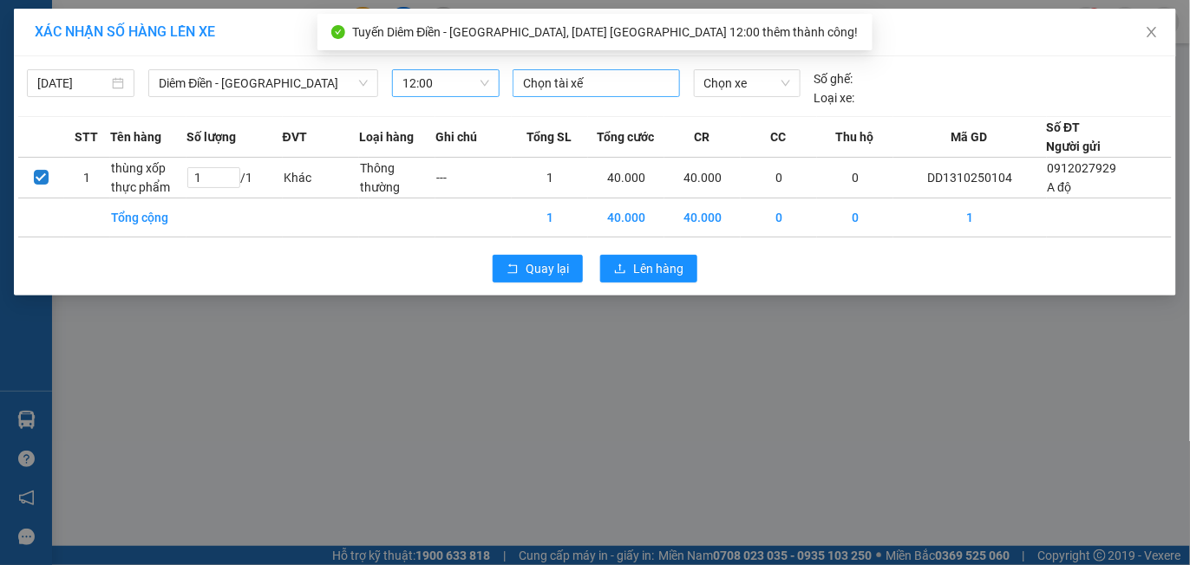
click at [611, 88] on div at bounding box center [596, 83] width 159 height 21
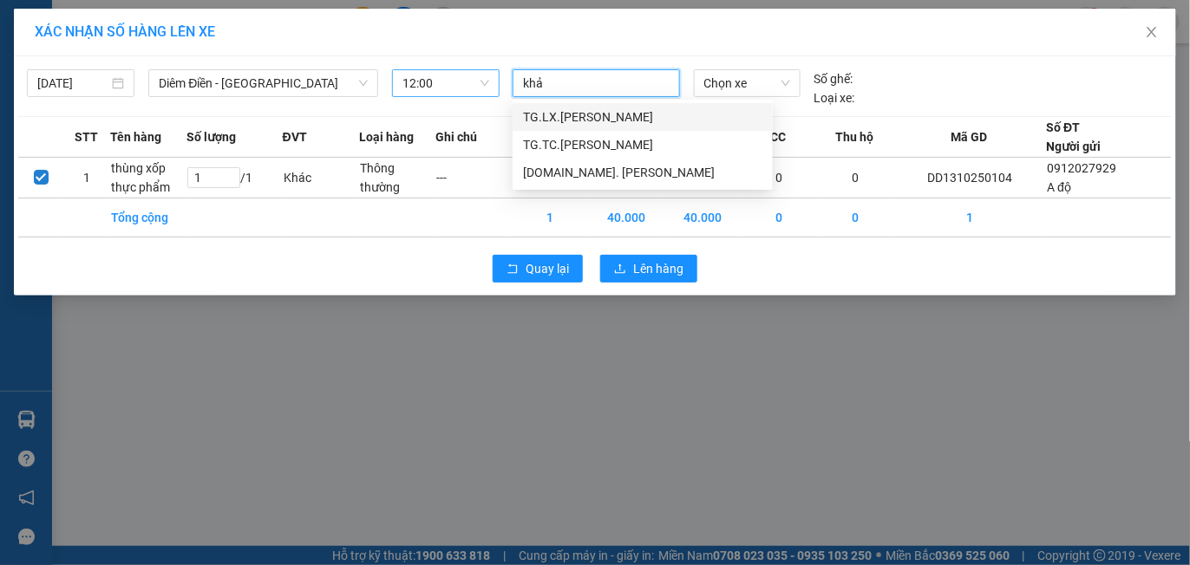
type input "khải"
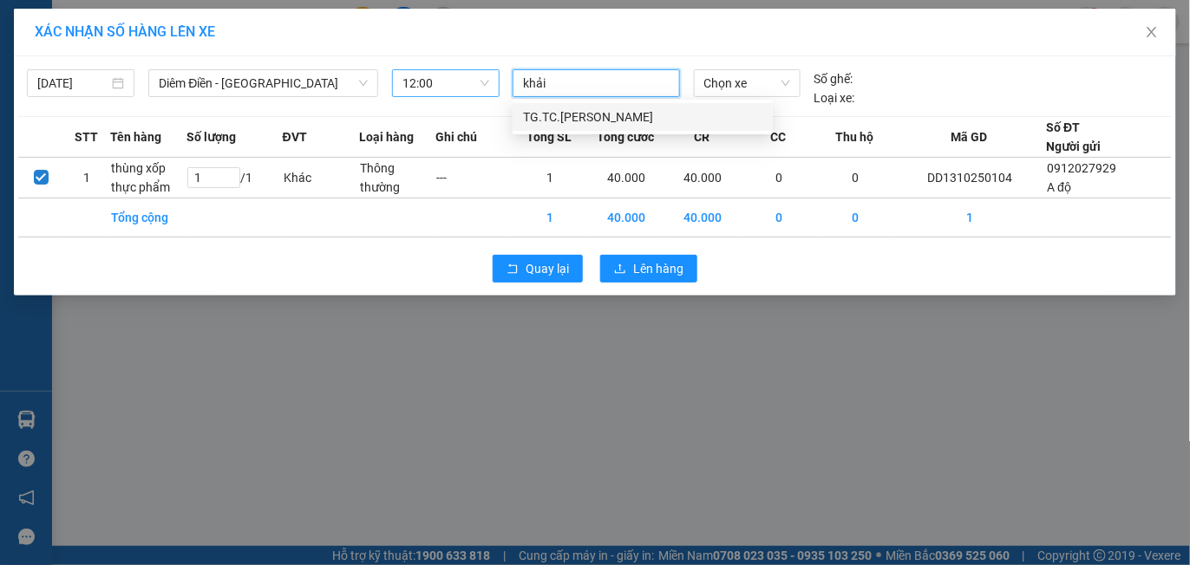
click at [621, 120] on div "TG.TC.[PERSON_NAME]" at bounding box center [642, 117] width 239 height 19
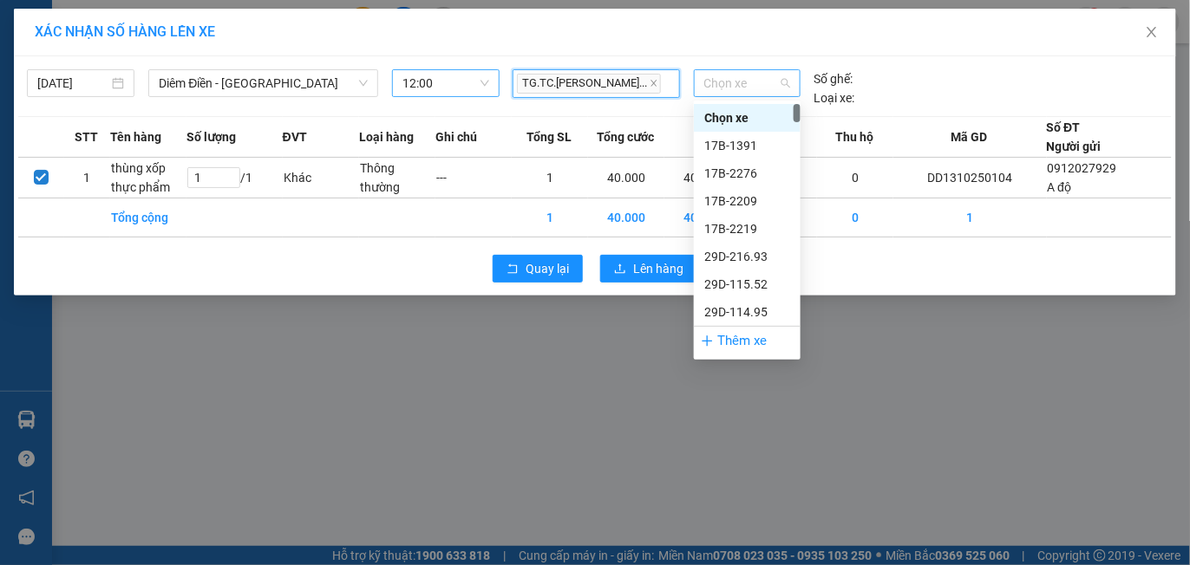
click at [736, 78] on span "Chọn xe" at bounding box center [747, 83] width 86 height 26
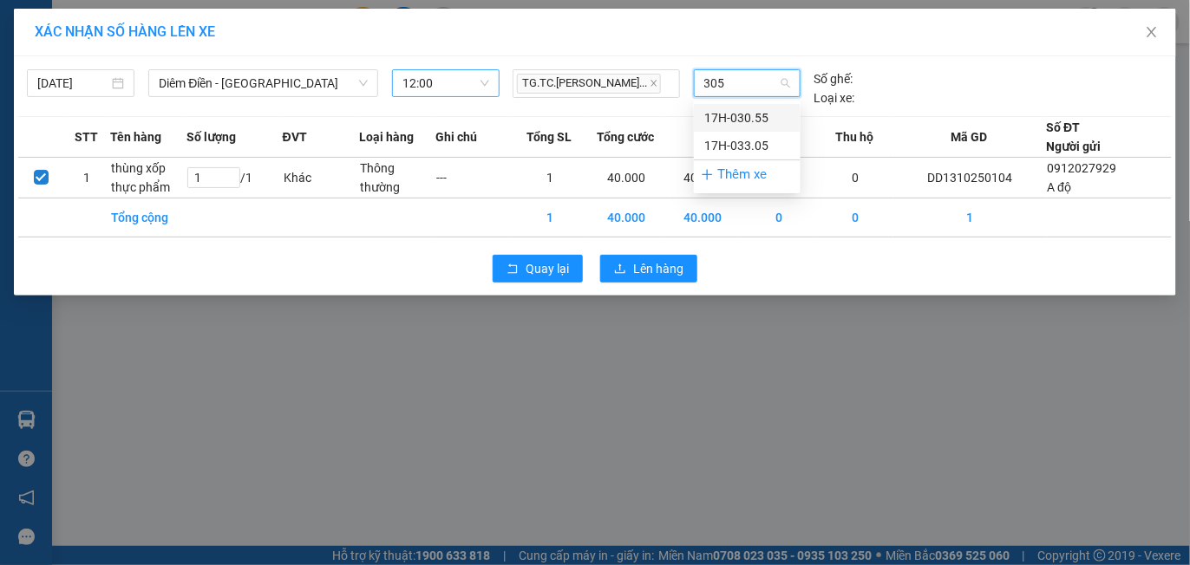
type input "3055"
click at [744, 120] on div "17H-030.55" at bounding box center [747, 117] width 86 height 19
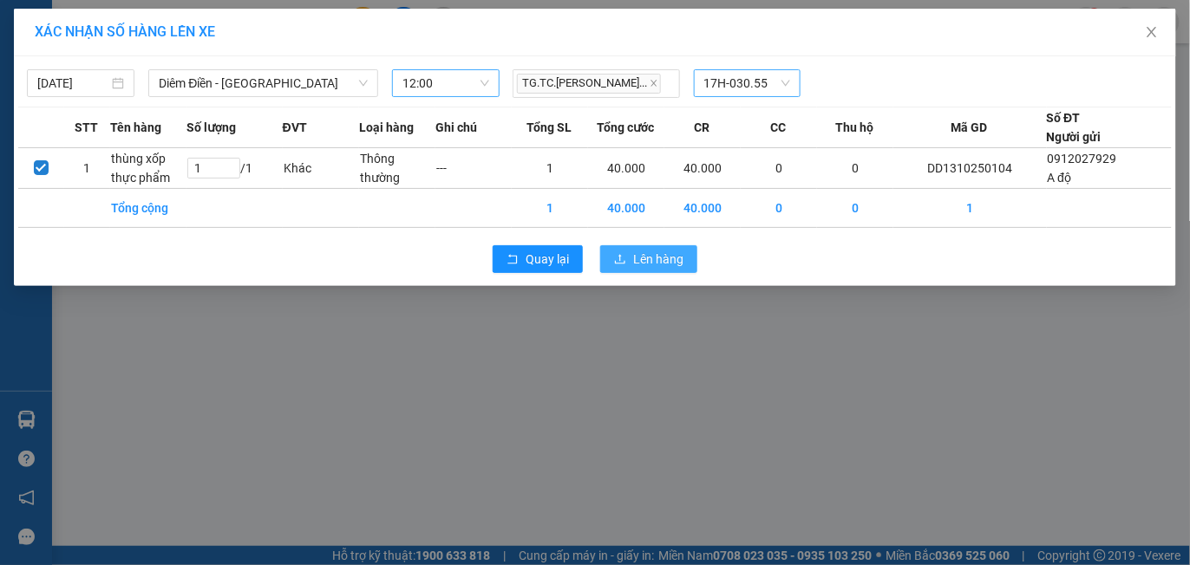
click at [643, 258] on span "Lên hàng" at bounding box center [658, 259] width 50 height 19
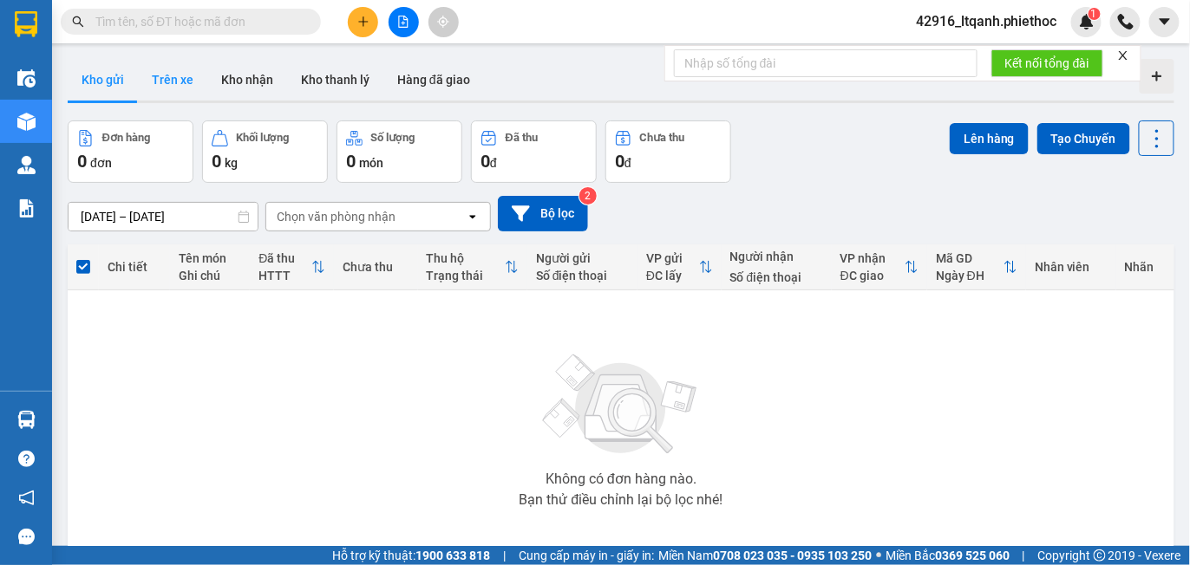
click at [186, 72] on button "Trên xe" at bounding box center [172, 80] width 69 height 42
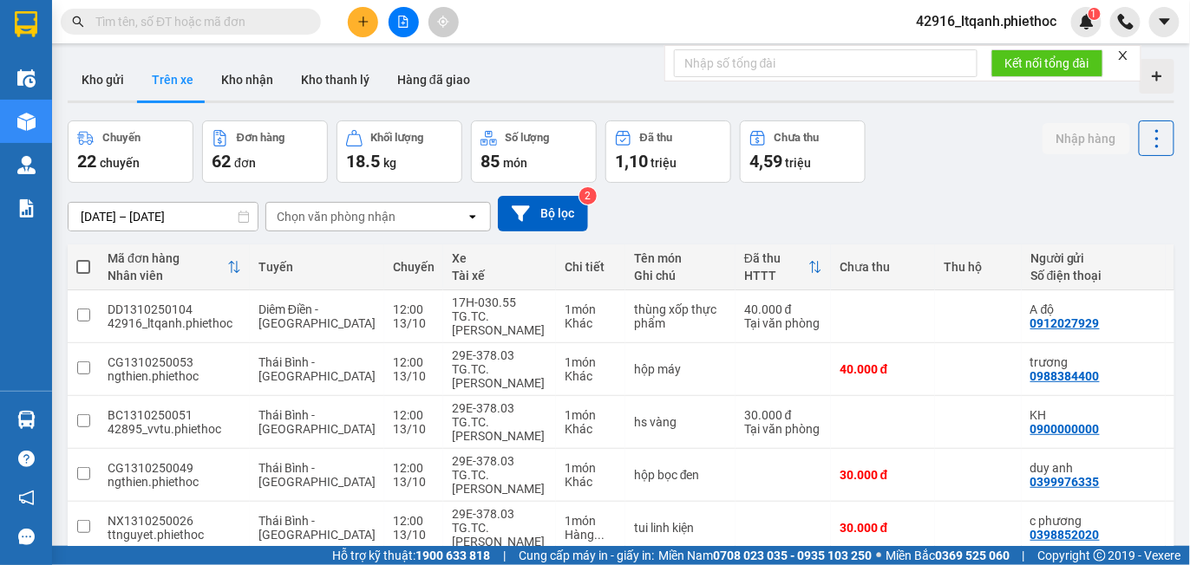
click at [297, 219] on div "Chọn văn phòng nhận" at bounding box center [336, 216] width 119 height 17
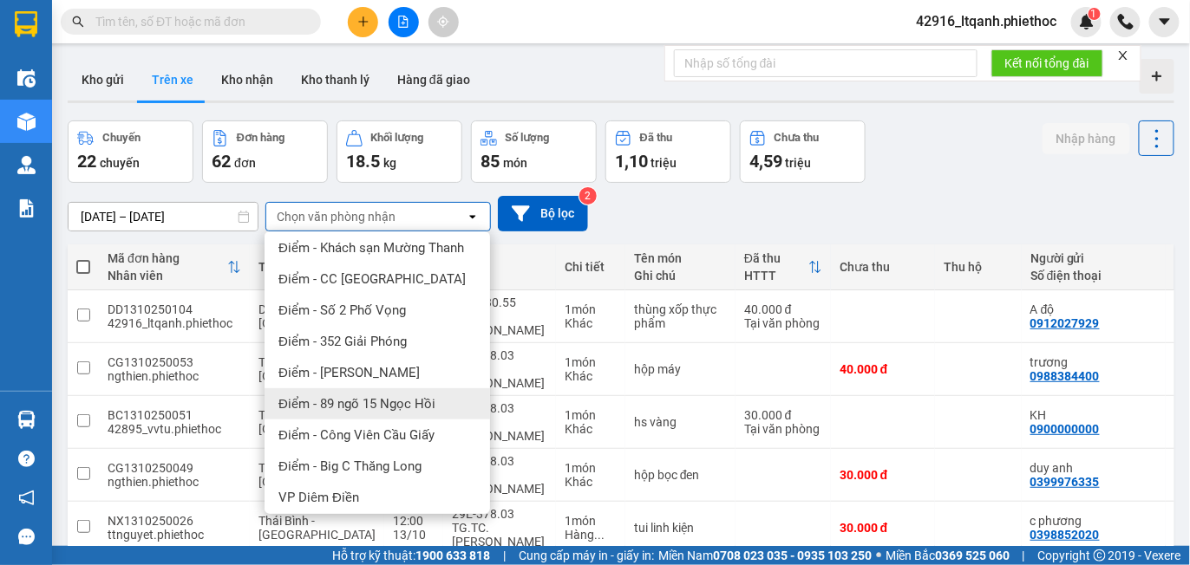
scroll to position [395, 0]
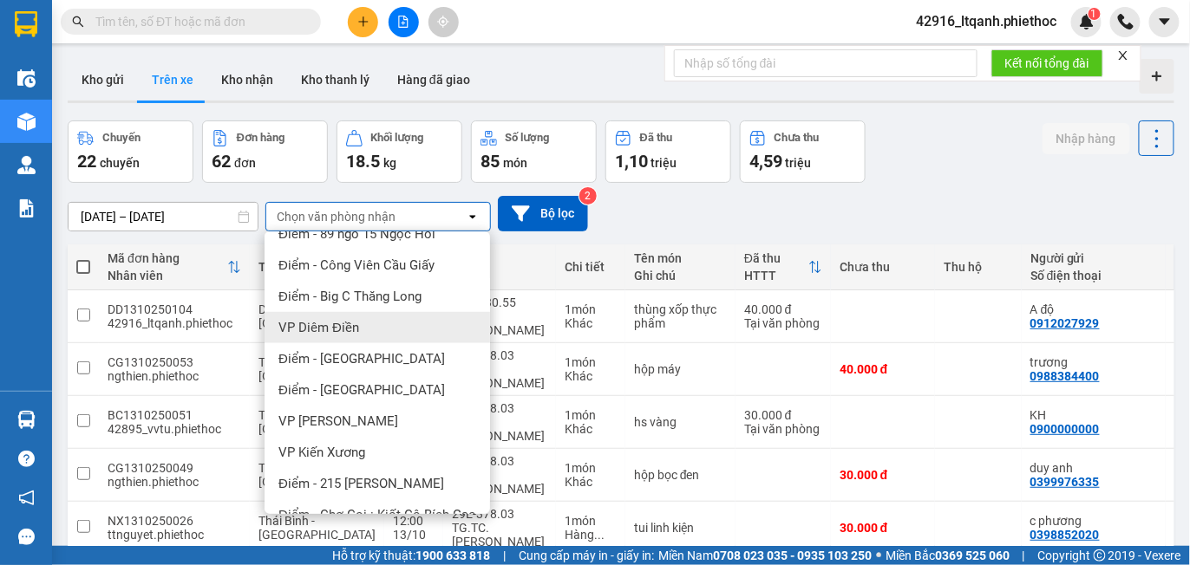
click at [345, 323] on span "VP Diêm Điền" at bounding box center [318, 327] width 81 height 17
